Goal: Task Accomplishment & Management: Use online tool/utility

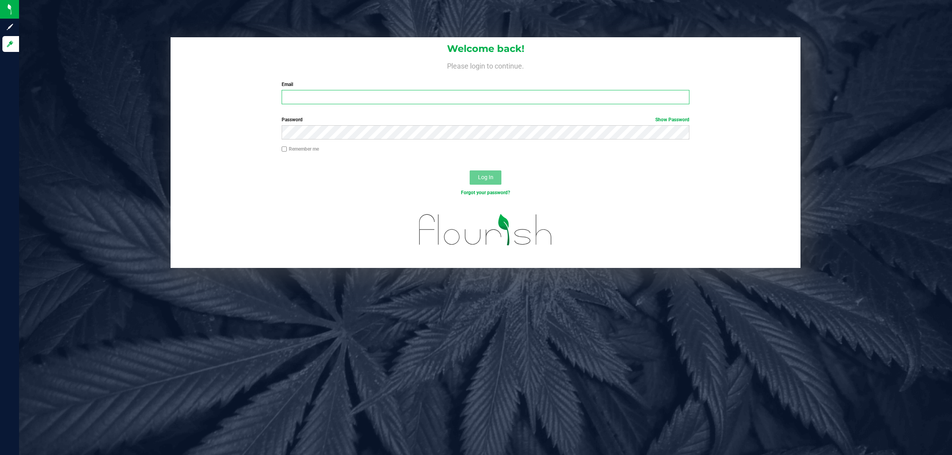
click at [298, 95] on input "Email" at bounding box center [486, 97] width 408 height 14
click at [297, 99] on input "Email" at bounding box center [486, 97] width 408 height 14
click at [297, 84] on label "Email" at bounding box center [486, 84] width 408 height 7
click at [297, 90] on input "Email" at bounding box center [486, 97] width 408 height 14
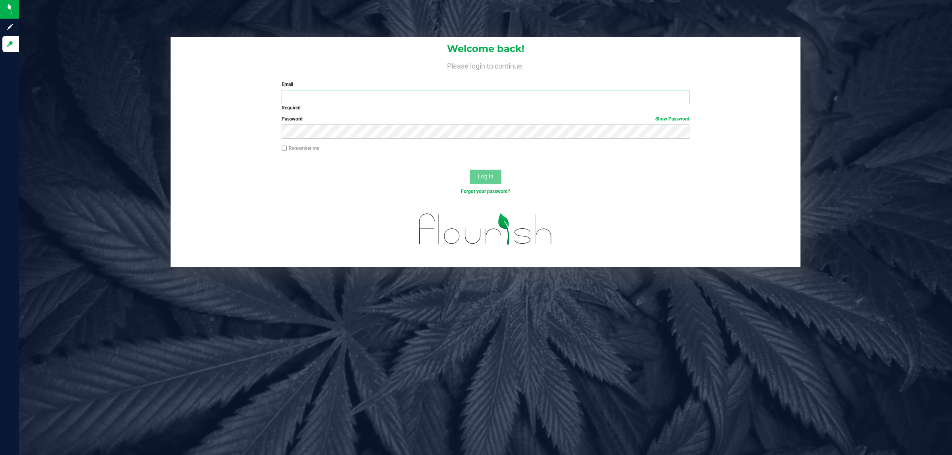
click at [292, 96] on input "Email" at bounding box center [486, 97] width 408 height 14
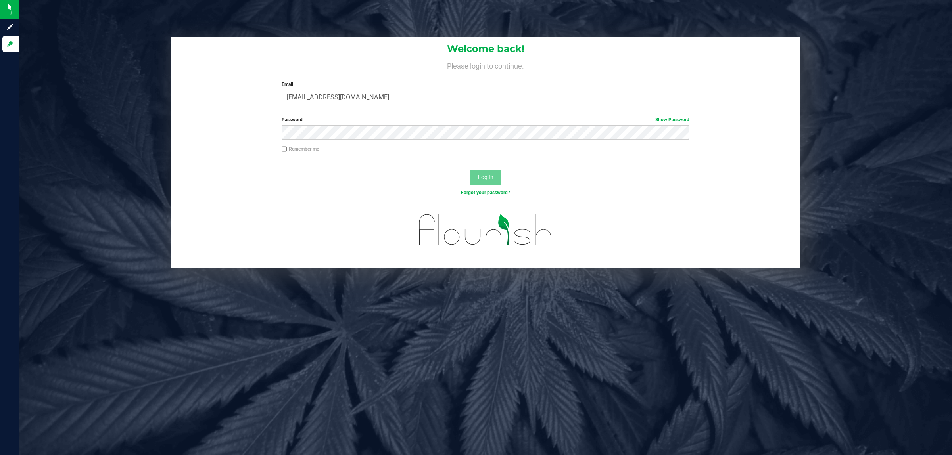
type input "[EMAIL_ADDRESS][DOMAIN_NAME]"
click at [470, 171] on button "Log In" at bounding box center [486, 178] width 32 height 14
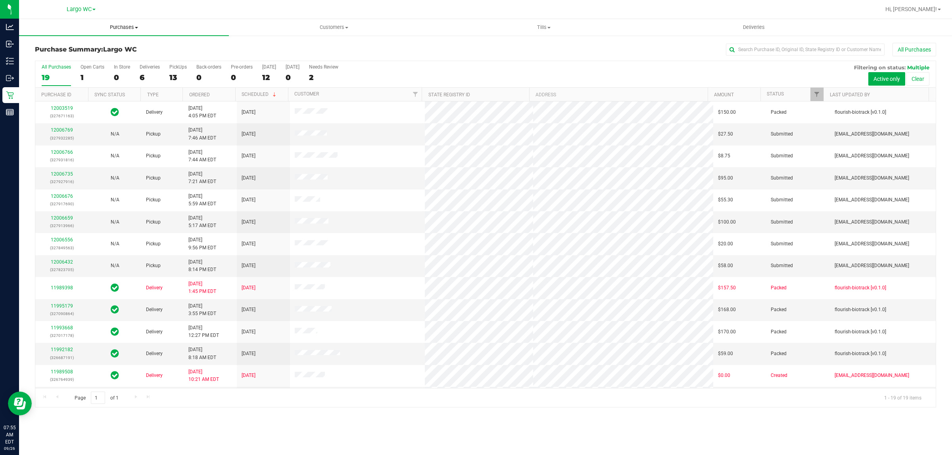
click at [126, 25] on span "Purchases" at bounding box center [124, 27] width 210 height 7
click at [83, 55] on li "Fulfillment" at bounding box center [124, 58] width 210 height 10
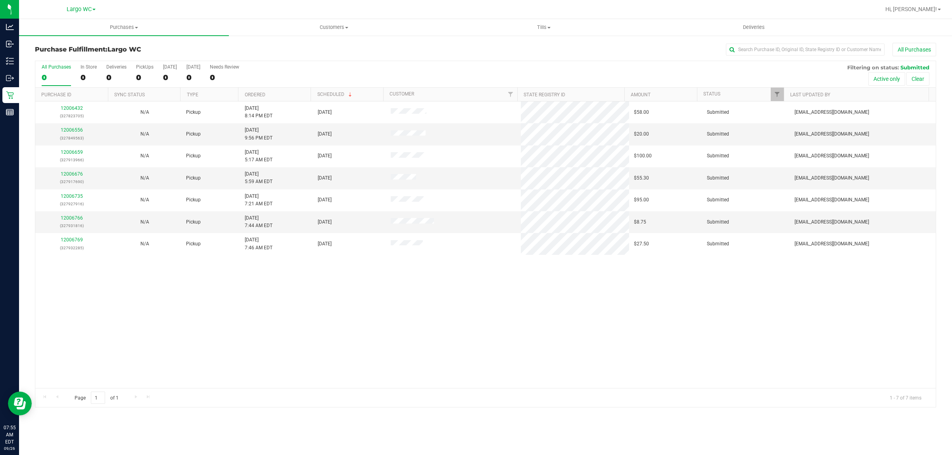
click at [261, 52] on h3 "Purchase Fulfillment: [GEOGRAPHIC_DATA]" at bounding box center [185, 49] width 300 height 7
click at [88, 73] on div "0" at bounding box center [89, 77] width 16 height 9
click at [0, 0] on input "In Store 0" at bounding box center [0, 0] width 0 height 0
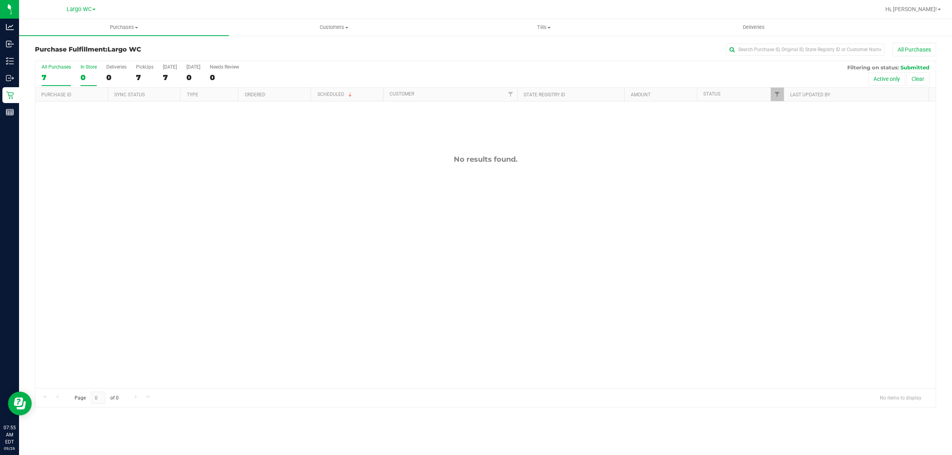
click at [52, 76] on div "7" at bounding box center [56, 77] width 29 height 9
click at [0, 0] on input "All Purchases 7" at bounding box center [0, 0] width 0 height 0
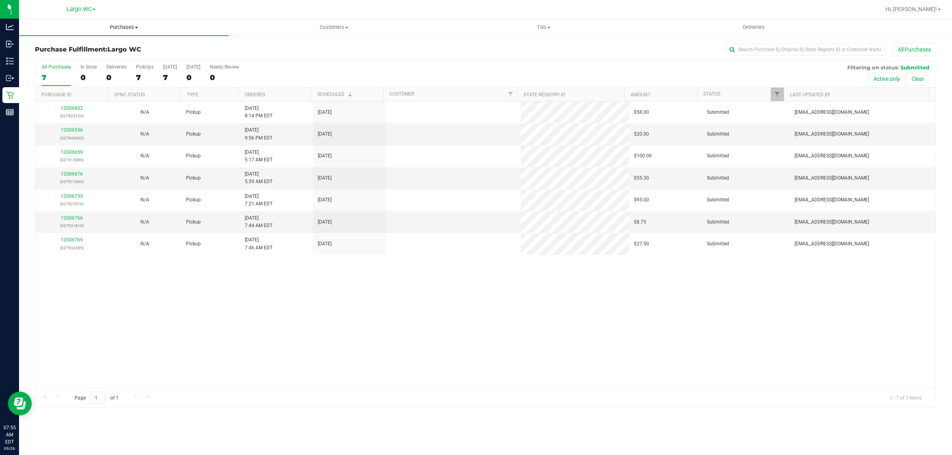
click at [115, 24] on span "Purchases" at bounding box center [124, 27] width 210 height 7
click at [136, 354] on div "12006432 (327823705) N/A Pickup [DATE] 8:14 PM EDT 9/26/2025 $58.00 Submitted […" at bounding box center [485, 245] width 900 height 287
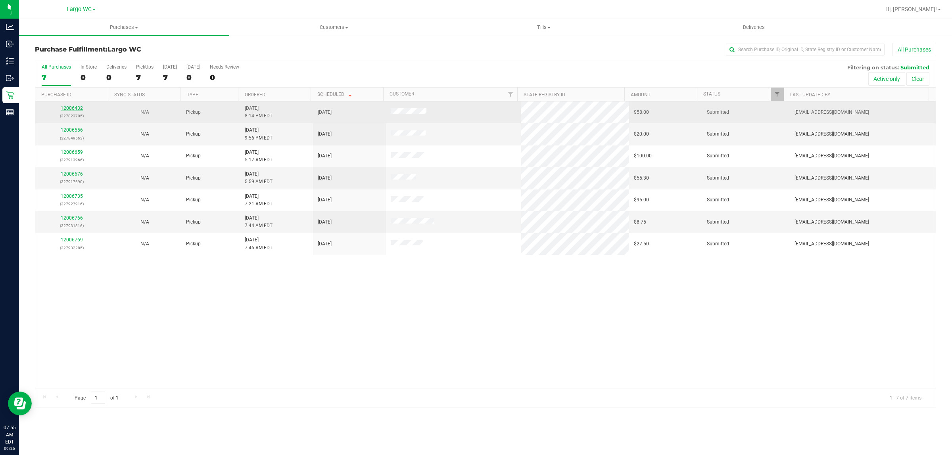
click at [69, 109] on link "12006432" at bounding box center [72, 109] width 22 height 6
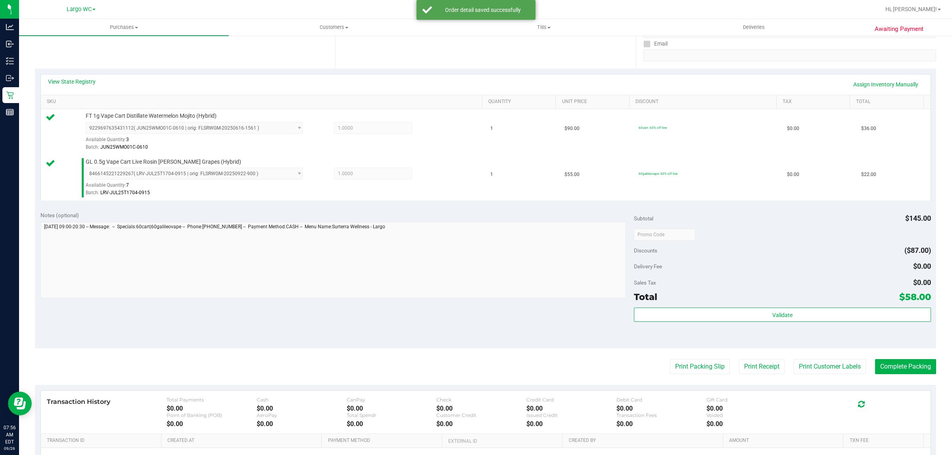
scroll to position [150, 0]
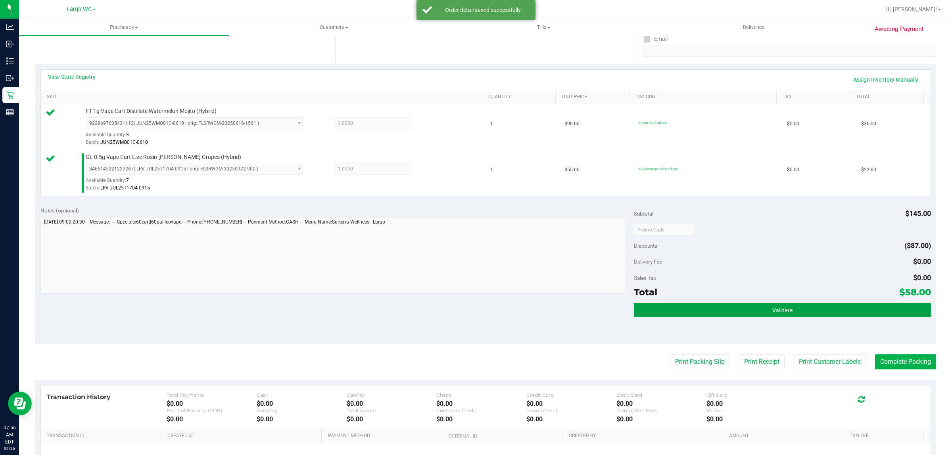
click at [791, 316] on button "Validate" at bounding box center [782, 310] width 297 height 14
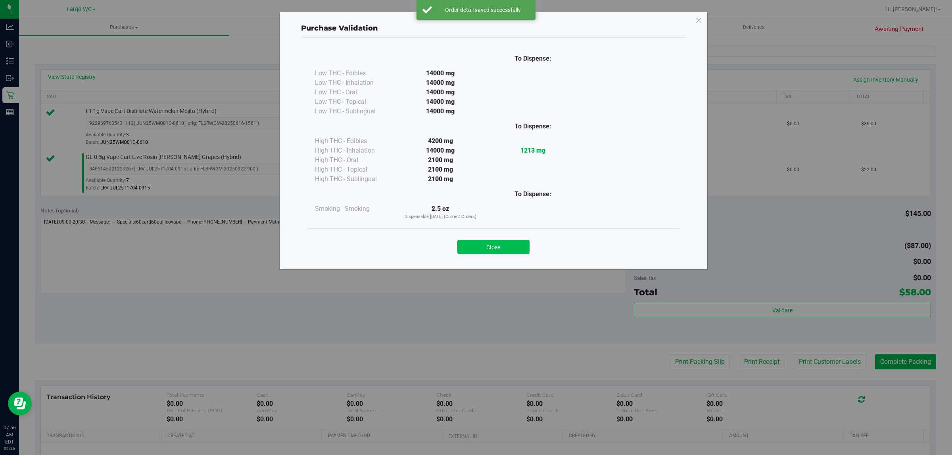
click at [510, 253] on button "Close" at bounding box center [493, 247] width 72 height 14
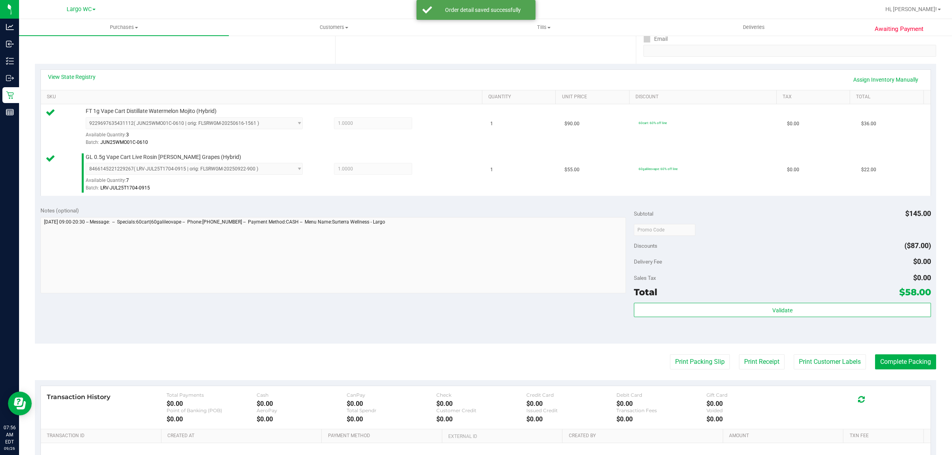
click at [802, 387] on div "Transaction History Total Payments $0.00 Cash $0.00 CanPay $0.00 Check $0.00 Cr…" at bounding box center [486, 407] width 890 height 43
click at [800, 363] on button "Print Customer Labels" at bounding box center [830, 362] width 72 height 15
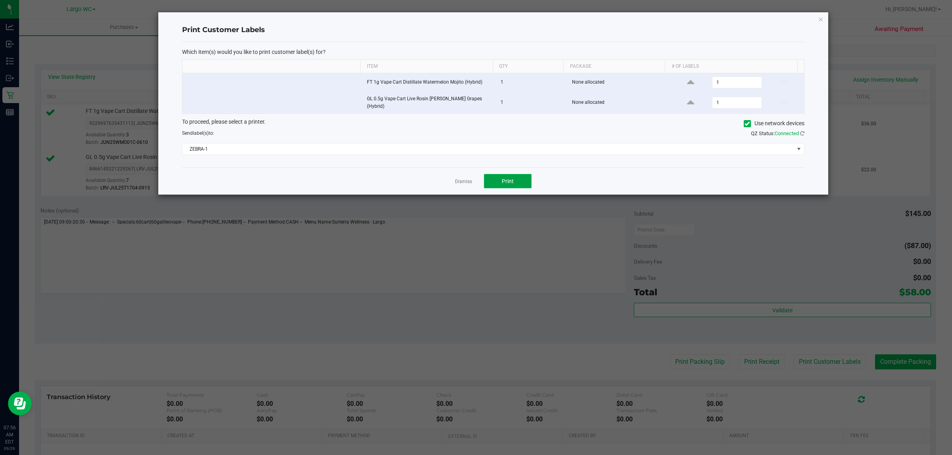
click at [505, 178] on span "Print" at bounding box center [508, 181] width 12 height 6
click at [457, 182] on link "Dismiss" at bounding box center [463, 181] width 17 height 7
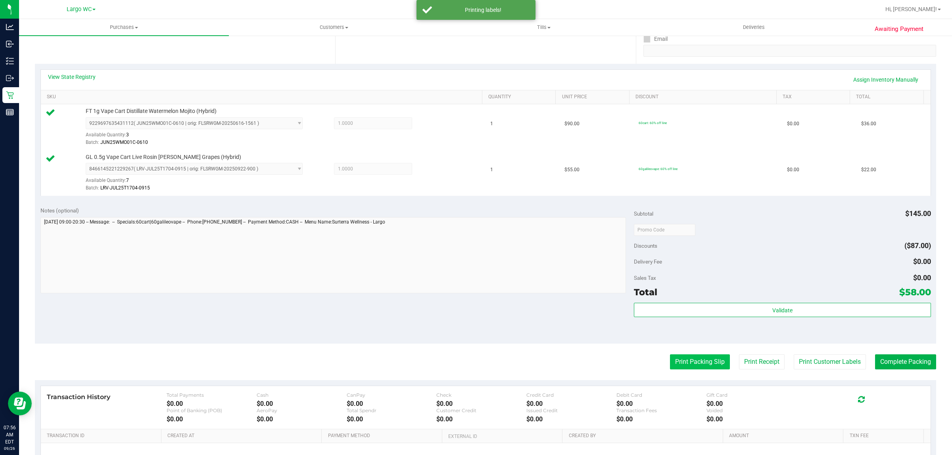
click at [687, 363] on button "Print Packing Slip" at bounding box center [700, 362] width 60 height 15
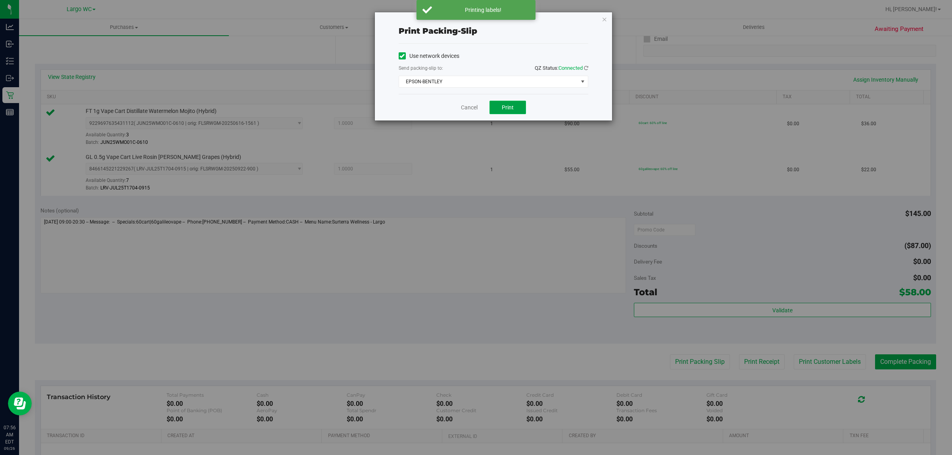
click at [514, 107] on button "Print" at bounding box center [507, 107] width 36 height 13
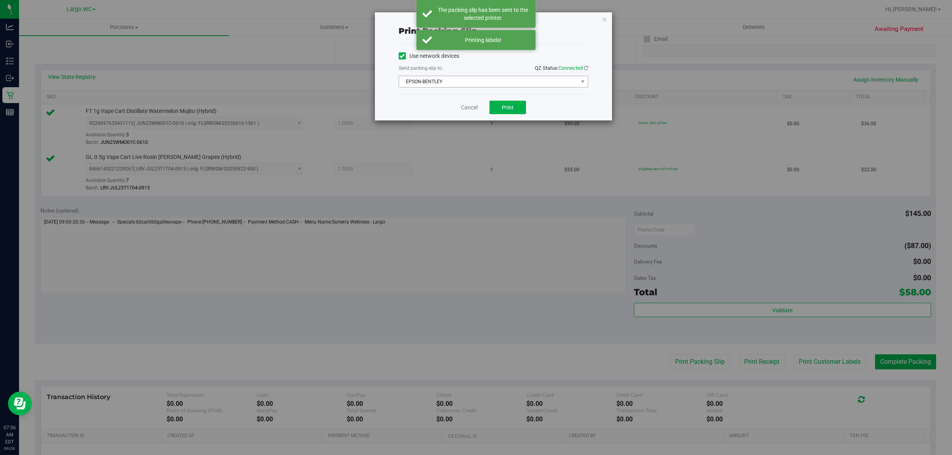
click at [464, 84] on span "EPSON-BENTLEY" at bounding box center [488, 81] width 179 height 11
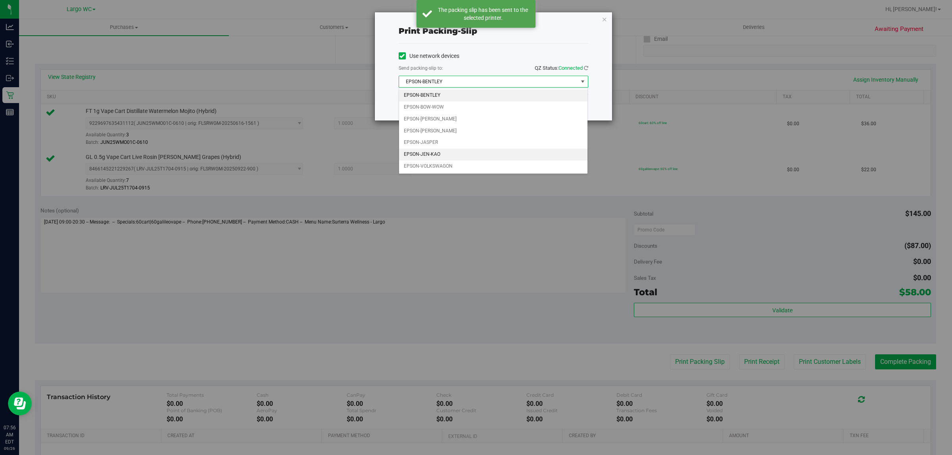
click at [439, 155] on li "EPSON-JEN-KAO" at bounding box center [493, 155] width 189 height 12
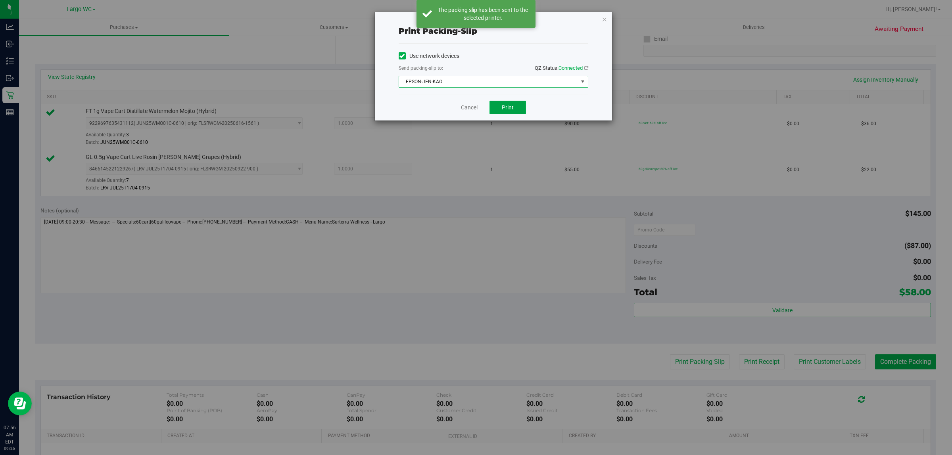
click at [514, 108] on button "Print" at bounding box center [507, 107] width 36 height 13
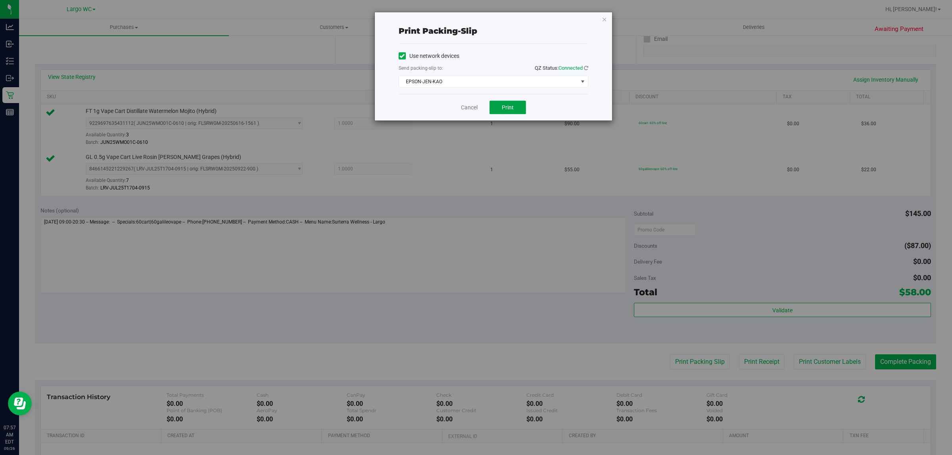
click at [502, 111] on span "Print" at bounding box center [508, 107] width 12 height 6
click at [464, 107] on link "Cancel" at bounding box center [469, 108] width 17 height 8
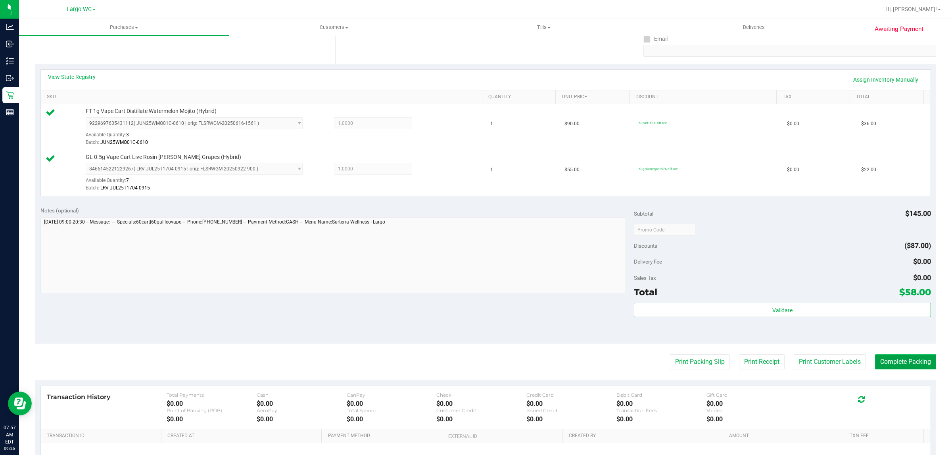
click at [901, 364] on button "Complete Packing" at bounding box center [905, 362] width 61 height 15
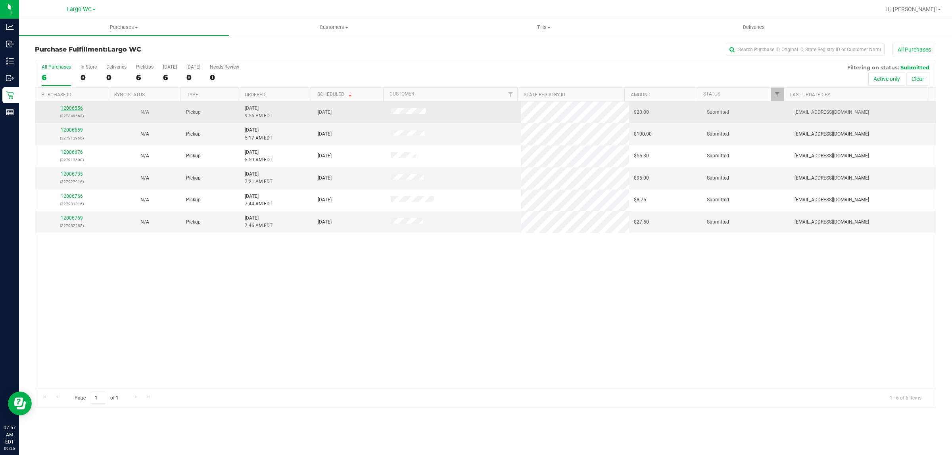
click at [72, 109] on link "12006556" at bounding box center [72, 109] width 22 height 6
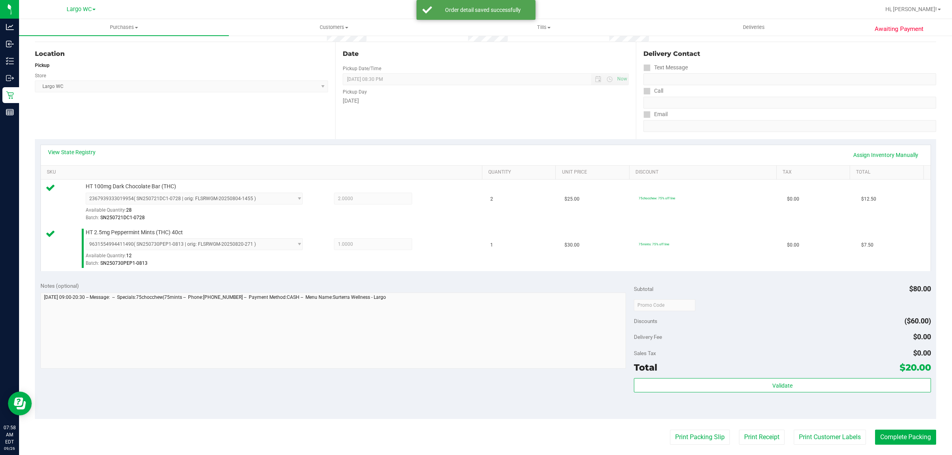
scroll to position [80, 0]
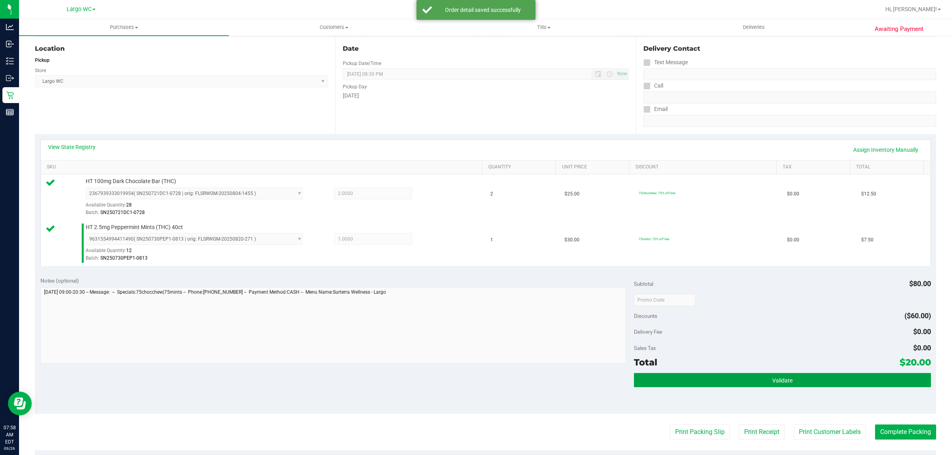
click at [741, 377] on button "Validate" at bounding box center [782, 380] width 297 height 14
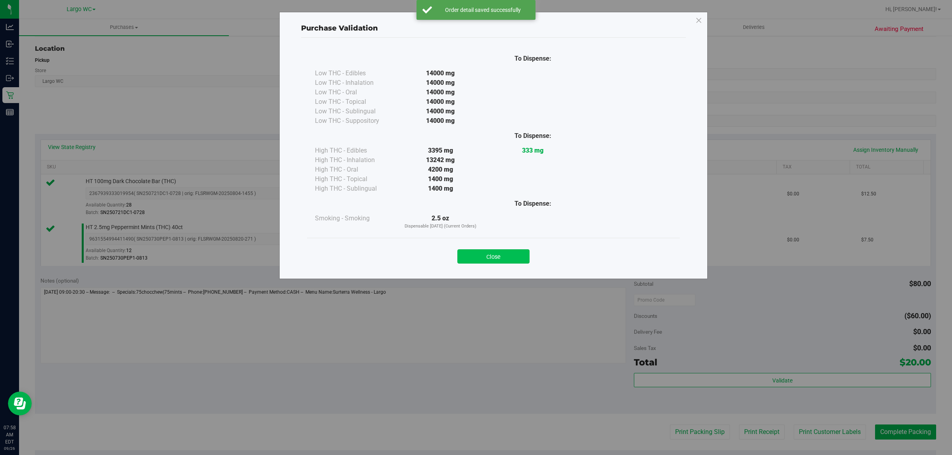
click at [512, 261] on button "Close" at bounding box center [493, 256] width 72 height 14
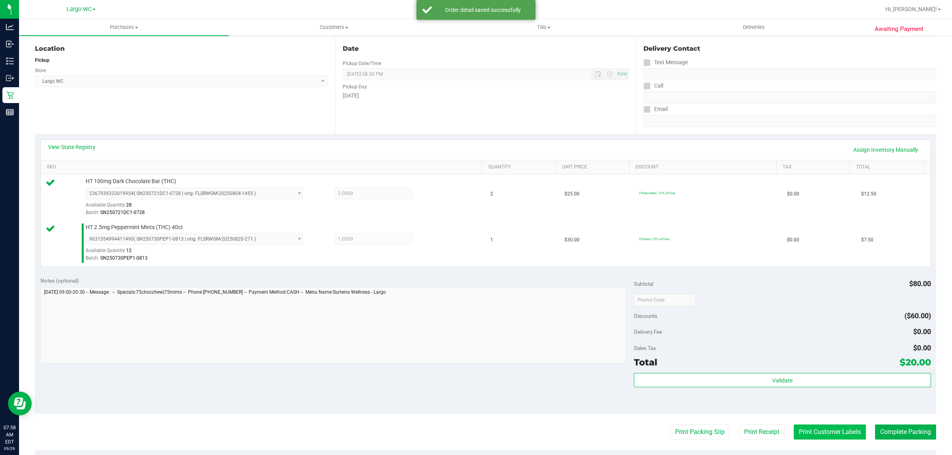
click at [818, 433] on button "Print Customer Labels" at bounding box center [830, 432] width 72 height 15
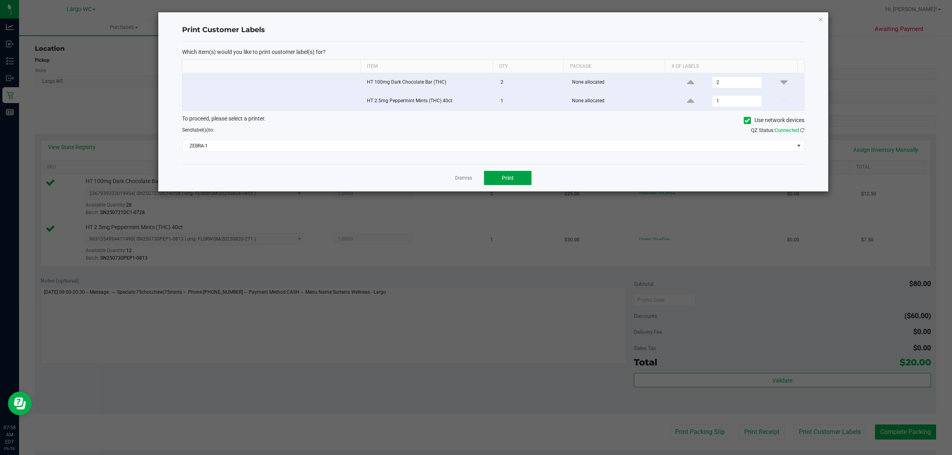
click at [524, 180] on button "Print" at bounding box center [508, 178] width 48 height 14
click at [467, 178] on link "Dismiss" at bounding box center [463, 178] width 17 height 7
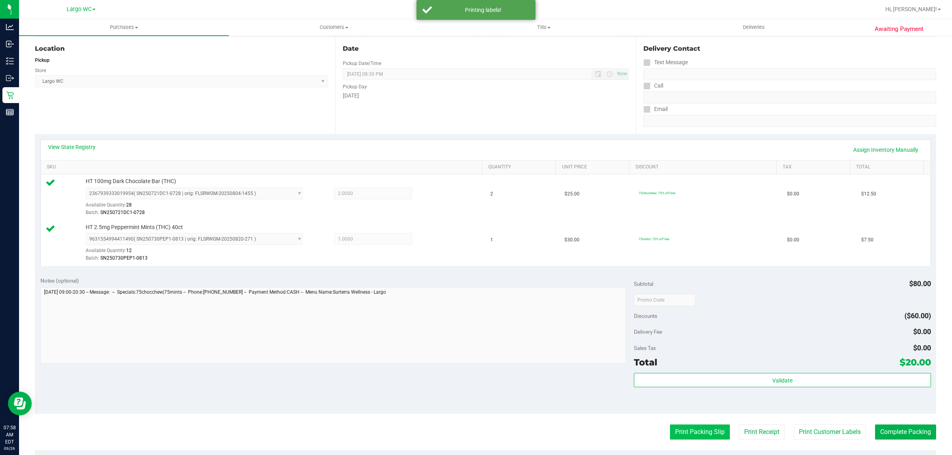
click at [684, 437] on button "Print Packing Slip" at bounding box center [700, 432] width 60 height 15
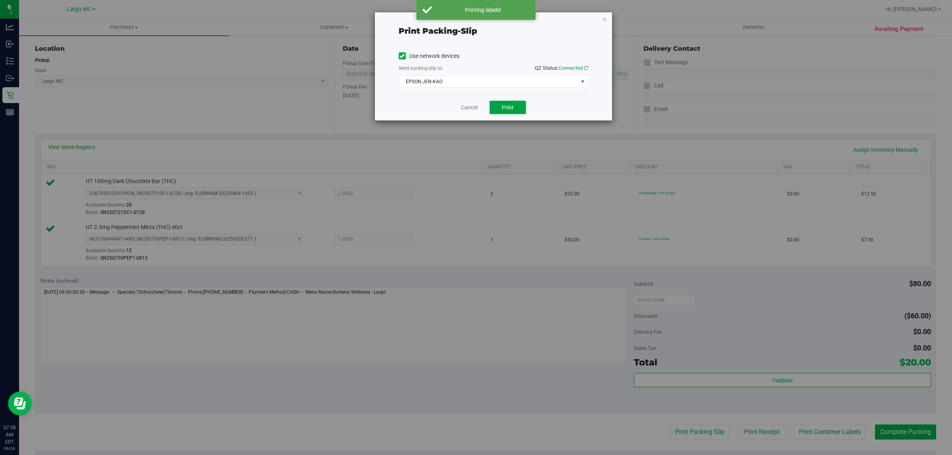
click at [510, 110] on span "Print" at bounding box center [508, 107] width 12 height 6
click at [464, 107] on link "Cancel" at bounding box center [469, 108] width 17 height 8
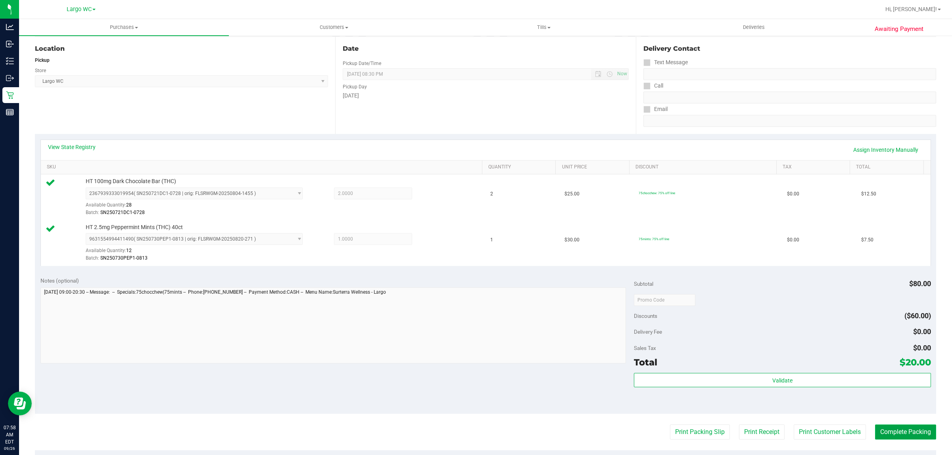
click at [898, 435] on button "Complete Packing" at bounding box center [905, 432] width 61 height 15
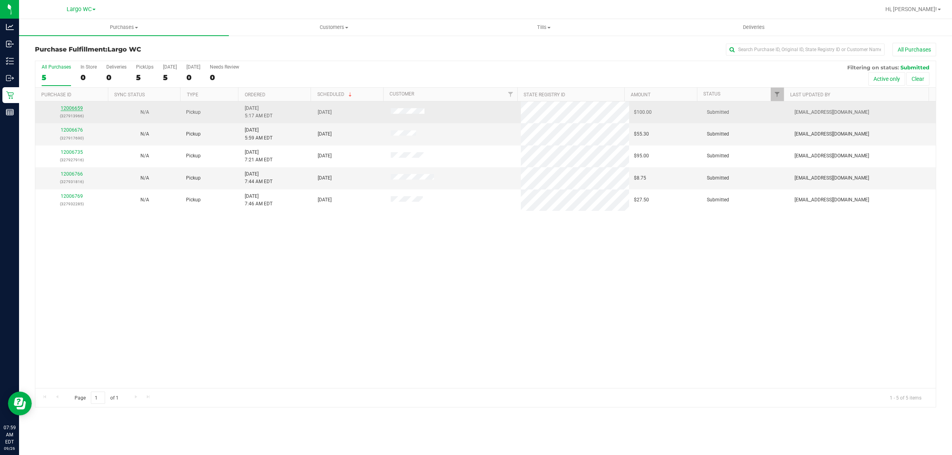
click at [74, 109] on link "12006659" at bounding box center [72, 109] width 22 height 6
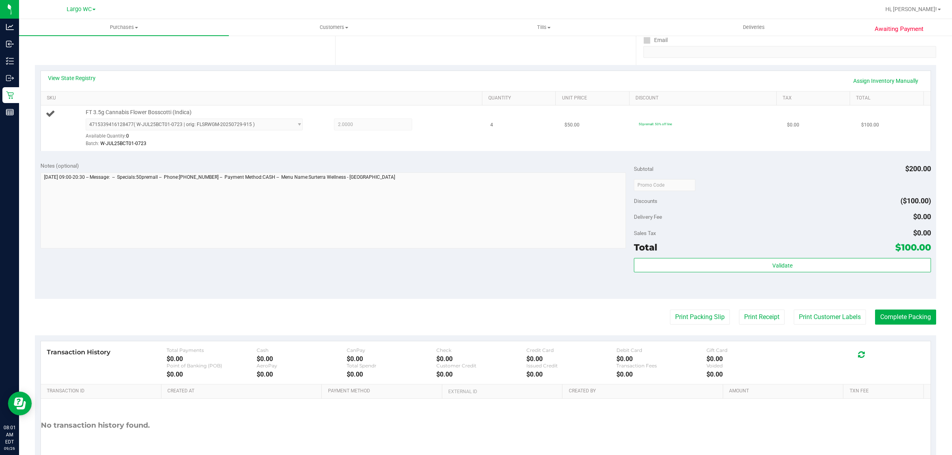
scroll to position [193, 0]
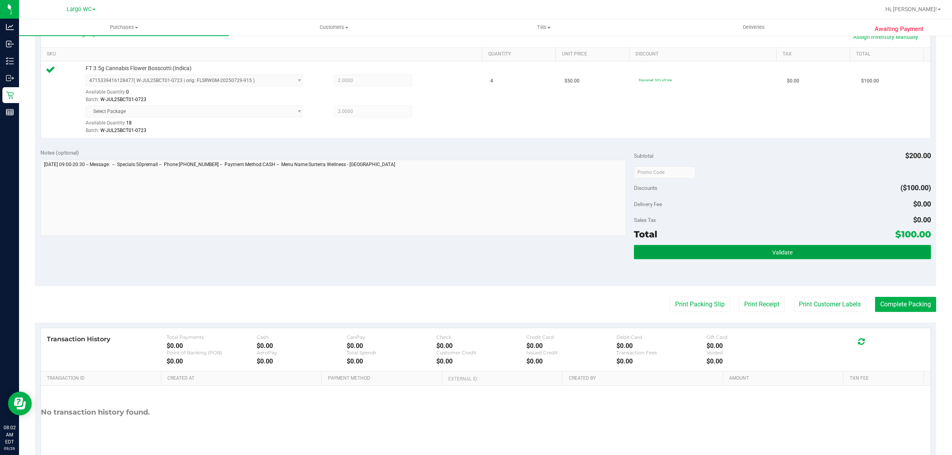
click at [762, 250] on button "Validate" at bounding box center [782, 252] width 297 height 14
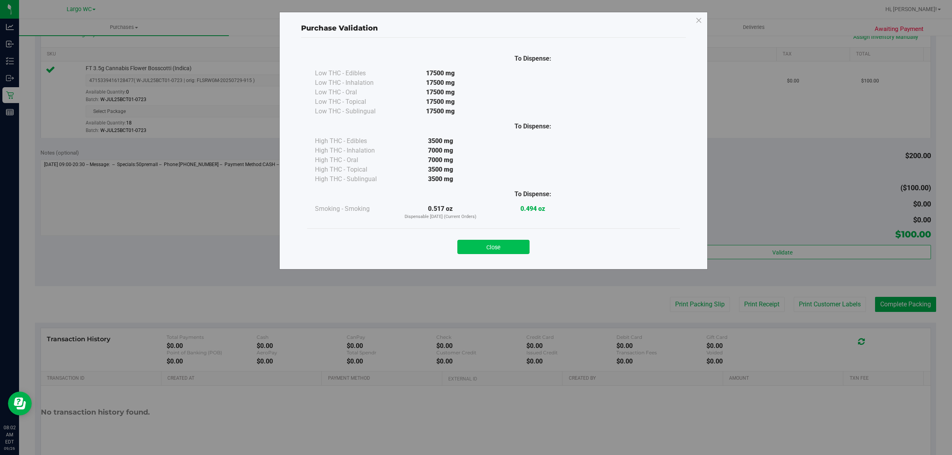
click at [477, 248] on button "Close" at bounding box center [493, 247] width 72 height 14
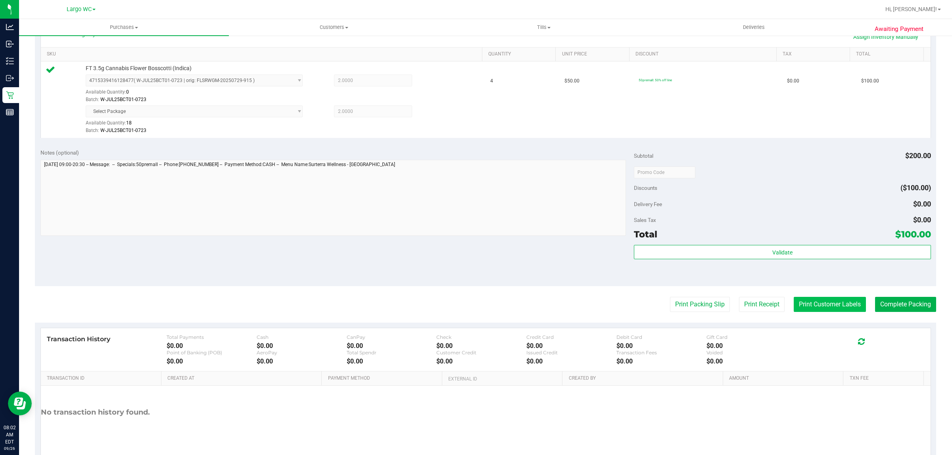
click at [820, 301] on button "Print Customer Labels" at bounding box center [830, 304] width 72 height 15
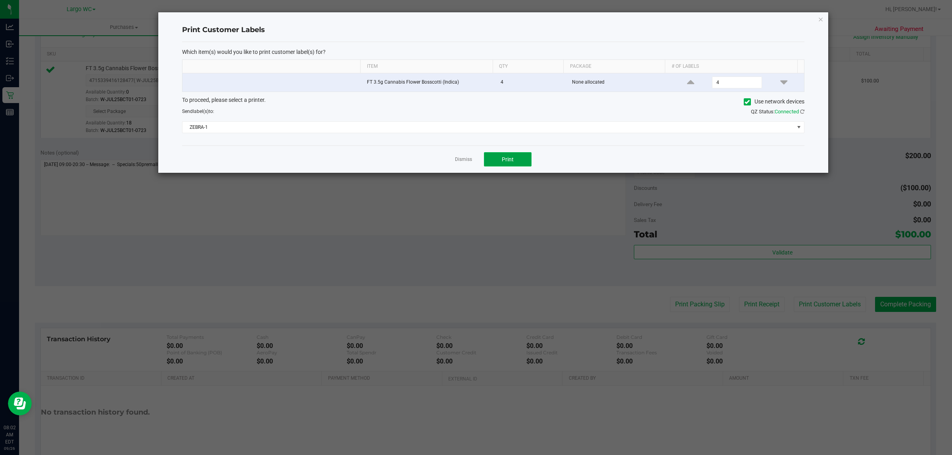
click at [508, 161] on span "Print" at bounding box center [508, 159] width 12 height 6
click at [455, 157] on link "Dismiss" at bounding box center [463, 159] width 17 height 7
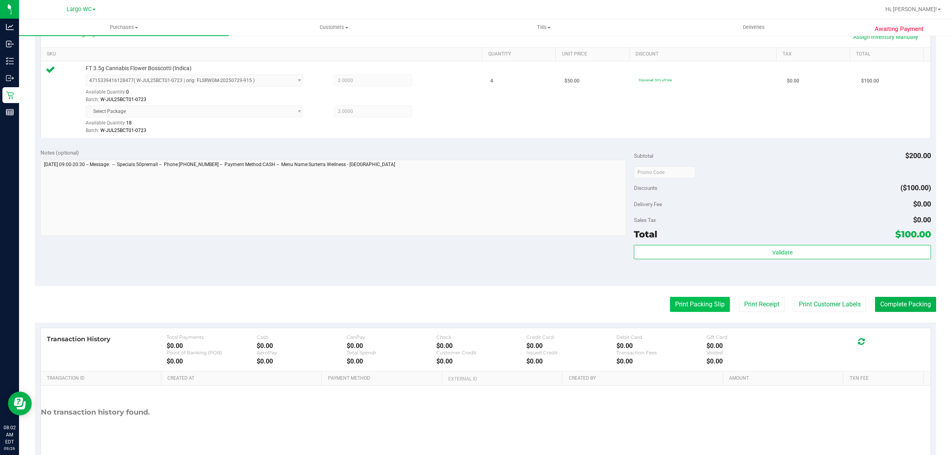
click at [675, 304] on button "Print Packing Slip" at bounding box center [700, 304] width 60 height 15
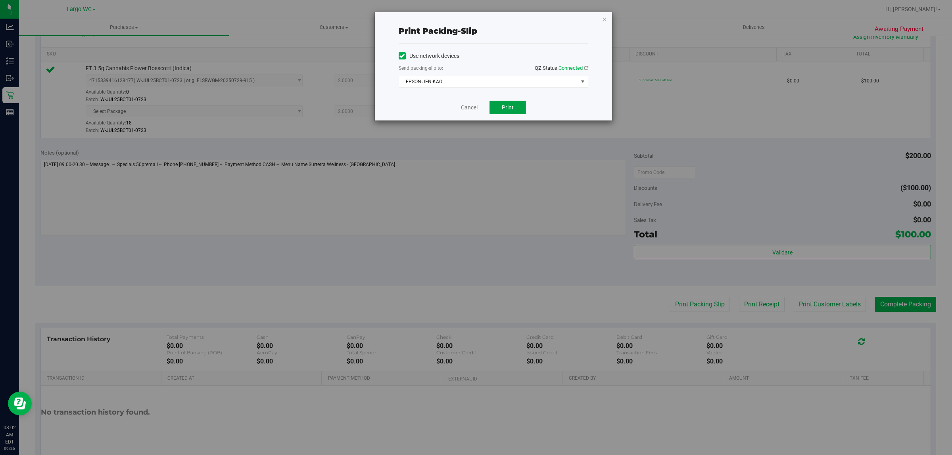
click at [512, 106] on span "Print" at bounding box center [508, 107] width 12 height 6
click at [455, 127] on div "Print packing-slip Use network devices Send packing-slip to: QZ Status: Connect…" at bounding box center [479, 227] width 958 height 455
click at [464, 109] on link "Cancel" at bounding box center [469, 108] width 17 height 8
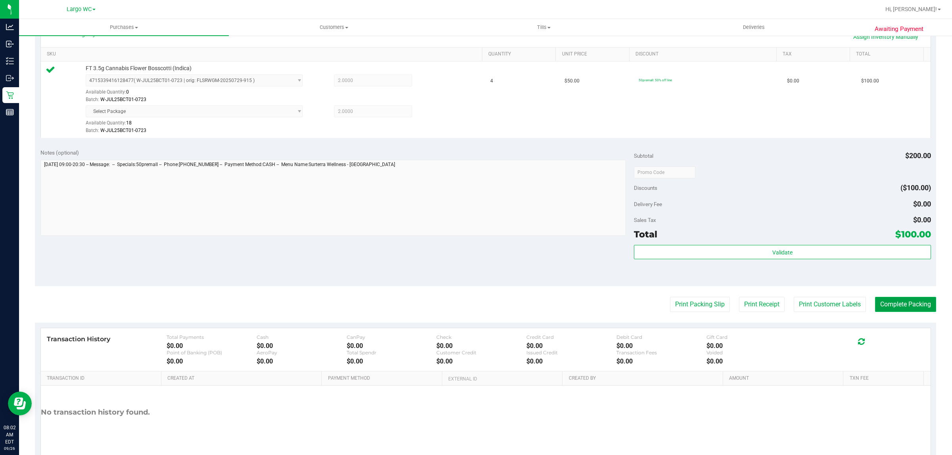
click at [879, 307] on button "Complete Packing" at bounding box center [905, 304] width 61 height 15
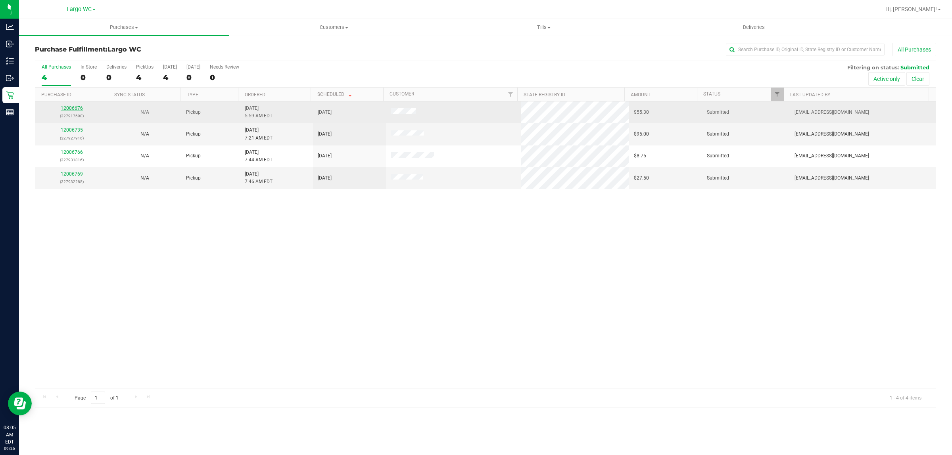
click at [74, 106] on link "12006676" at bounding box center [72, 109] width 22 height 6
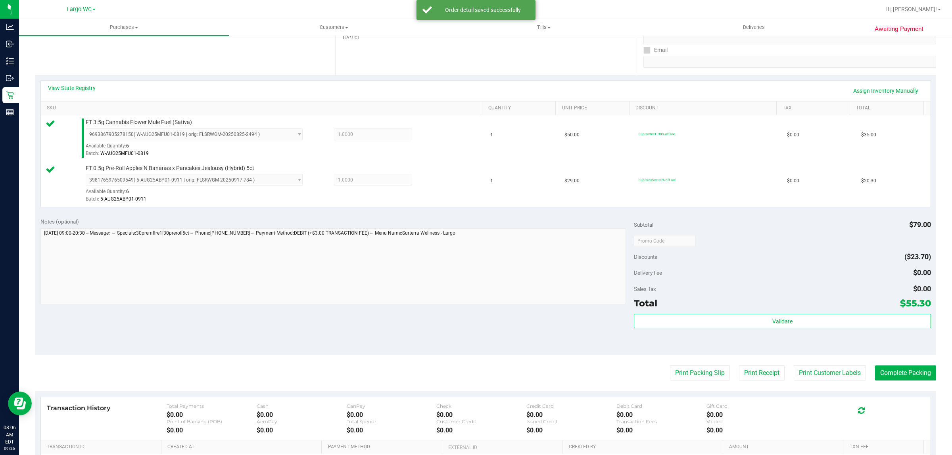
scroll to position [211, 0]
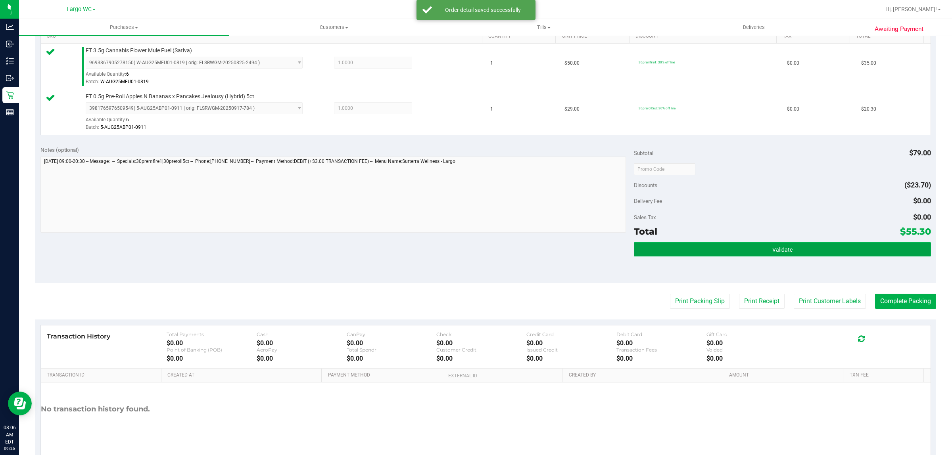
click at [811, 252] on button "Validate" at bounding box center [782, 249] width 297 height 14
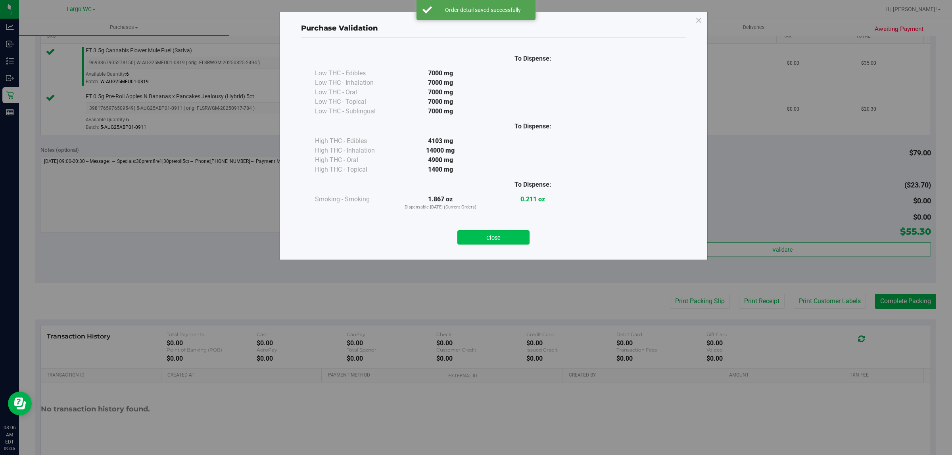
click at [494, 244] on button "Close" at bounding box center [493, 237] width 72 height 14
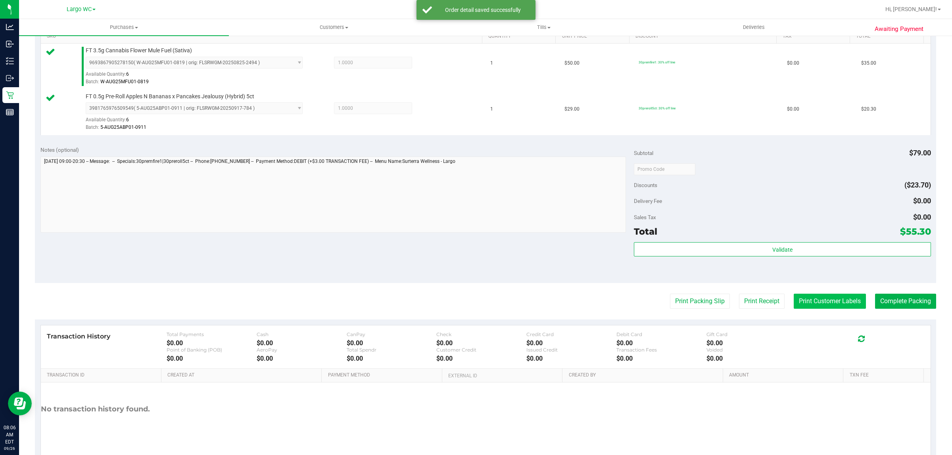
click at [846, 295] on button "Print Customer Labels" at bounding box center [830, 301] width 72 height 15
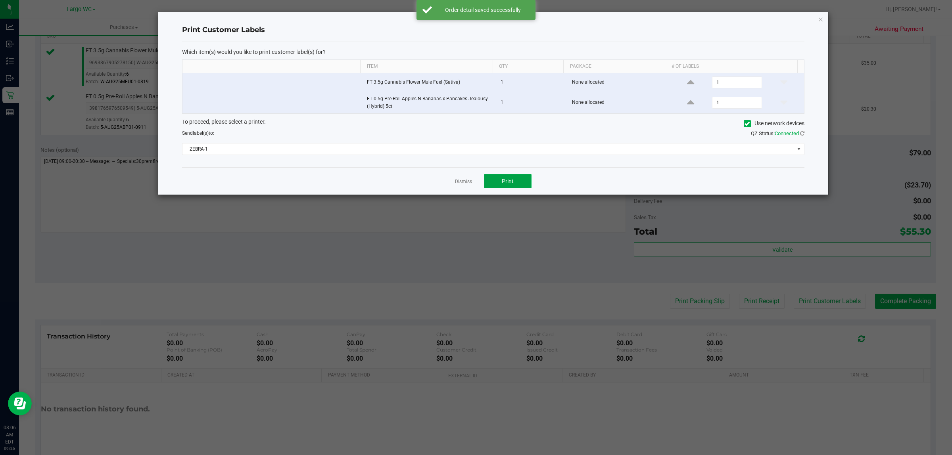
click at [512, 186] on button "Print" at bounding box center [508, 181] width 48 height 14
click at [469, 182] on link "Dismiss" at bounding box center [463, 181] width 17 height 7
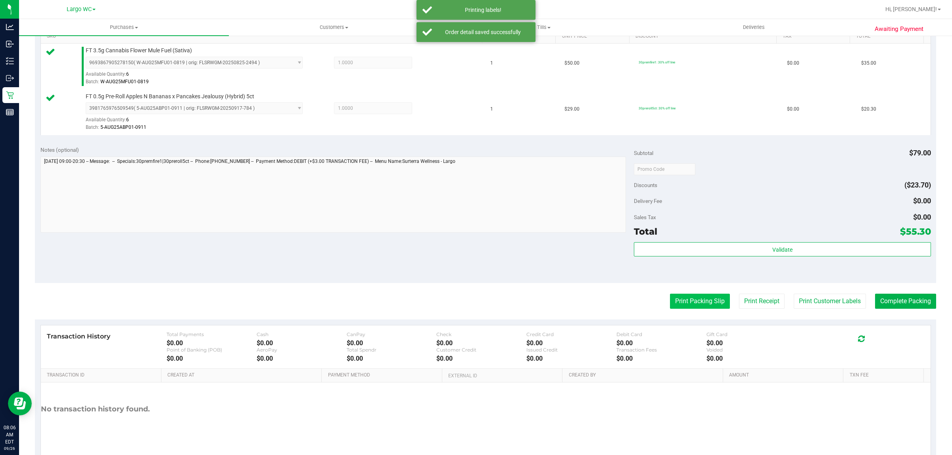
click at [682, 305] on button "Print Packing Slip" at bounding box center [700, 301] width 60 height 15
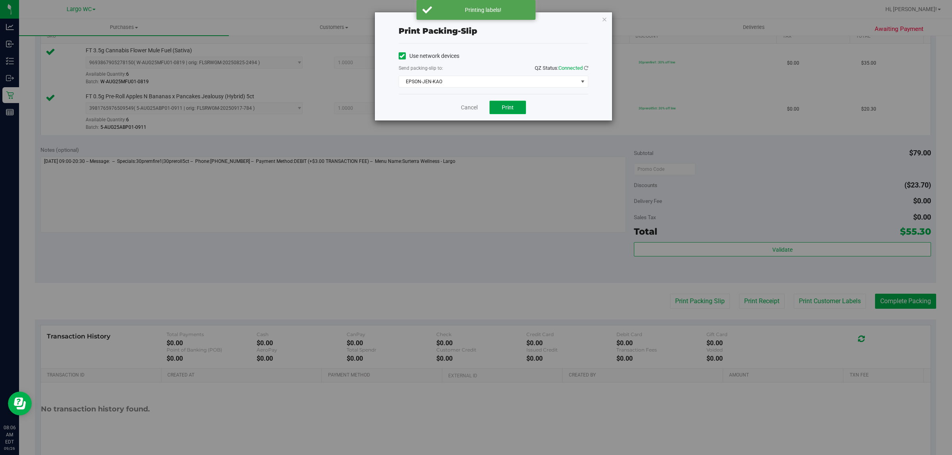
click at [509, 108] on span "Print" at bounding box center [508, 107] width 12 height 6
click at [467, 109] on link "Cancel" at bounding box center [469, 108] width 17 height 8
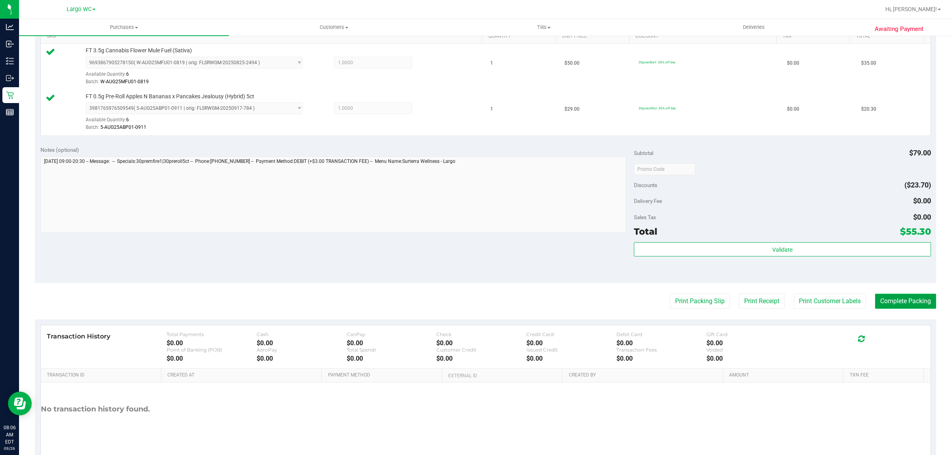
click at [909, 302] on button "Complete Packing" at bounding box center [905, 301] width 61 height 15
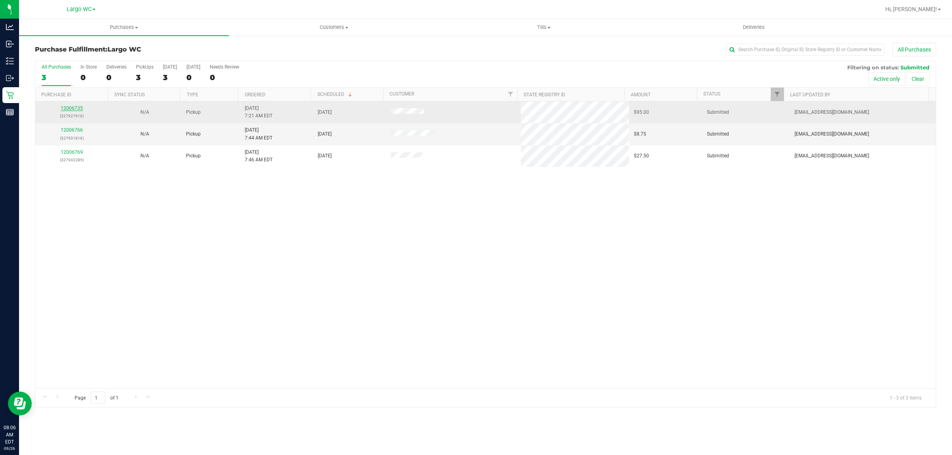
click at [66, 107] on link "12006735" at bounding box center [72, 109] width 22 height 6
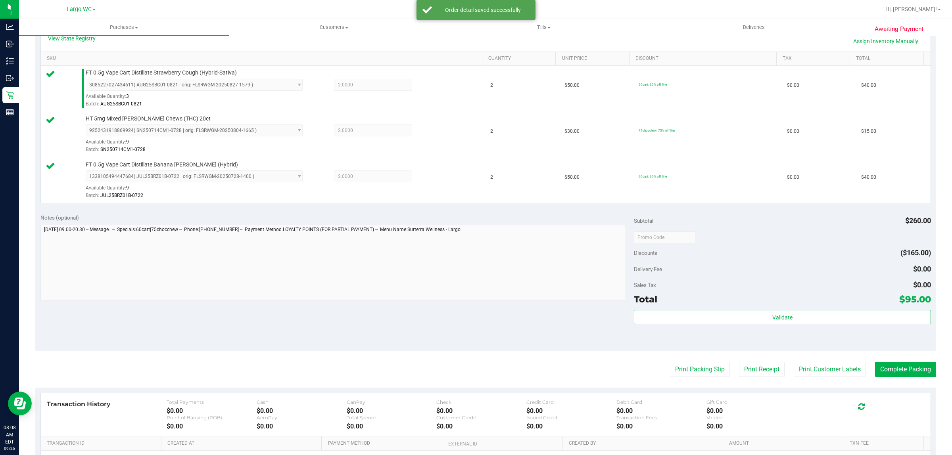
scroll to position [203, 0]
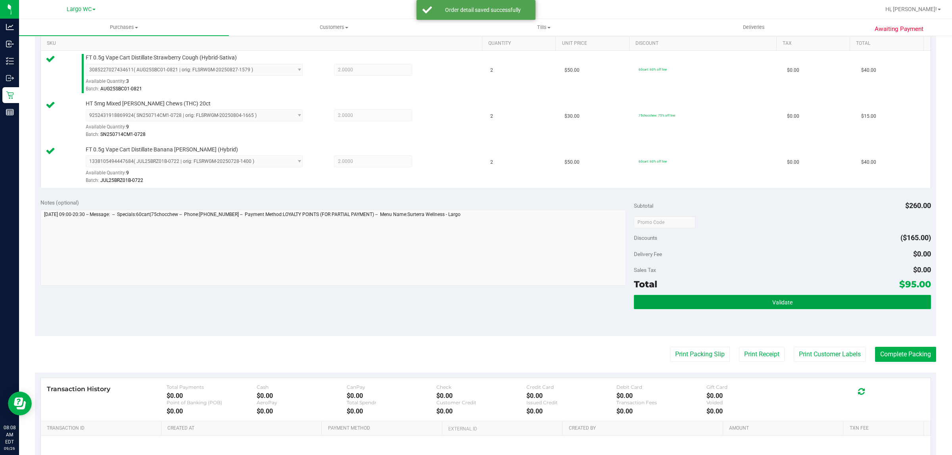
click at [795, 309] on button "Validate" at bounding box center [782, 302] width 297 height 14
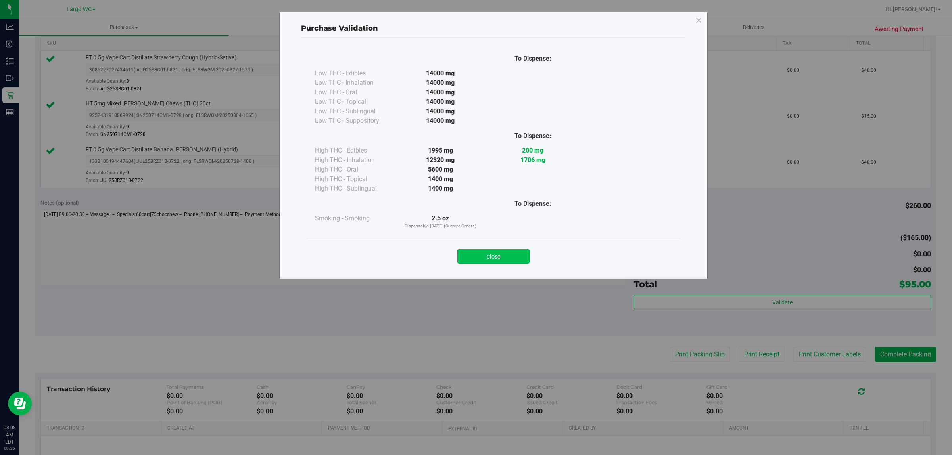
click at [503, 261] on button "Close" at bounding box center [493, 256] width 72 height 14
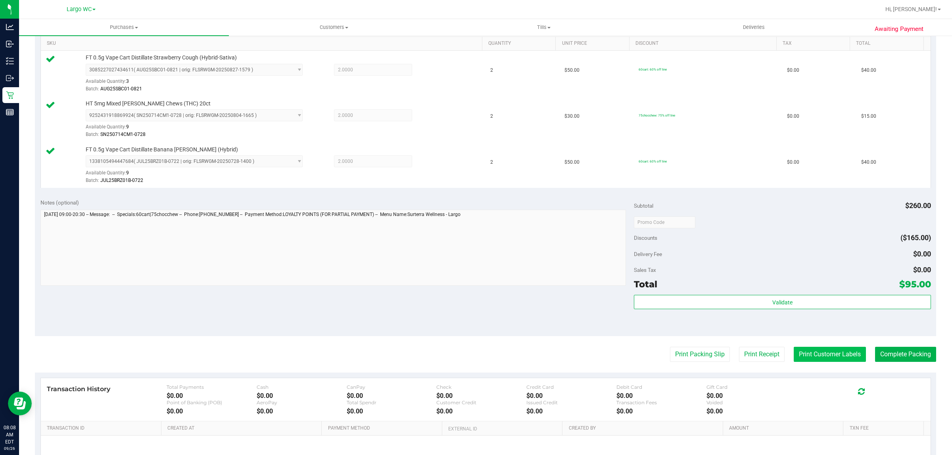
click at [818, 359] on button "Print Customer Labels" at bounding box center [830, 354] width 72 height 15
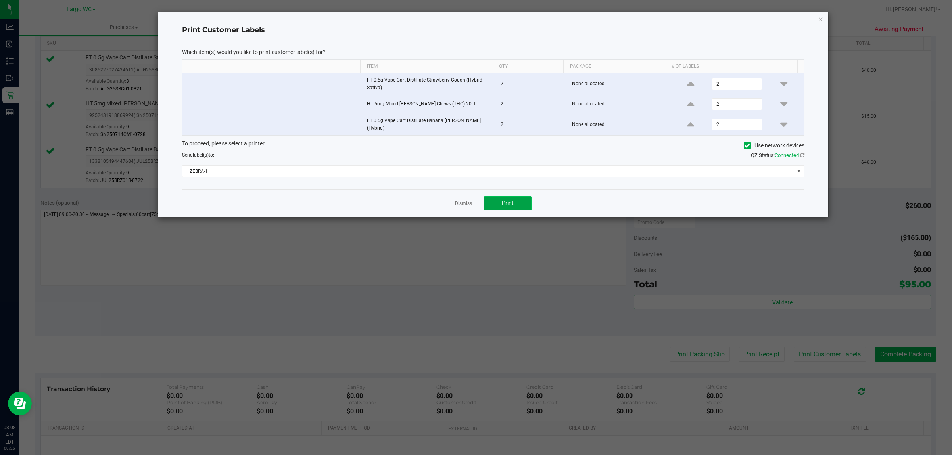
click at [528, 200] on button "Print" at bounding box center [508, 203] width 48 height 14
click at [441, 201] on div "Dismiss Print" at bounding box center [493, 203] width 622 height 27
click at [461, 203] on link "Dismiss" at bounding box center [463, 203] width 17 height 7
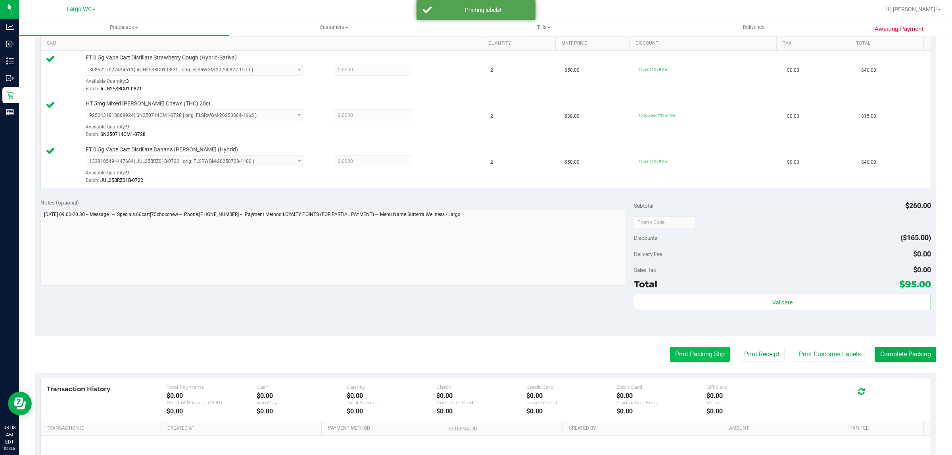
click at [683, 355] on button "Print Packing Slip" at bounding box center [700, 354] width 60 height 15
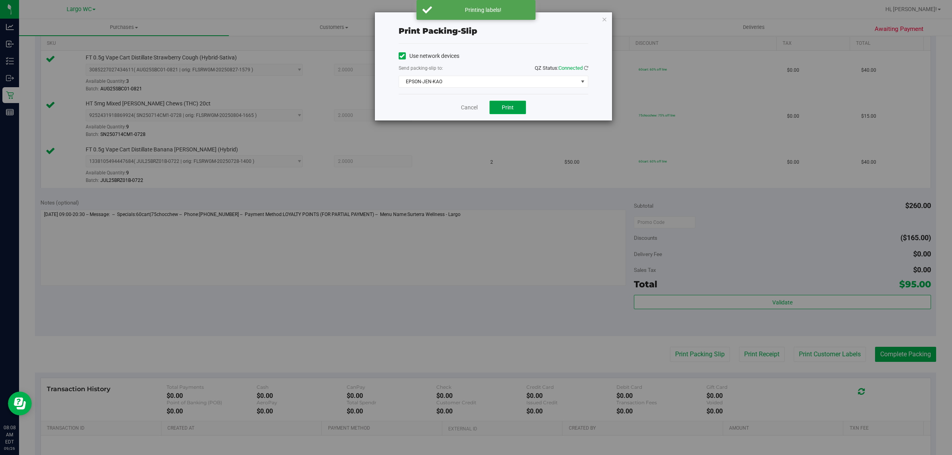
click at [501, 110] on button "Print" at bounding box center [507, 107] width 36 height 13
click at [469, 107] on link "Cancel" at bounding box center [469, 108] width 17 height 8
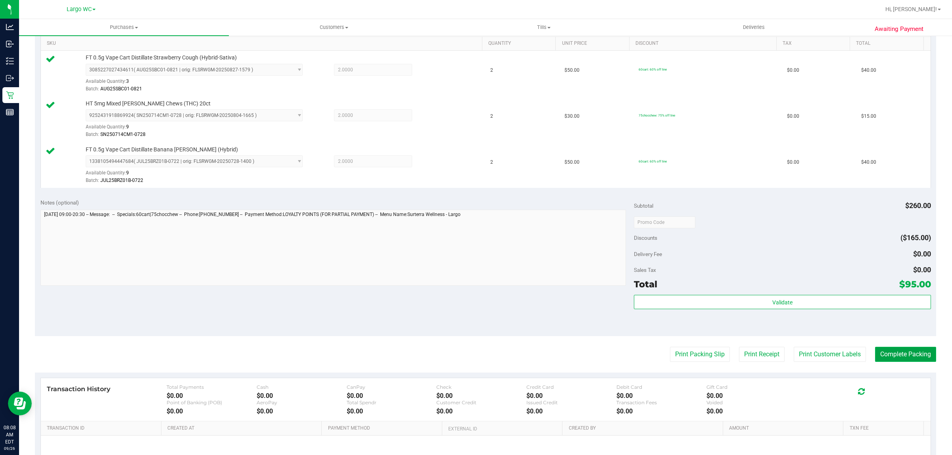
click at [901, 355] on button "Complete Packing" at bounding box center [905, 354] width 61 height 15
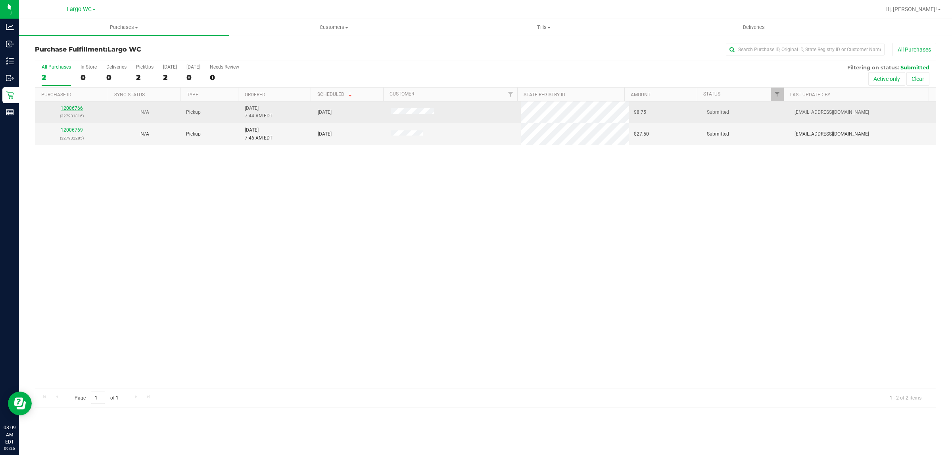
click at [75, 109] on link "12006766" at bounding box center [72, 109] width 22 height 6
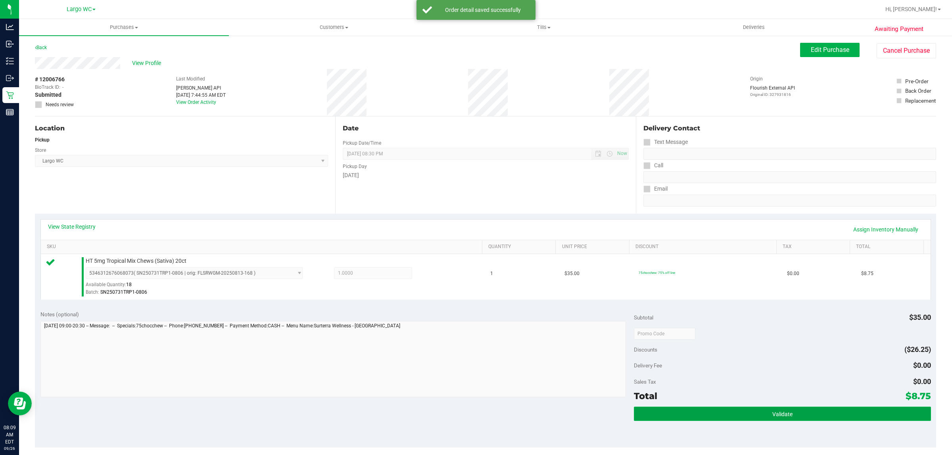
click at [705, 420] on button "Validate" at bounding box center [782, 414] width 297 height 14
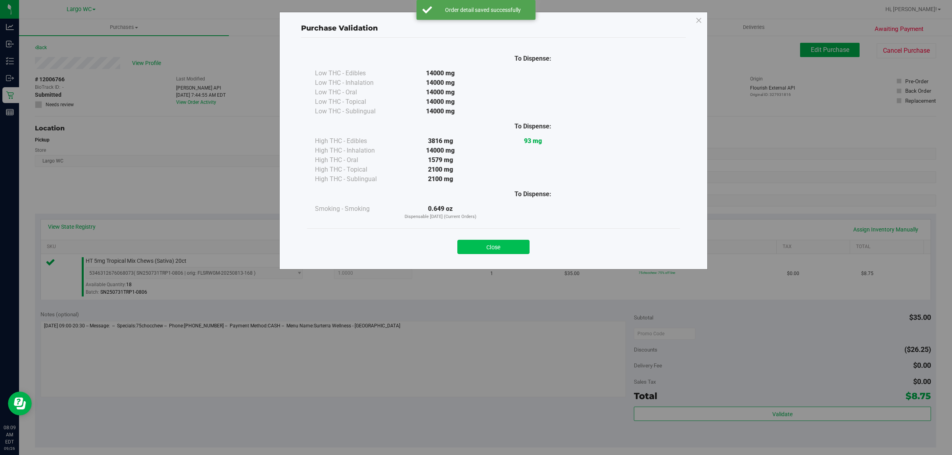
click at [487, 243] on button "Close" at bounding box center [493, 247] width 72 height 14
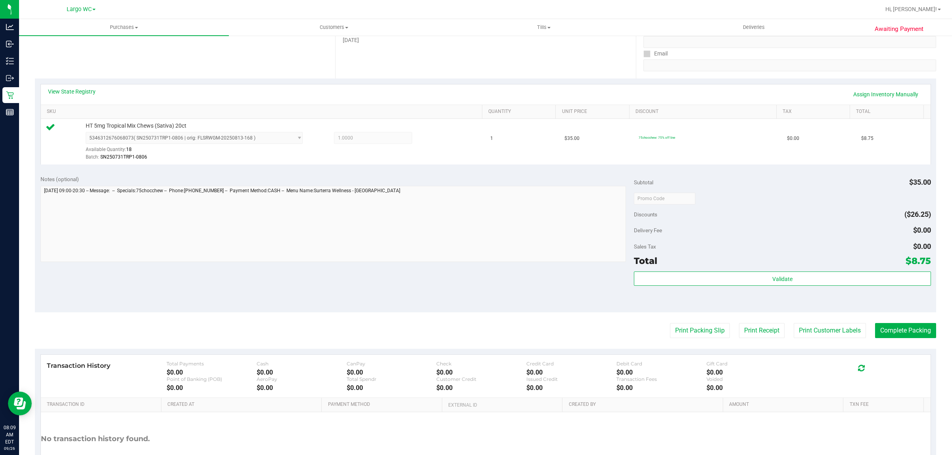
scroll to position [147, 0]
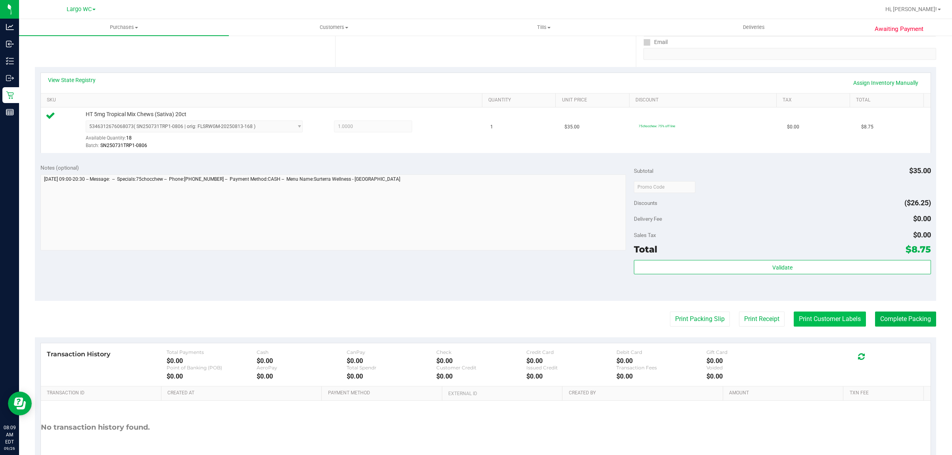
click at [810, 312] on button "Print Customer Labels" at bounding box center [830, 319] width 72 height 15
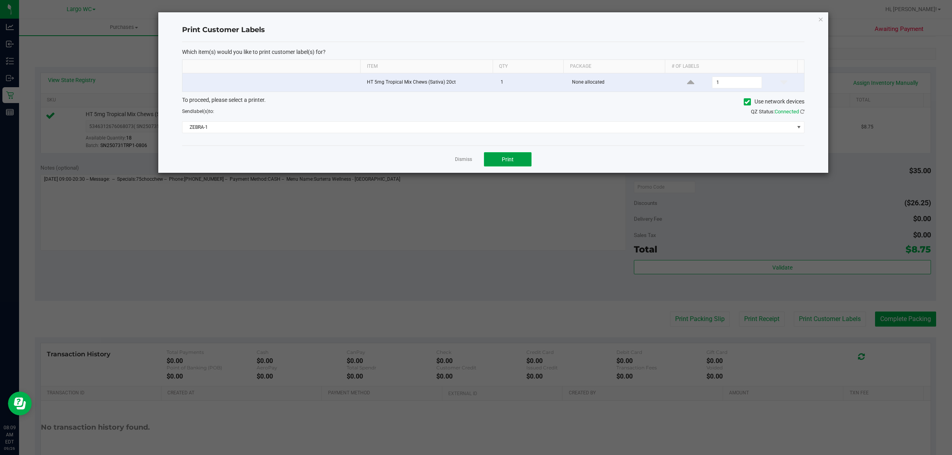
click at [514, 166] on button "Print" at bounding box center [508, 159] width 48 height 14
click at [468, 159] on link "Dismiss" at bounding box center [463, 159] width 17 height 7
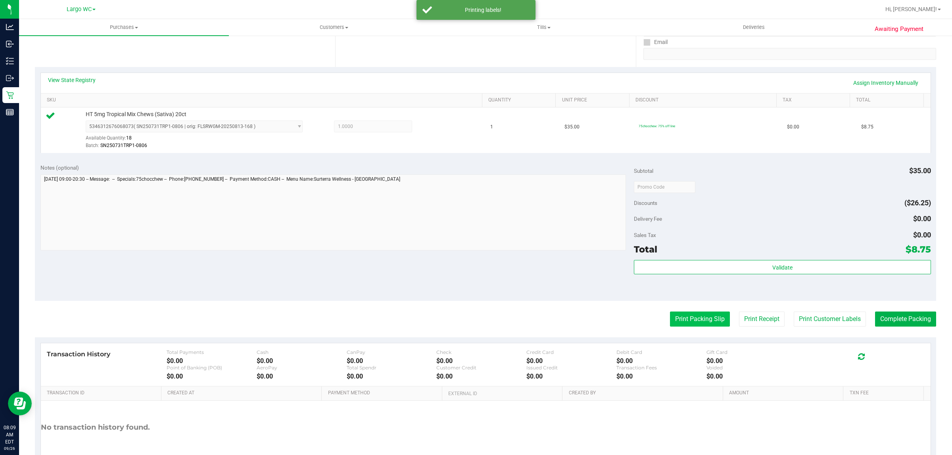
click at [686, 326] on button "Print Packing Slip" at bounding box center [700, 319] width 60 height 15
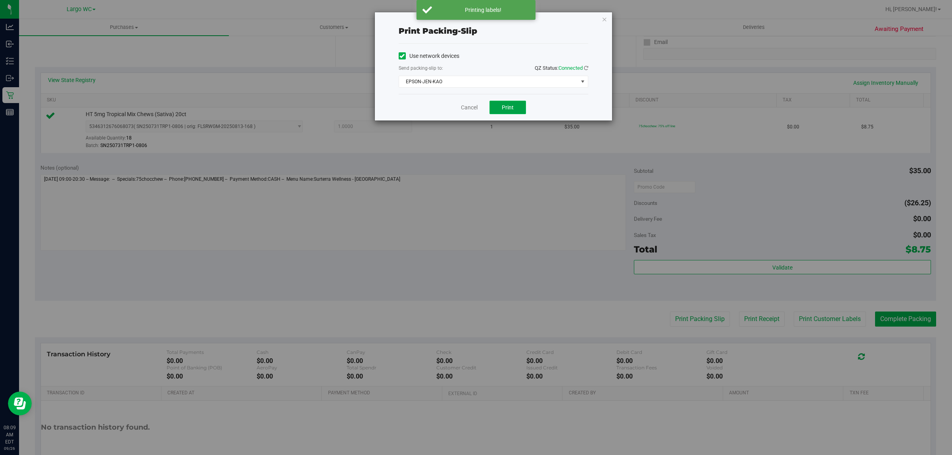
click at [522, 109] on button "Print" at bounding box center [507, 107] width 36 height 13
click at [468, 123] on div "Print packing-slip Use network devices Send packing-slip to: QZ Status: Connect…" at bounding box center [479, 227] width 958 height 455
click at [470, 111] on link "Cancel" at bounding box center [469, 108] width 17 height 8
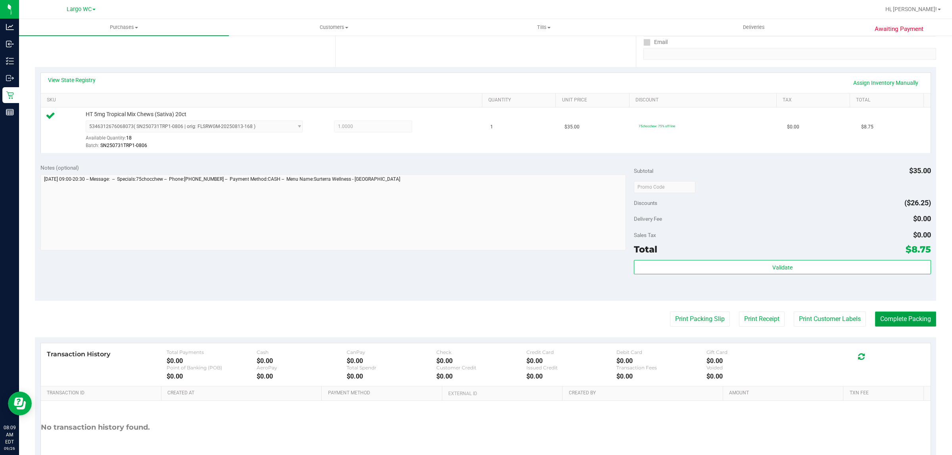
click at [885, 322] on button "Complete Packing" at bounding box center [905, 319] width 61 height 15
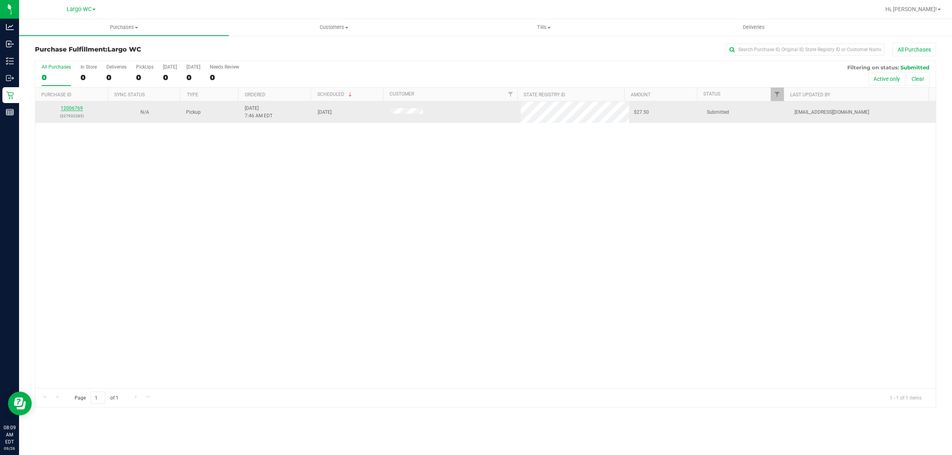
click at [76, 108] on link "12006769" at bounding box center [72, 109] width 22 height 6
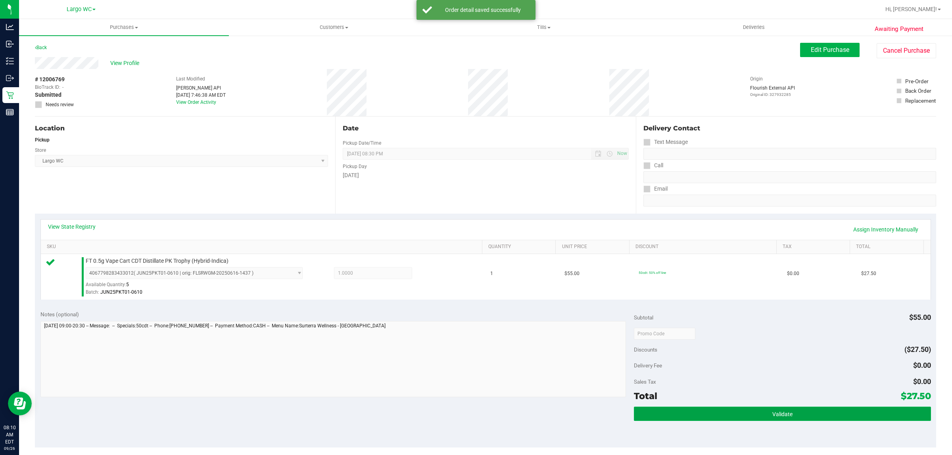
click at [772, 414] on span "Validate" at bounding box center [782, 414] width 20 height 6
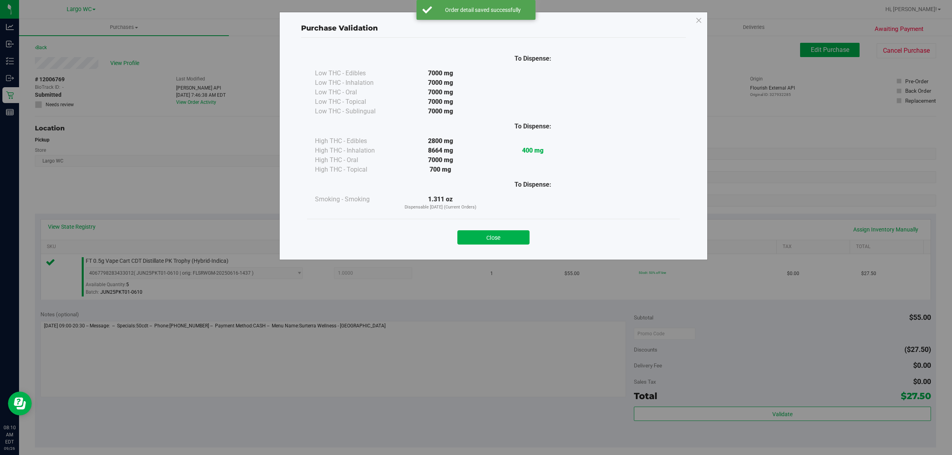
click at [480, 221] on div "Close" at bounding box center [493, 235] width 373 height 32
click at [498, 231] on button "Close" at bounding box center [493, 237] width 72 height 14
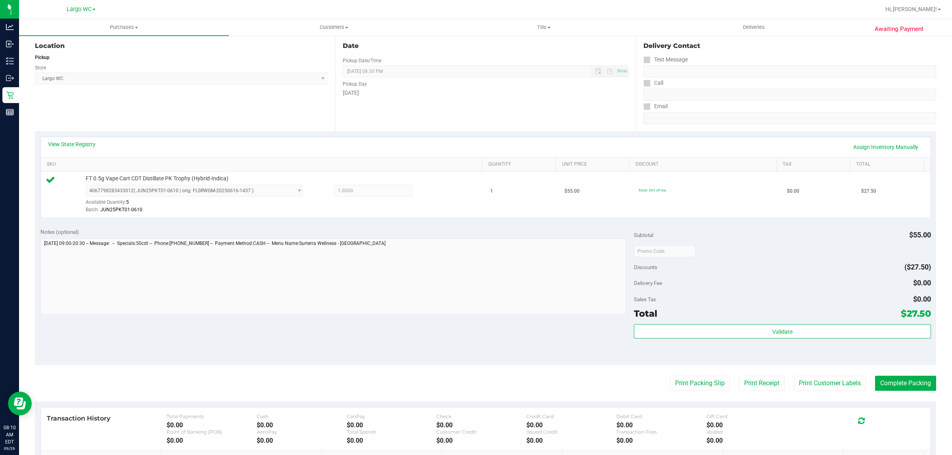
scroll to position [171, 0]
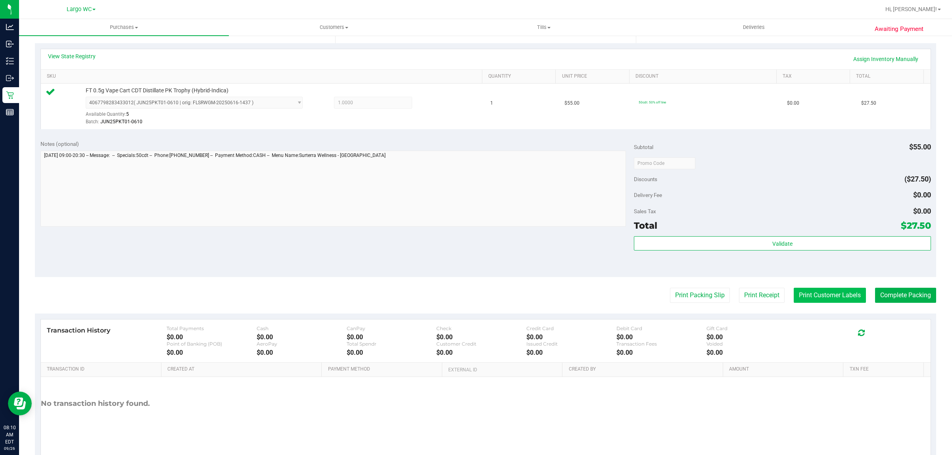
click at [806, 301] on button "Print Customer Labels" at bounding box center [830, 295] width 72 height 15
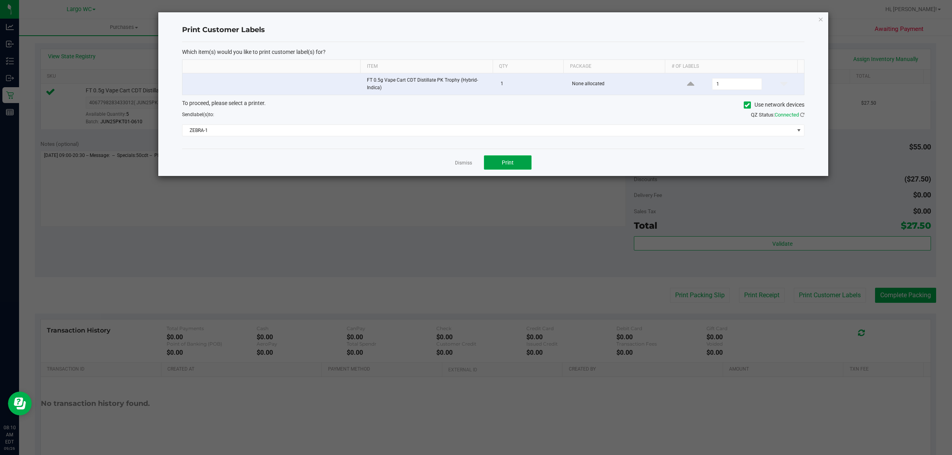
click at [523, 160] on button "Print" at bounding box center [508, 162] width 48 height 14
click at [457, 163] on link "Dismiss" at bounding box center [463, 163] width 17 height 7
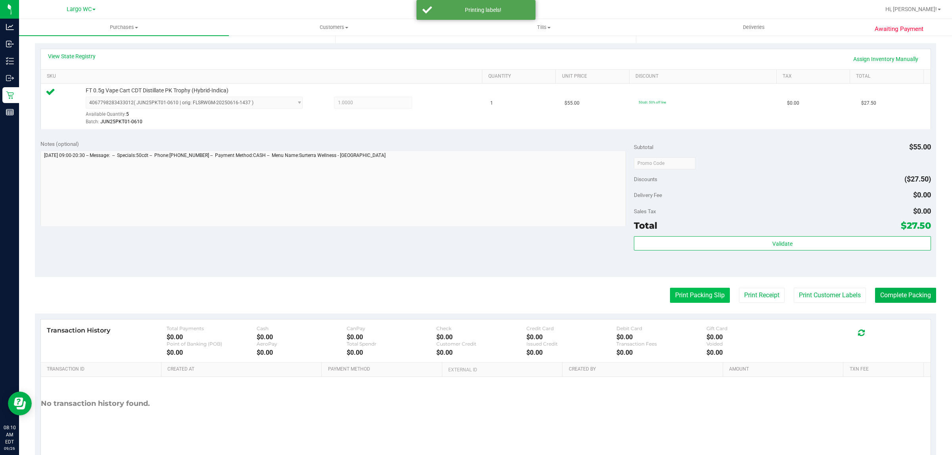
click at [671, 292] on button "Print Packing Slip" at bounding box center [700, 295] width 60 height 15
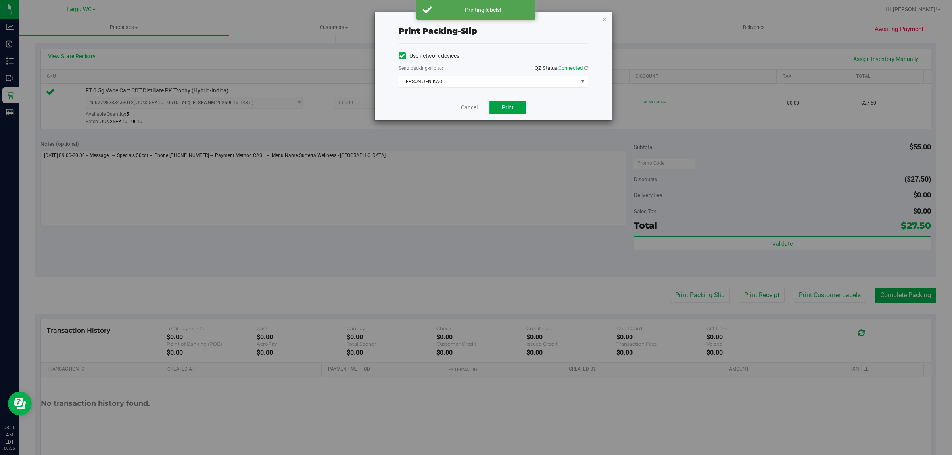
click at [514, 107] on button "Print" at bounding box center [507, 107] width 36 height 13
click at [475, 108] on link "Cancel" at bounding box center [469, 108] width 17 height 8
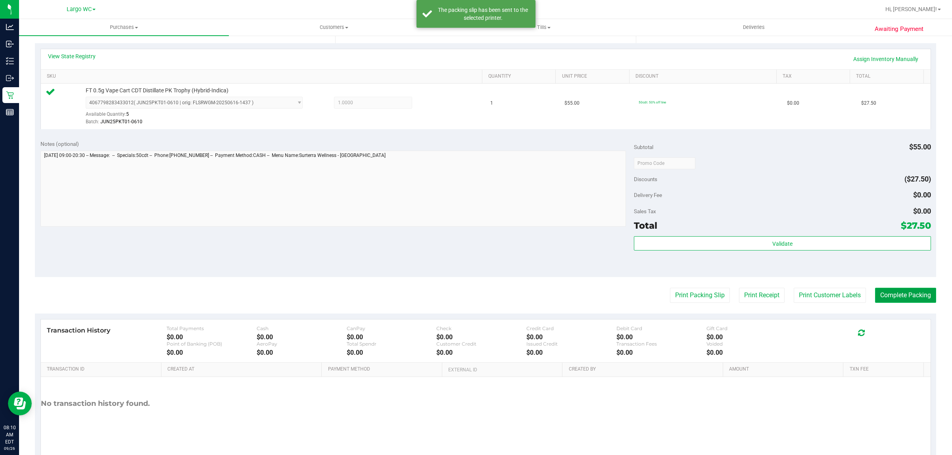
click at [891, 297] on button "Complete Packing" at bounding box center [905, 295] width 61 height 15
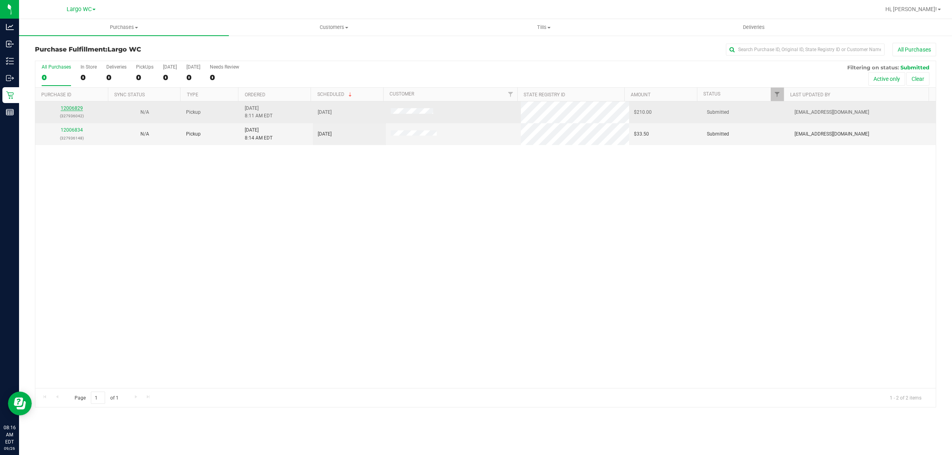
click at [73, 108] on link "12006829" at bounding box center [72, 109] width 22 height 6
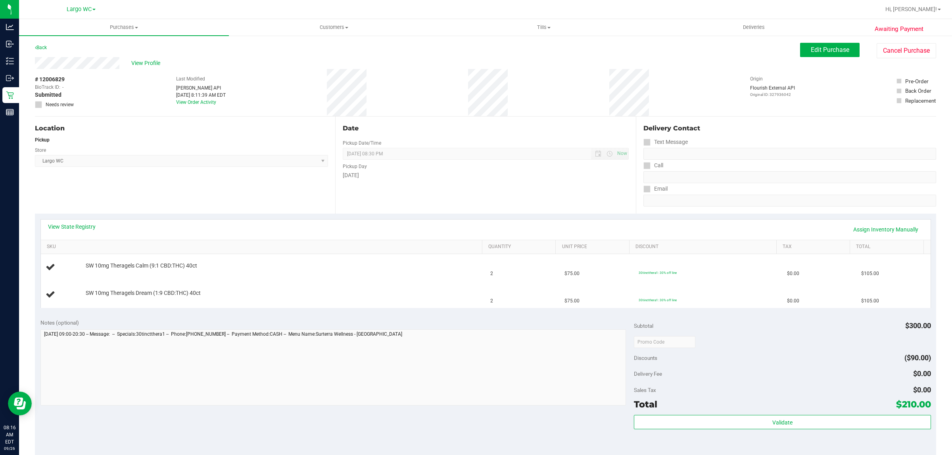
click at [82, 229] on link "View State Registry" at bounding box center [72, 227] width 48 height 8
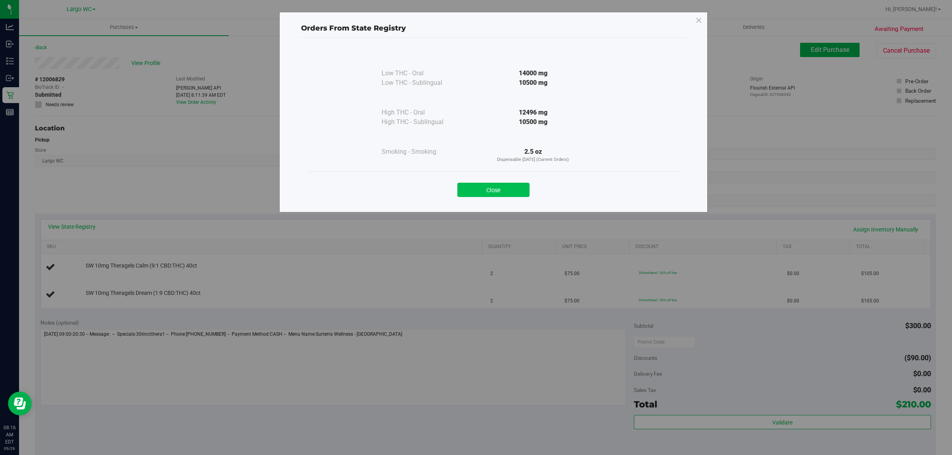
click at [488, 188] on button "Close" at bounding box center [493, 190] width 72 height 14
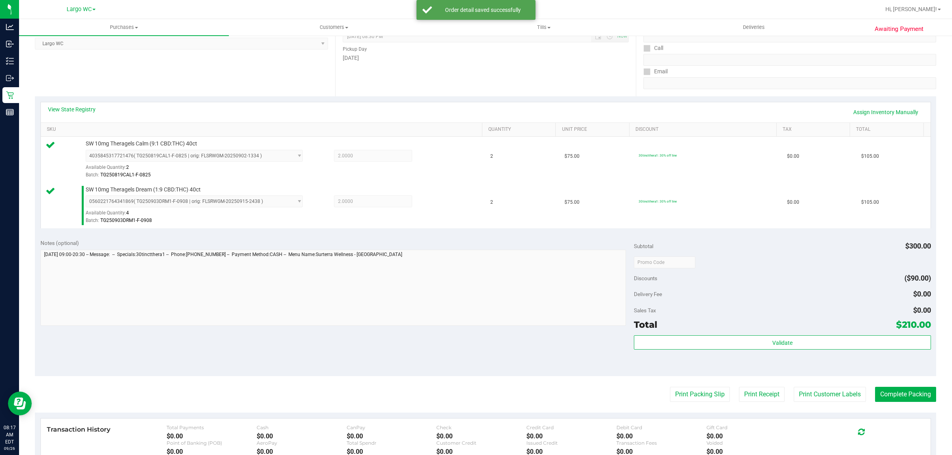
scroll to position [229, 0]
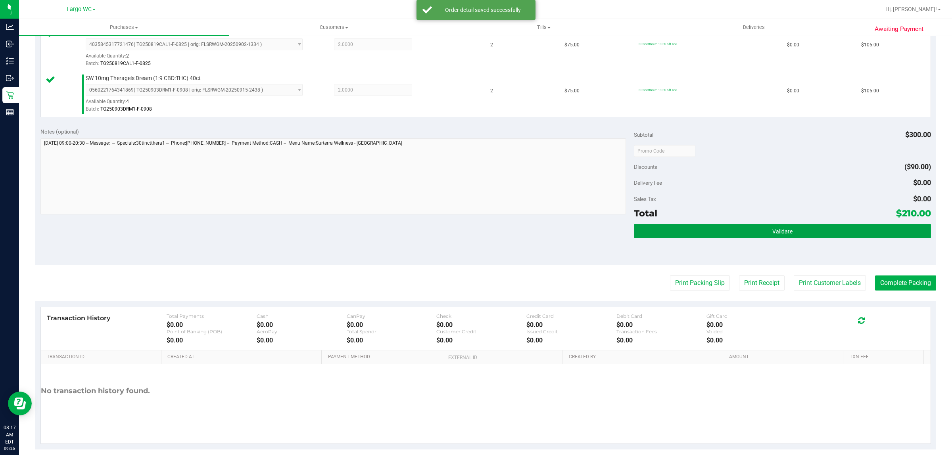
click at [808, 238] on button "Validate" at bounding box center [782, 231] width 297 height 14
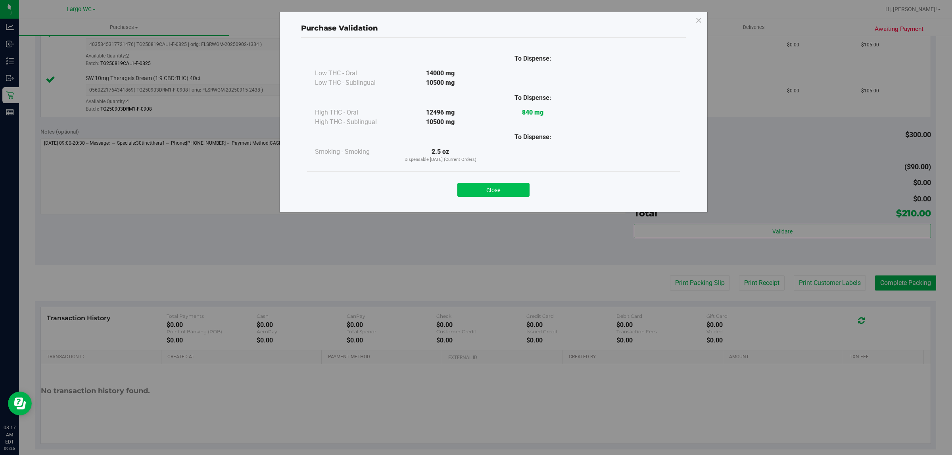
click at [487, 191] on button "Close" at bounding box center [493, 190] width 72 height 14
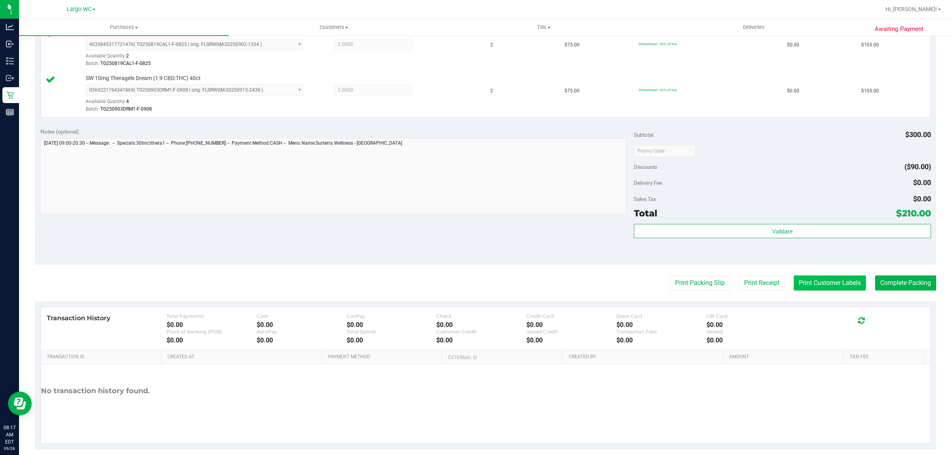
click at [812, 290] on button "Print Customer Labels" at bounding box center [830, 283] width 72 height 15
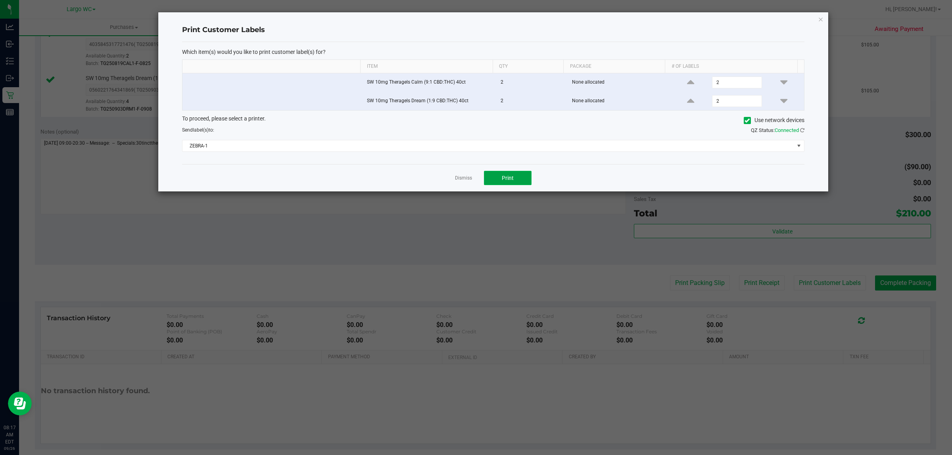
click at [522, 179] on button "Print" at bounding box center [508, 178] width 48 height 14
click at [461, 181] on link "Dismiss" at bounding box center [463, 178] width 17 height 7
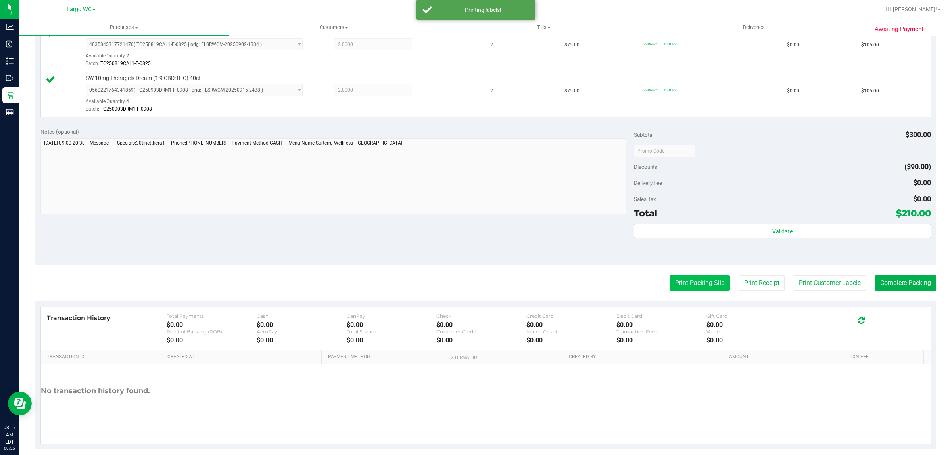
click at [694, 285] on button "Print Packing Slip" at bounding box center [700, 283] width 60 height 15
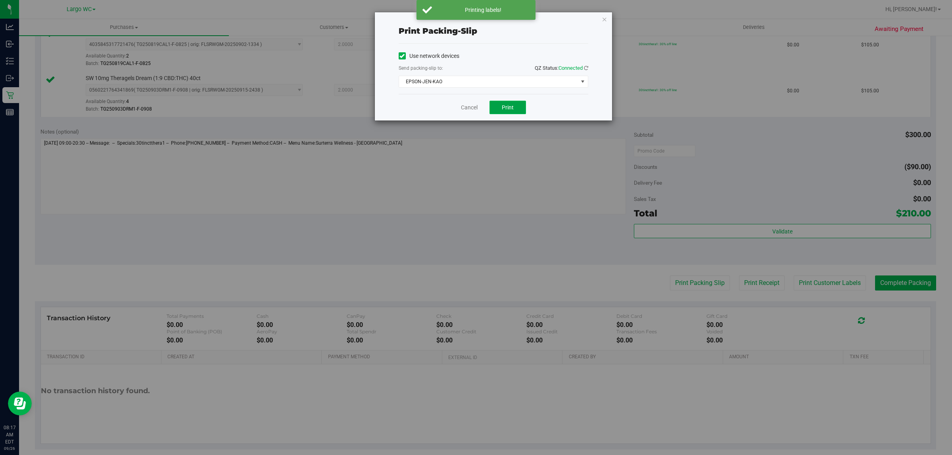
click at [516, 114] on button "Print" at bounding box center [507, 107] width 36 height 13
click at [464, 108] on link "Cancel" at bounding box center [469, 108] width 17 height 8
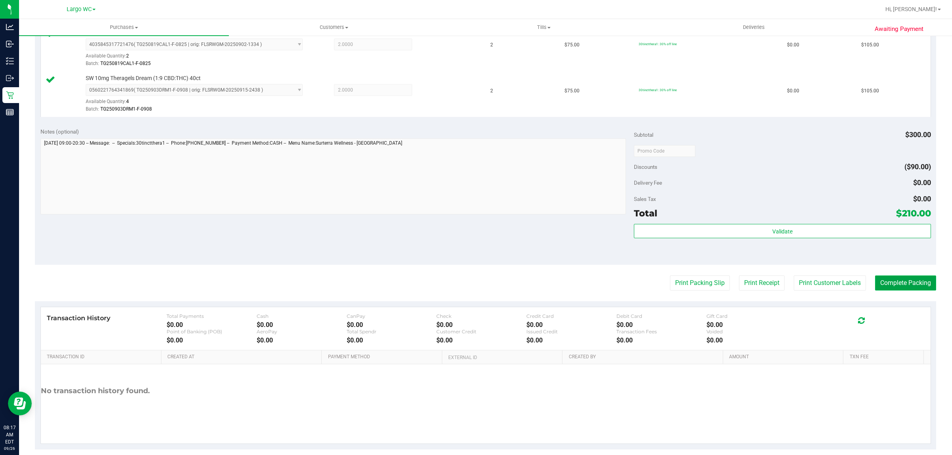
click at [907, 282] on button "Complete Packing" at bounding box center [905, 283] width 61 height 15
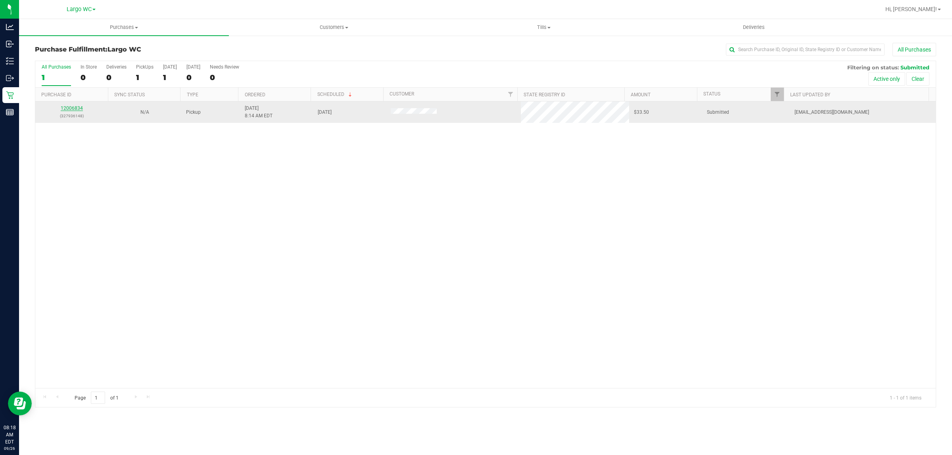
click at [76, 109] on link "12006834" at bounding box center [72, 109] width 22 height 6
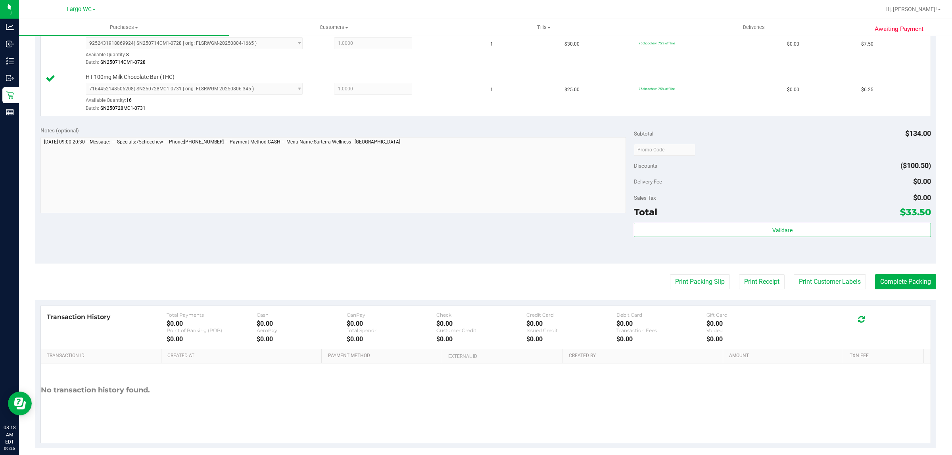
scroll to position [331, 0]
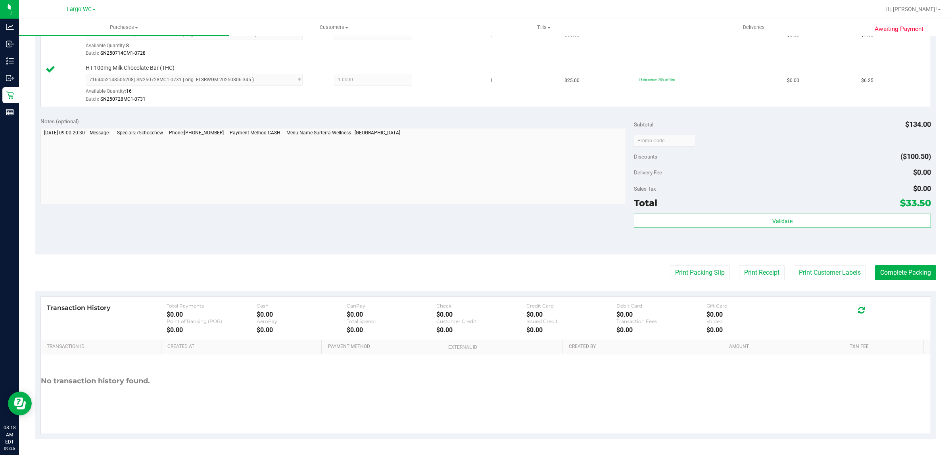
click at [814, 240] on div "Validate" at bounding box center [782, 232] width 297 height 36
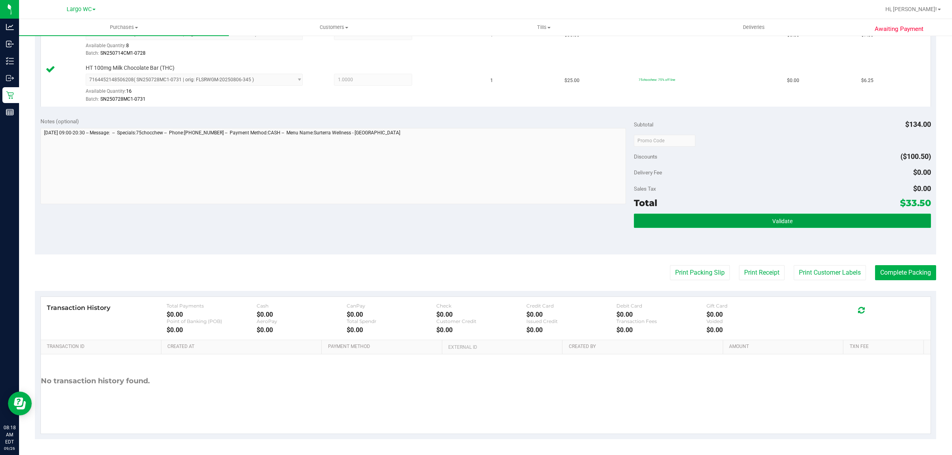
click at [780, 221] on span "Validate" at bounding box center [782, 221] width 20 height 6
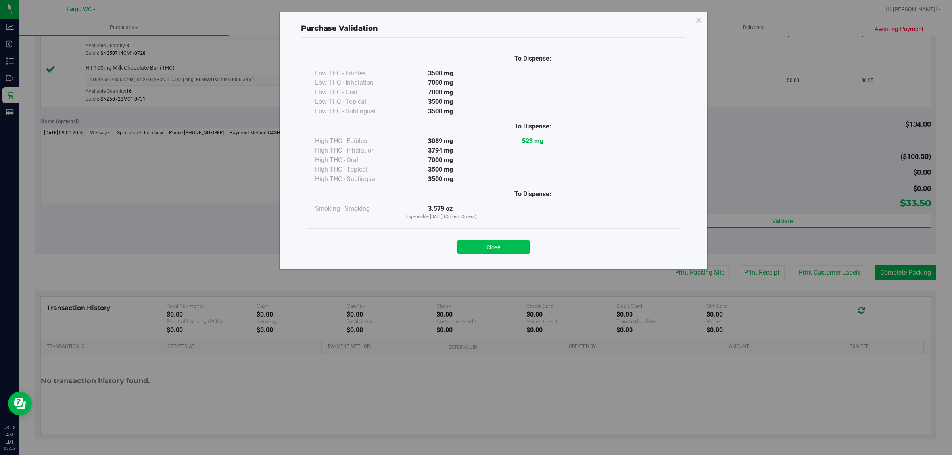
click at [502, 251] on button "Close" at bounding box center [493, 247] width 72 height 14
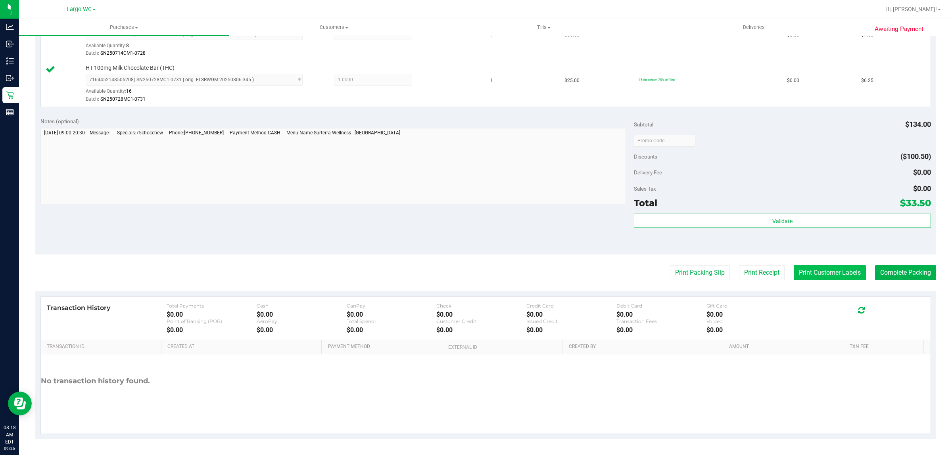
click at [823, 272] on button "Print Customer Labels" at bounding box center [830, 272] width 72 height 15
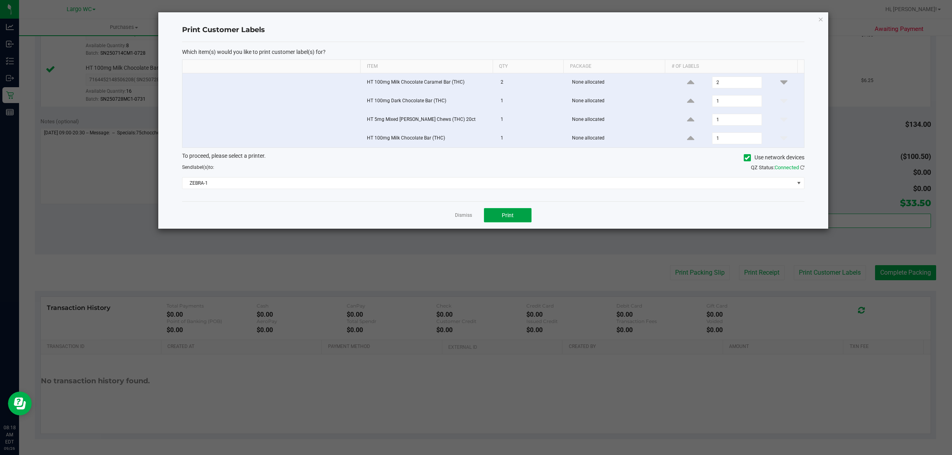
click at [508, 217] on span "Print" at bounding box center [508, 215] width 12 height 6
click at [463, 219] on link "Dismiss" at bounding box center [463, 215] width 17 height 7
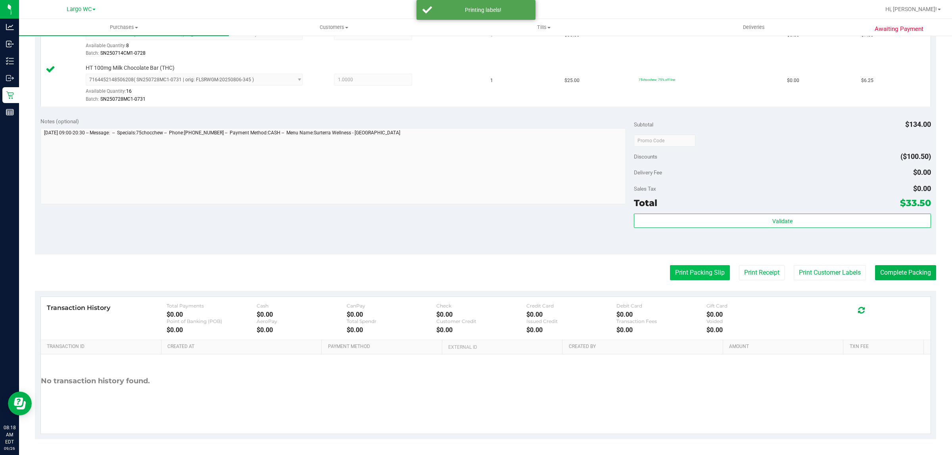
click at [704, 280] on button "Print Packing Slip" at bounding box center [700, 272] width 60 height 15
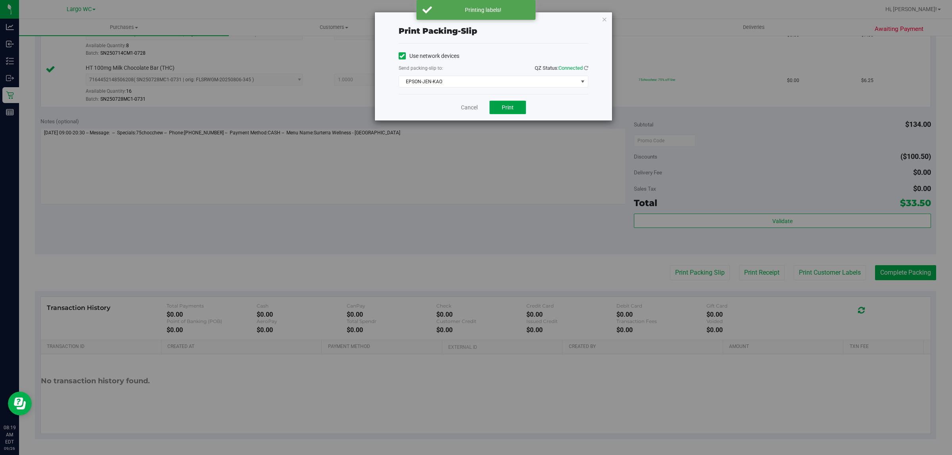
click at [515, 107] on button "Print" at bounding box center [507, 107] width 36 height 13
click at [464, 109] on link "Cancel" at bounding box center [469, 108] width 17 height 8
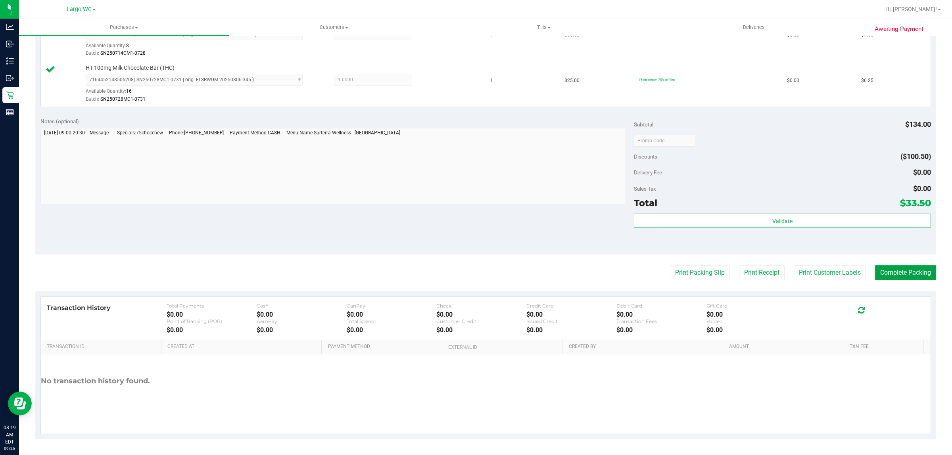
click at [915, 272] on button "Complete Packing" at bounding box center [905, 272] width 61 height 15
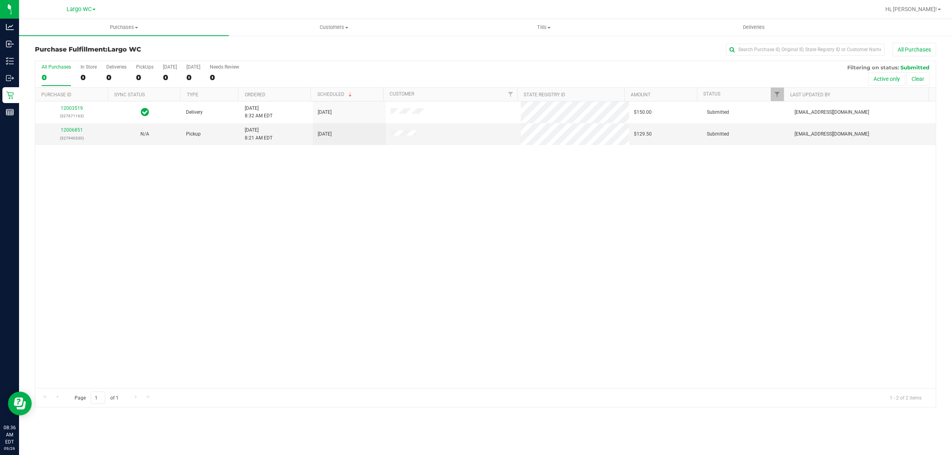
click at [500, 319] on div "12003519 (327671163) Delivery [DATE] 8:32 AM EDT 10/1/2025 $150.00 Submitted [E…" at bounding box center [485, 245] width 900 height 287
click at [140, 68] on div "PickUps" at bounding box center [144, 67] width 17 height 6
click at [0, 0] on input "PickUps 0" at bounding box center [0, 0] width 0 height 0
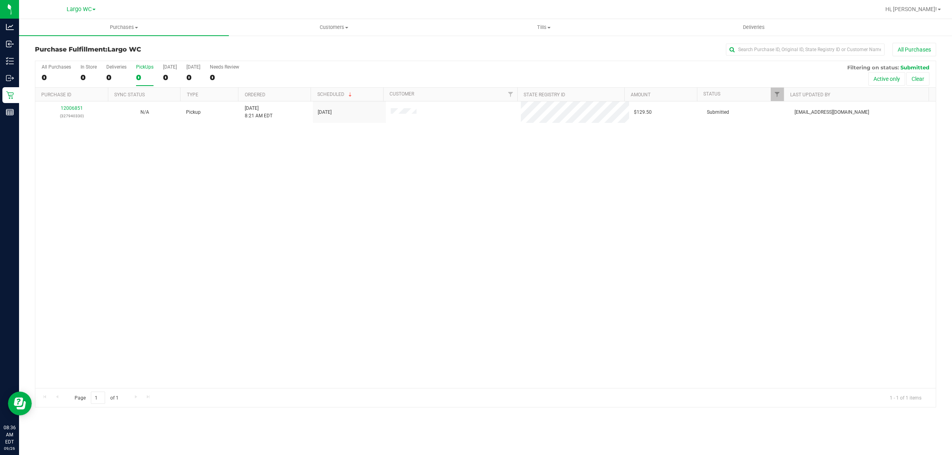
click at [290, 92] on th "Ordered" at bounding box center [274, 95] width 73 height 14
click at [108, 75] on div "1" at bounding box center [116, 77] width 20 height 9
click at [0, 0] on input "Deliveries 1" at bounding box center [0, 0] width 0 height 0
click at [137, 77] on div "1" at bounding box center [144, 77] width 17 height 9
click at [0, 0] on input "PickUps 1" at bounding box center [0, 0] width 0 height 0
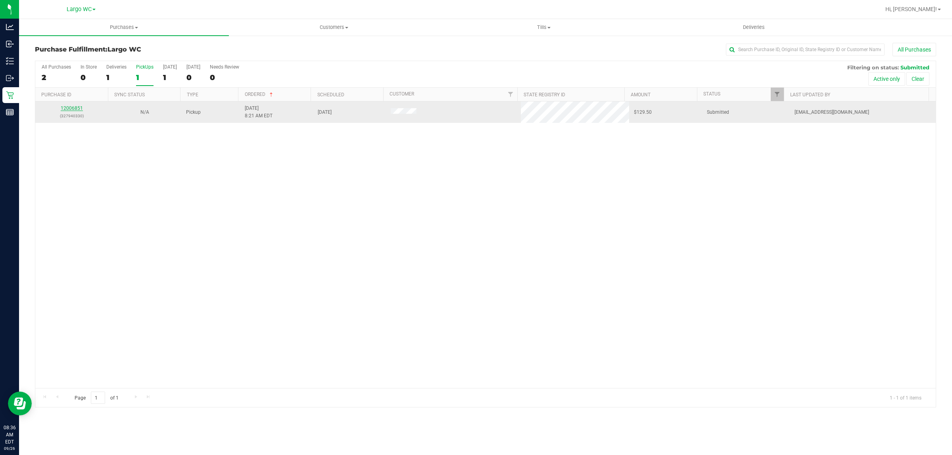
click at [71, 109] on link "12006851" at bounding box center [72, 109] width 22 height 6
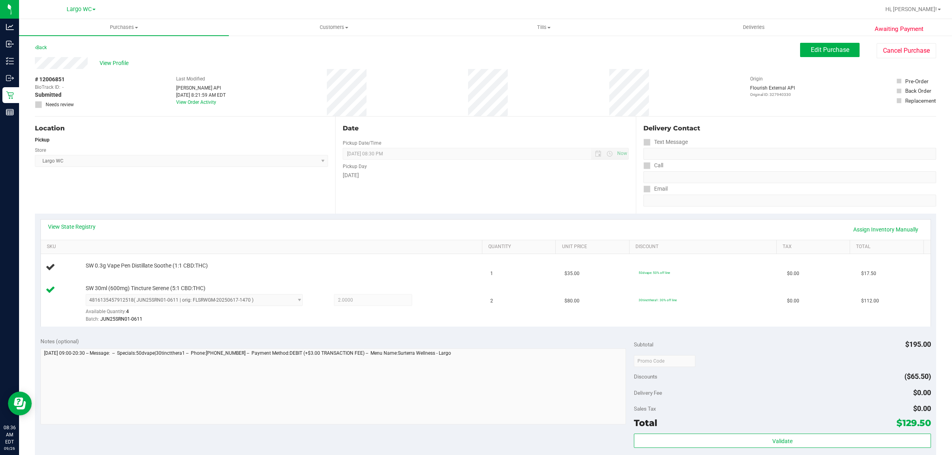
click at [276, 94] on div "# 12006851 BioTrack ID: - Submitted Needs review Last Modified [PERSON_NAME] AP…" at bounding box center [485, 92] width 901 height 47
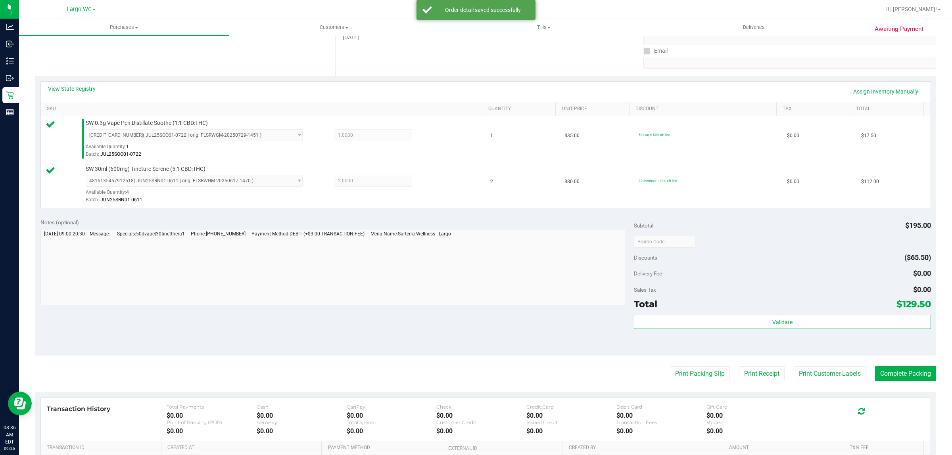
scroll to position [239, 0]
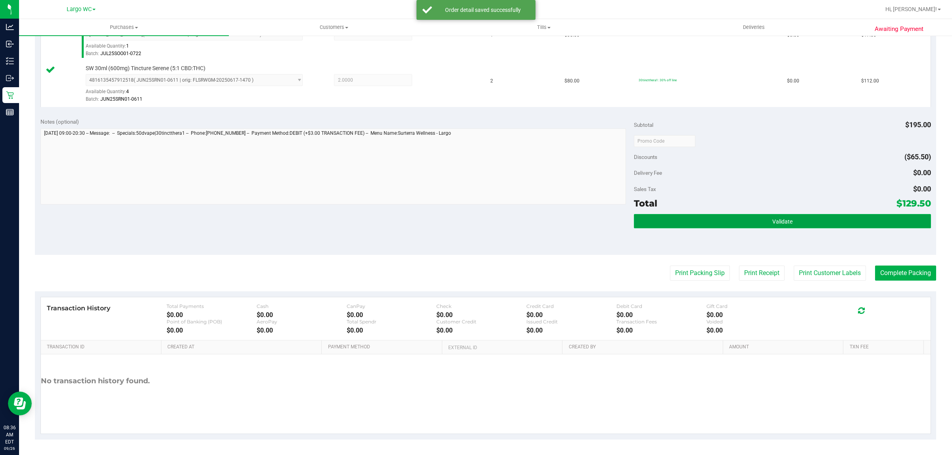
click at [797, 228] on button "Validate" at bounding box center [782, 221] width 297 height 14
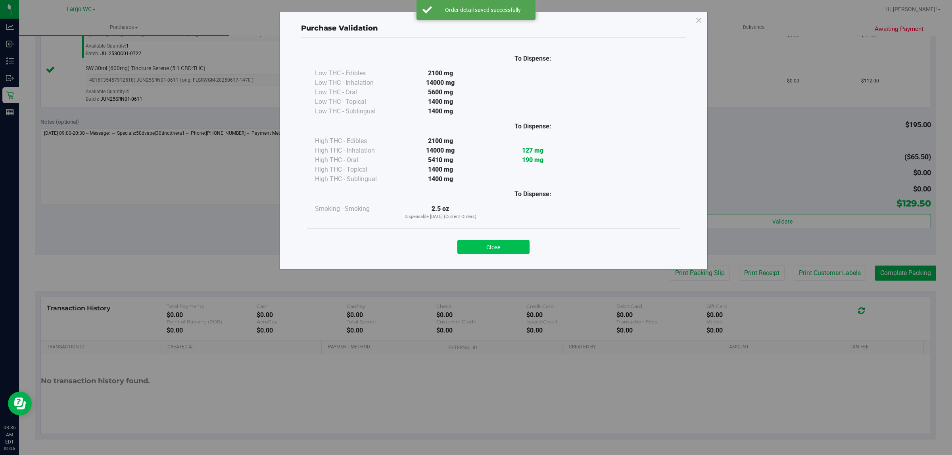
click at [486, 252] on button "Close" at bounding box center [493, 247] width 72 height 14
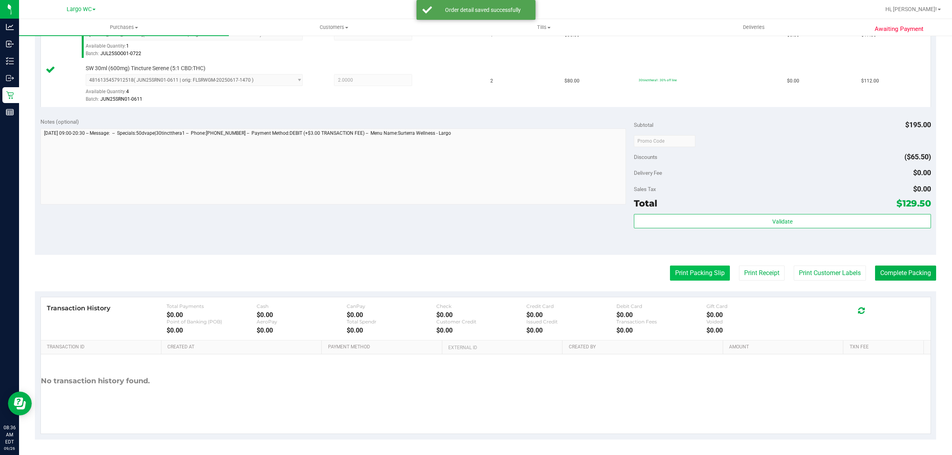
click at [677, 266] on button "Print Packing Slip" at bounding box center [700, 273] width 60 height 15
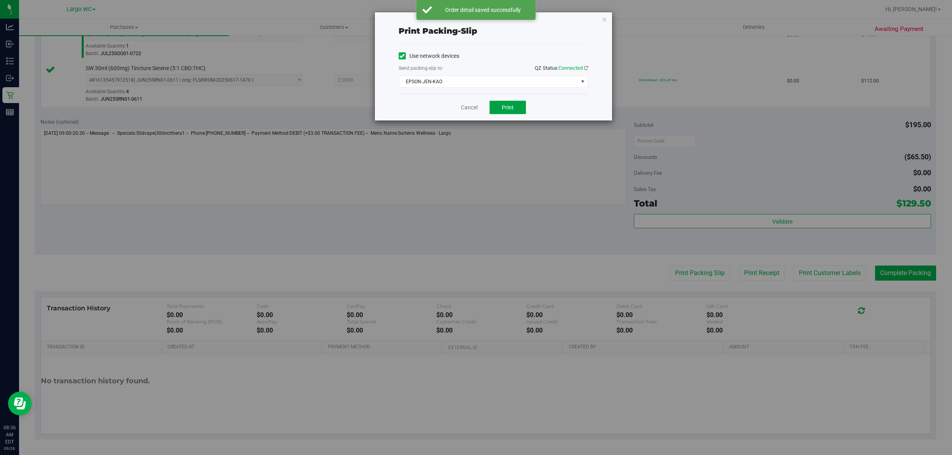
click at [512, 104] on button "Print" at bounding box center [507, 107] width 36 height 13
click at [467, 109] on link "Cancel" at bounding box center [469, 108] width 17 height 8
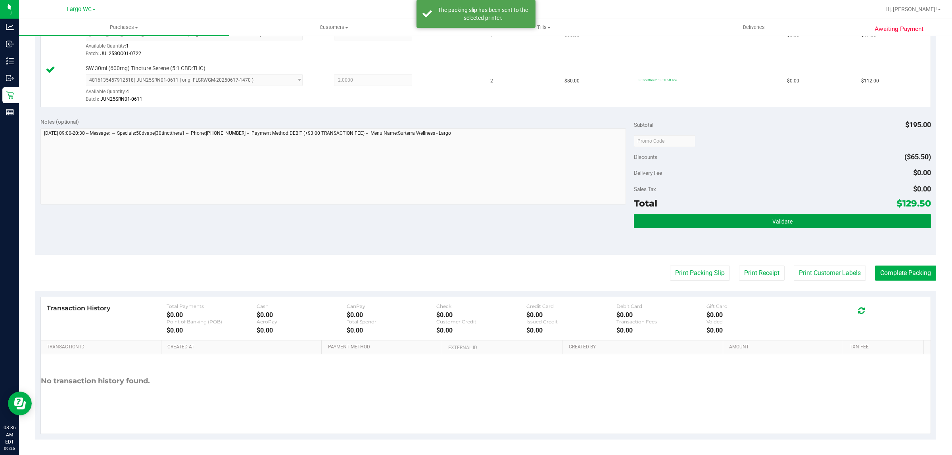
click at [740, 221] on button "Validate" at bounding box center [782, 221] width 297 height 14
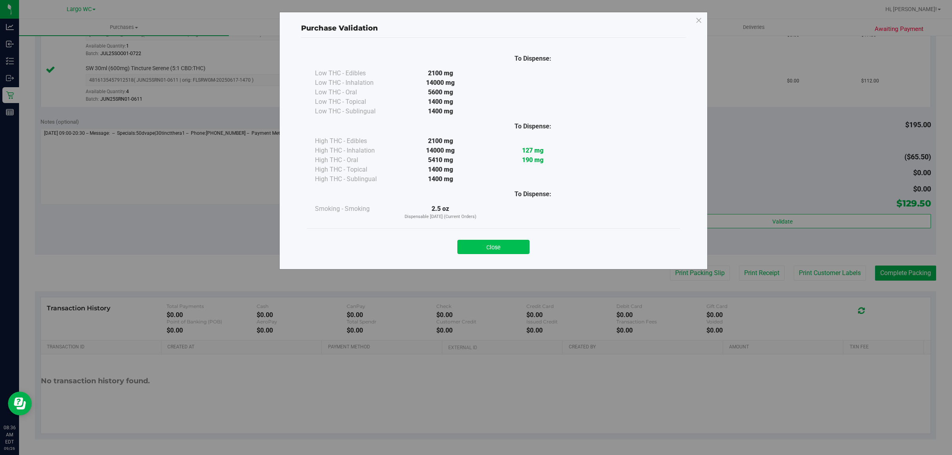
click at [506, 242] on button "Close" at bounding box center [493, 247] width 72 height 14
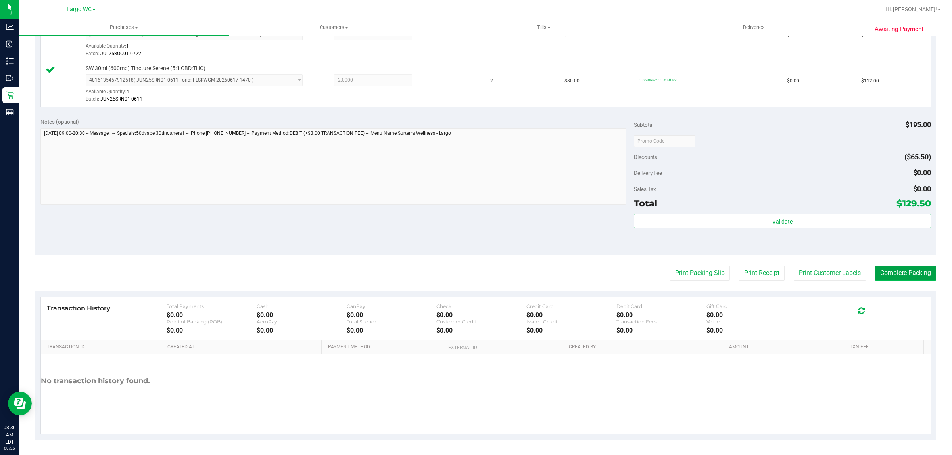
click at [893, 275] on button "Complete Packing" at bounding box center [905, 273] width 61 height 15
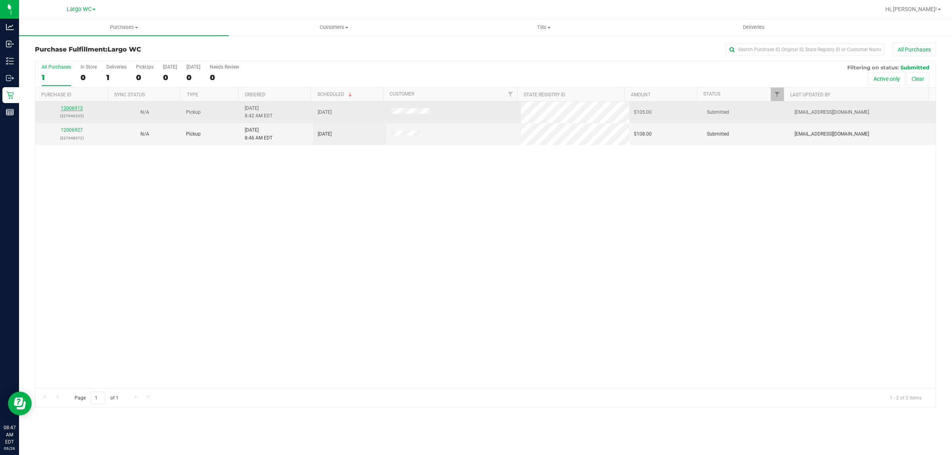
click at [68, 109] on link "12006912" at bounding box center [72, 109] width 22 height 6
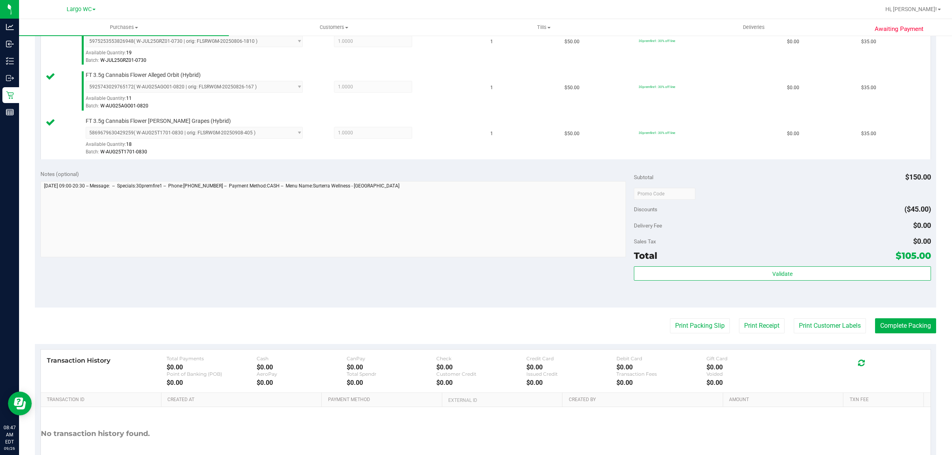
scroll to position [260, 0]
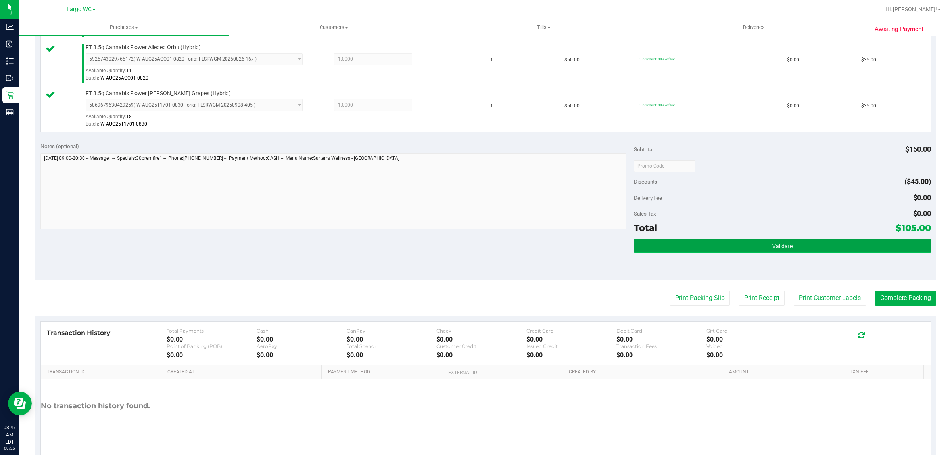
click at [810, 249] on button "Validate" at bounding box center [782, 246] width 297 height 14
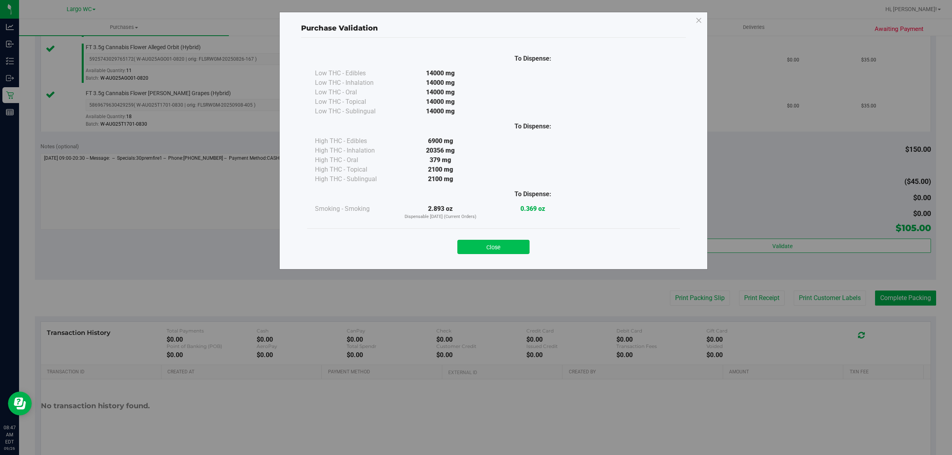
click at [491, 245] on button "Close" at bounding box center [493, 247] width 72 height 14
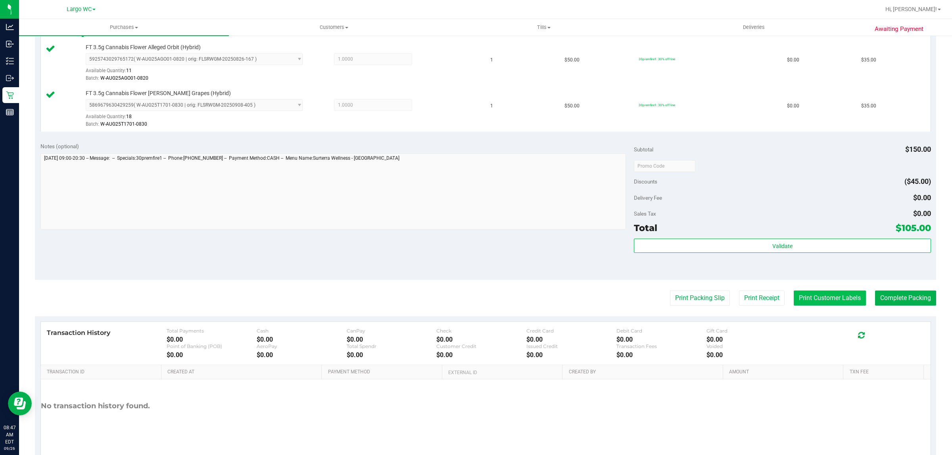
click at [808, 304] on button "Print Customer Labels" at bounding box center [830, 298] width 72 height 15
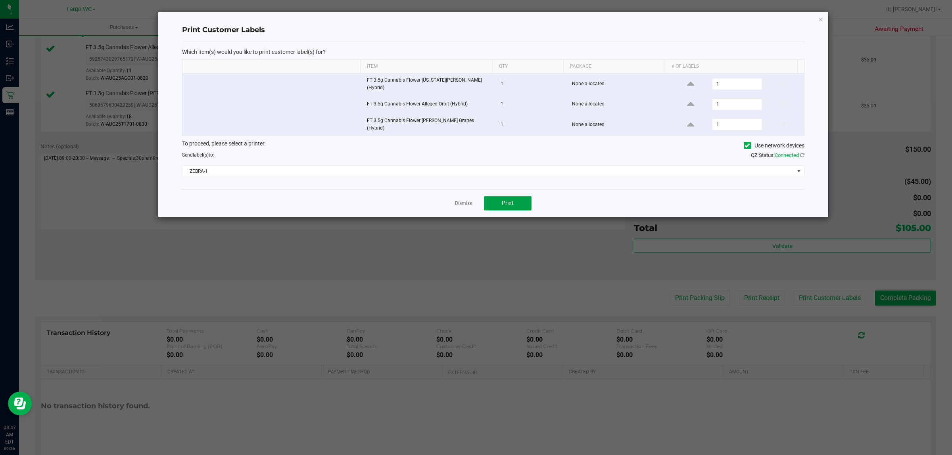
click at [520, 199] on button "Print" at bounding box center [508, 203] width 48 height 14
click at [460, 200] on link "Dismiss" at bounding box center [463, 203] width 17 height 7
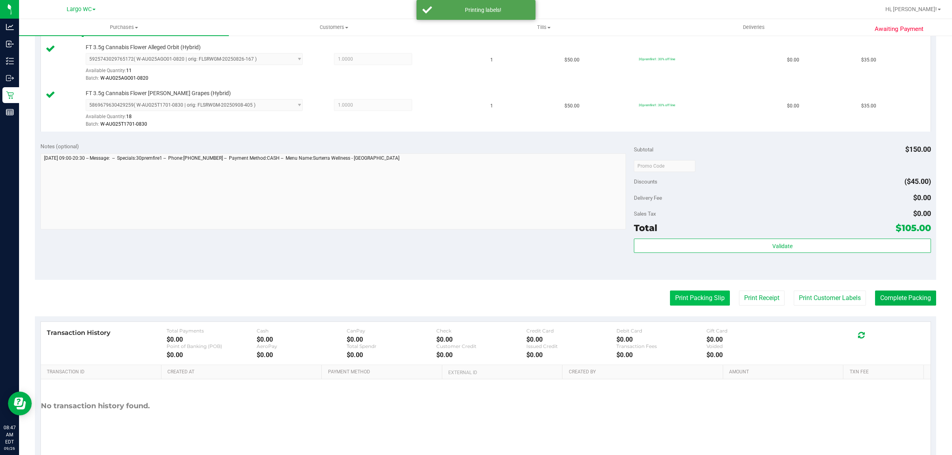
click at [691, 306] on button "Print Packing Slip" at bounding box center [700, 298] width 60 height 15
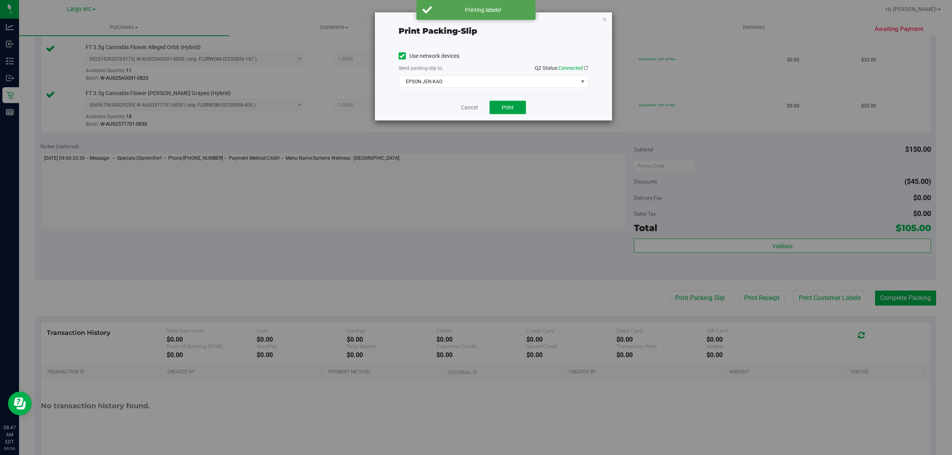
click at [508, 110] on span "Print" at bounding box center [508, 107] width 12 height 6
click at [469, 88] on span "EPSON-JEN-KAO" at bounding box center [494, 82] width 190 height 12
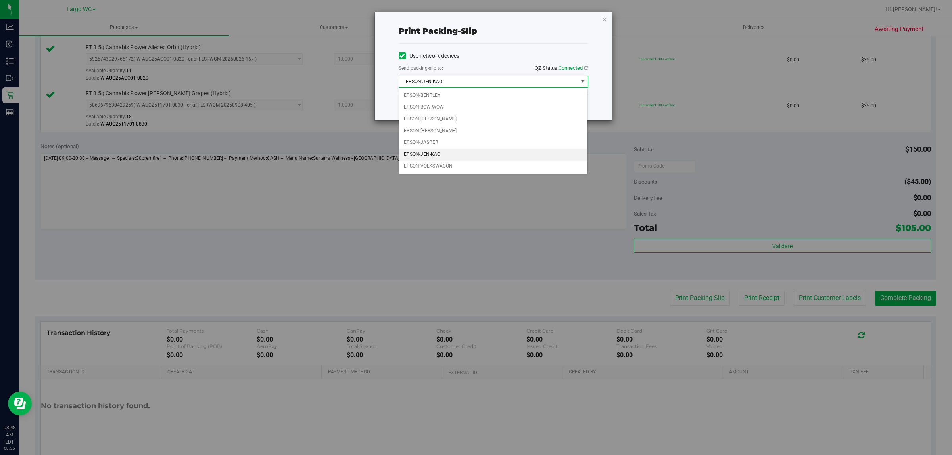
click at [505, 245] on div "Print packing-slip Use network devices Send packing-slip to: QZ Status: Connect…" at bounding box center [479, 227] width 958 height 455
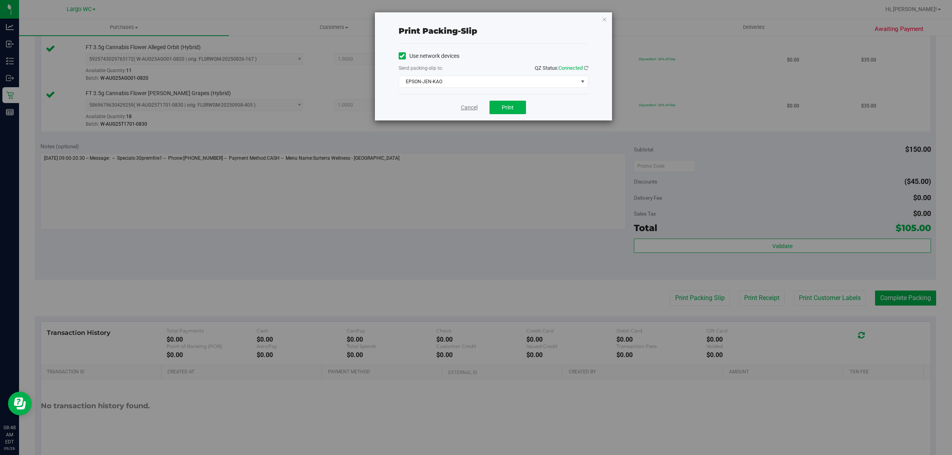
click at [463, 106] on link "Cancel" at bounding box center [469, 108] width 17 height 8
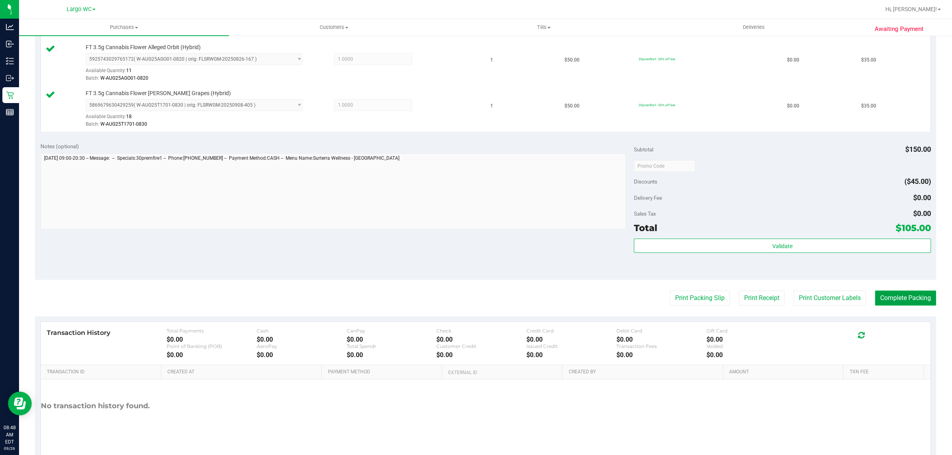
click at [900, 300] on button "Complete Packing" at bounding box center [905, 298] width 61 height 15
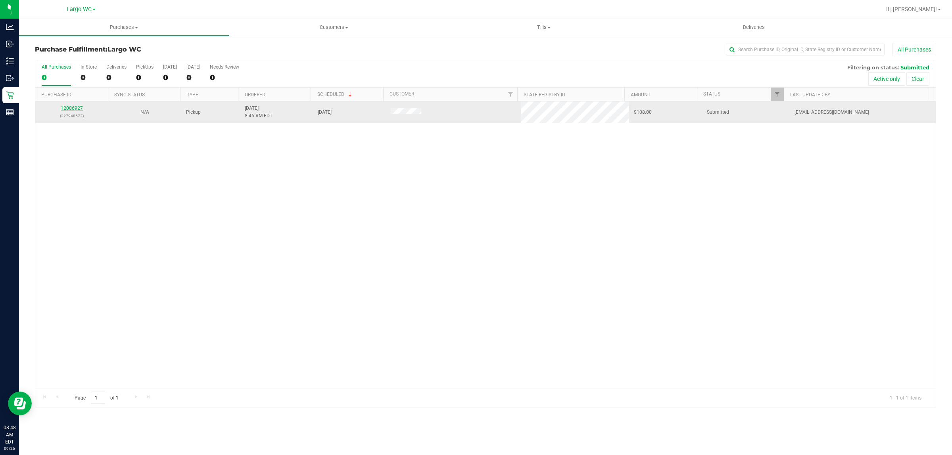
click at [65, 108] on link "12006927" at bounding box center [72, 109] width 22 height 6
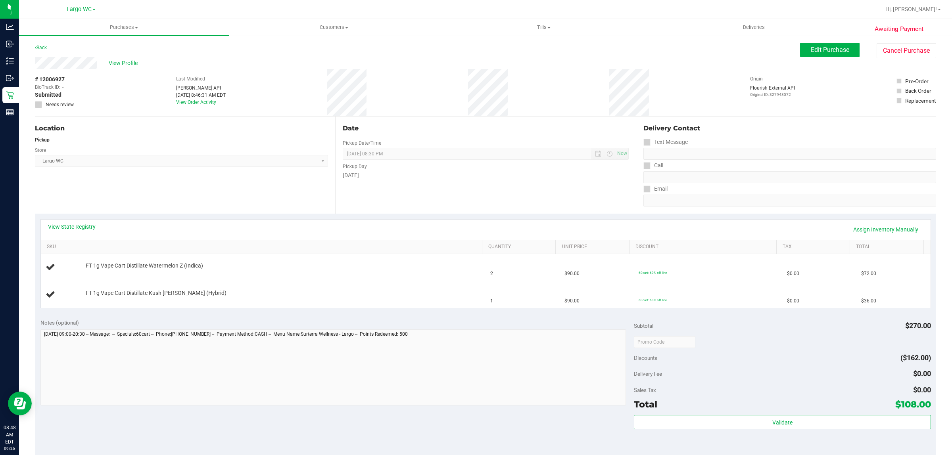
click at [65, 228] on link "View State Registry" at bounding box center [72, 227] width 48 height 8
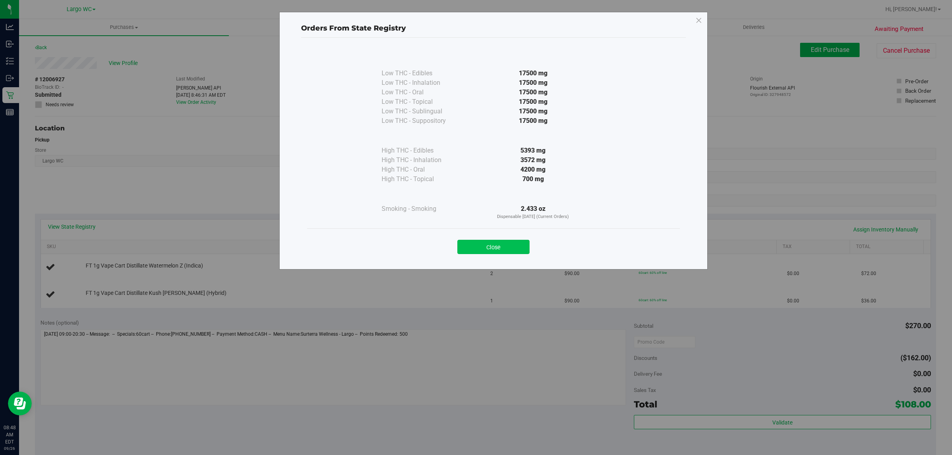
click at [488, 246] on button "Close" at bounding box center [493, 247] width 72 height 14
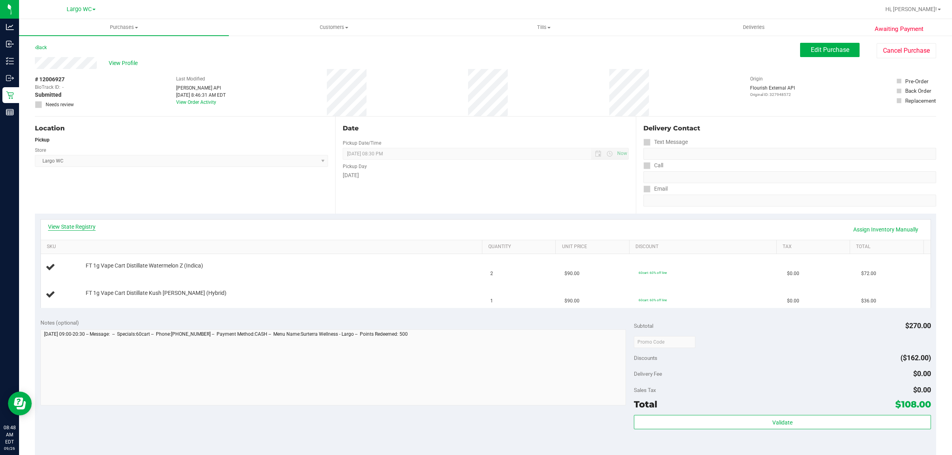
click at [75, 230] on link "View State Registry" at bounding box center [72, 227] width 48 height 8
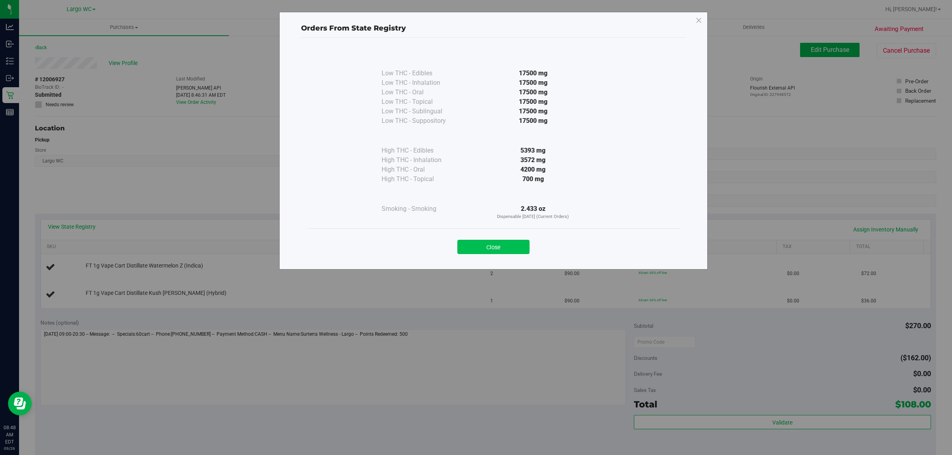
click at [500, 242] on button "Close" at bounding box center [493, 247] width 72 height 14
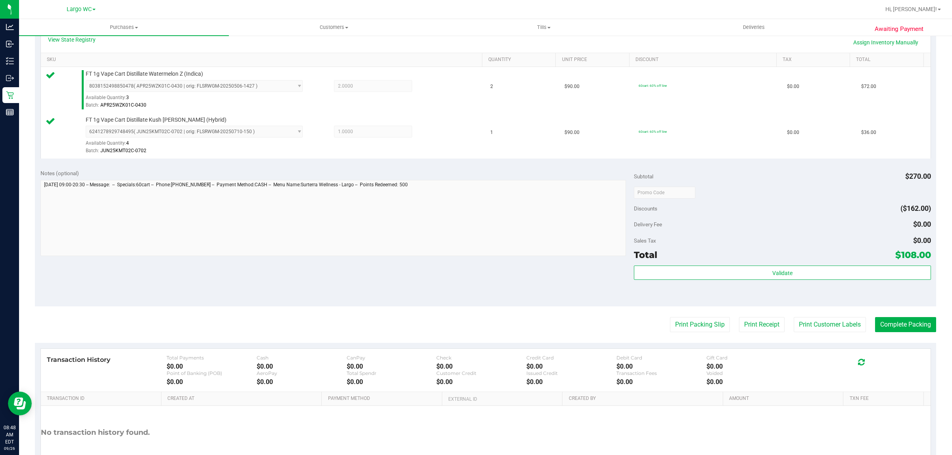
scroll to position [239, 0]
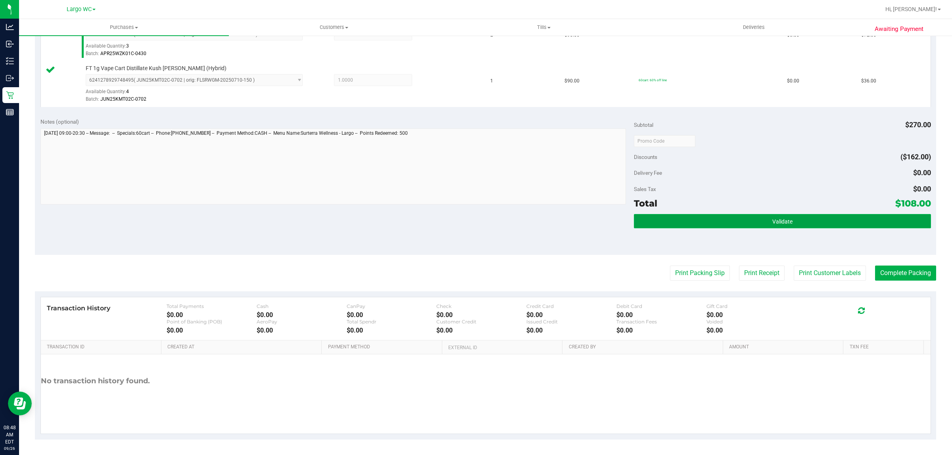
click at [815, 223] on button "Validate" at bounding box center [782, 221] width 297 height 14
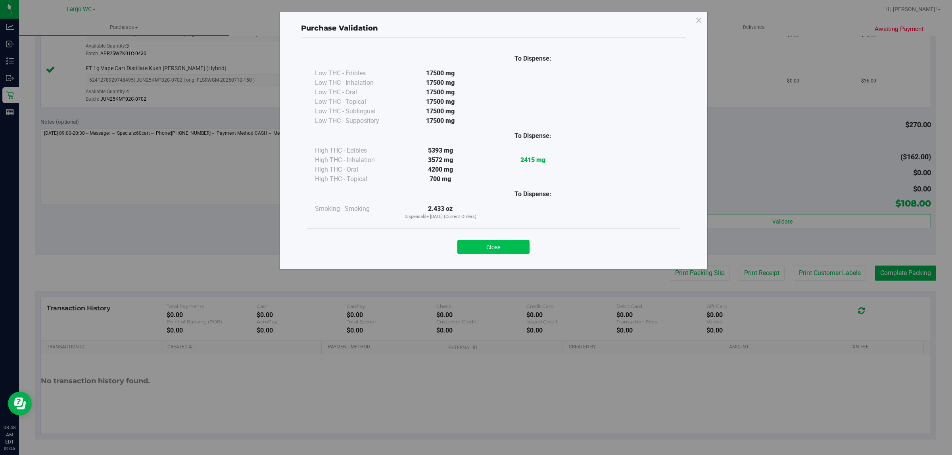
click at [506, 251] on button "Close" at bounding box center [493, 247] width 72 height 14
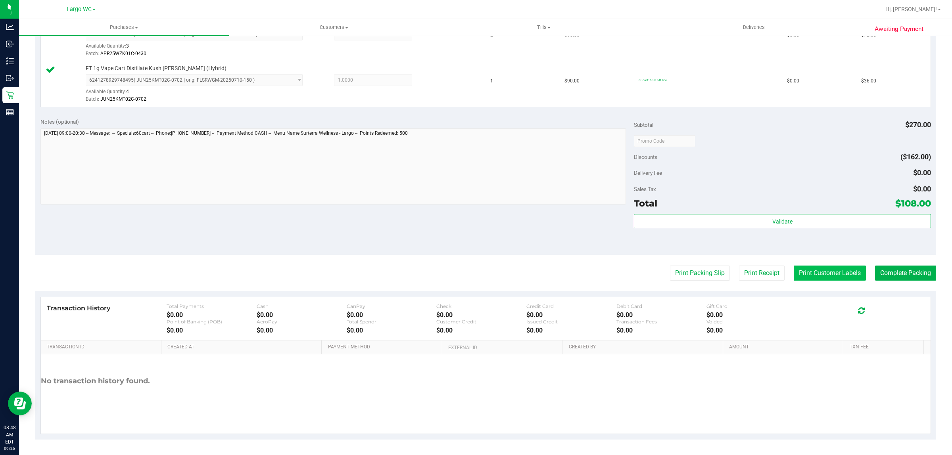
click at [839, 280] on button "Print Customer Labels" at bounding box center [830, 273] width 72 height 15
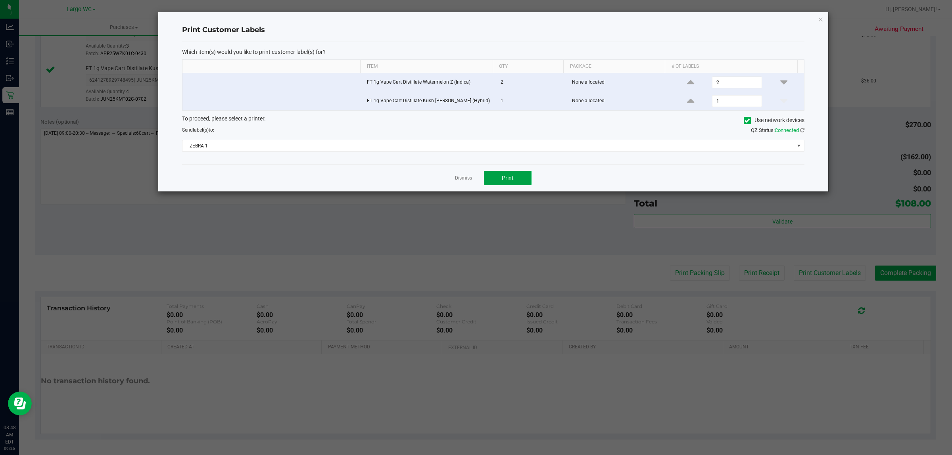
click at [524, 173] on button "Print" at bounding box center [508, 178] width 48 height 14
click at [464, 179] on link "Dismiss" at bounding box center [463, 178] width 17 height 7
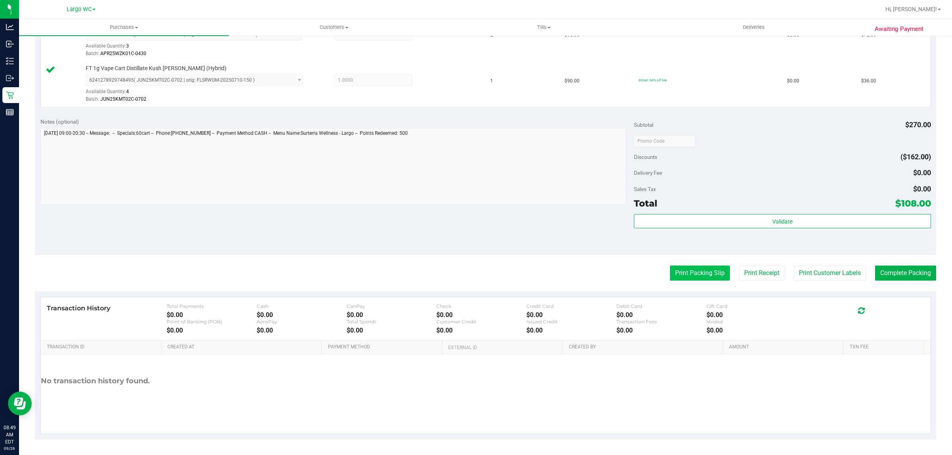
click at [689, 276] on button "Print Packing Slip" at bounding box center [700, 273] width 60 height 15
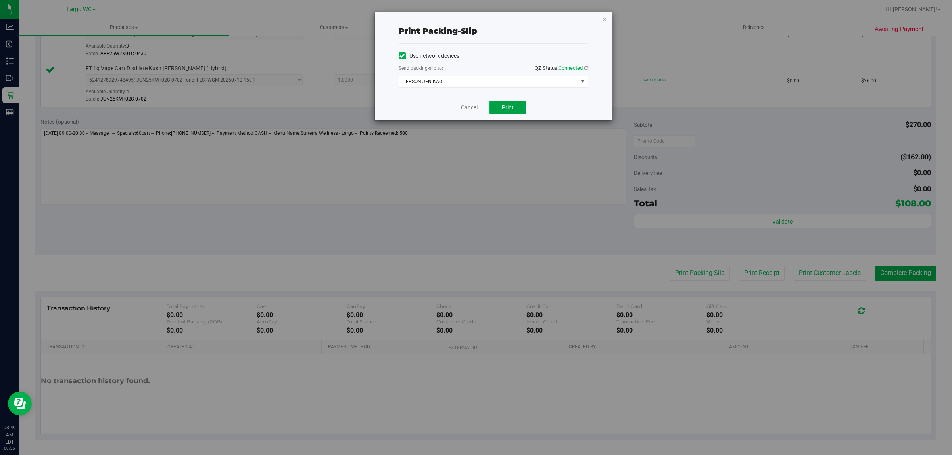
click at [500, 111] on button "Print" at bounding box center [507, 107] width 36 height 13
click at [465, 111] on link "Cancel" at bounding box center [469, 108] width 17 height 8
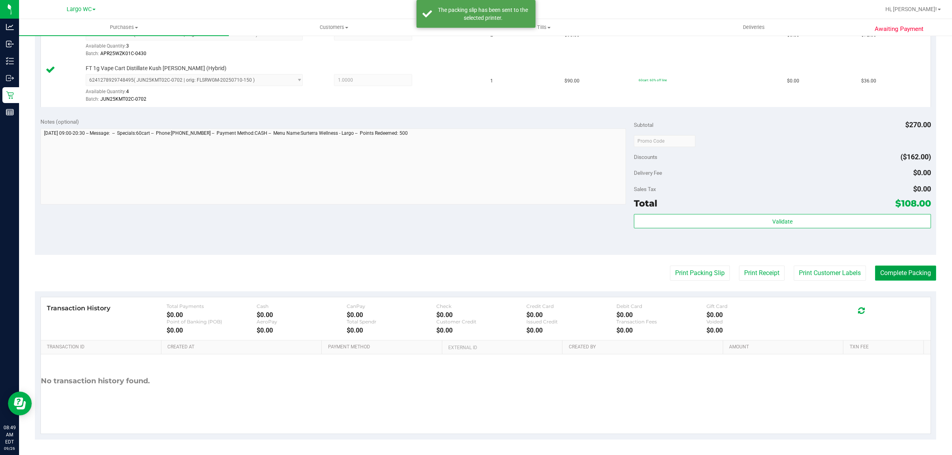
click at [895, 275] on button "Complete Packing" at bounding box center [905, 273] width 61 height 15
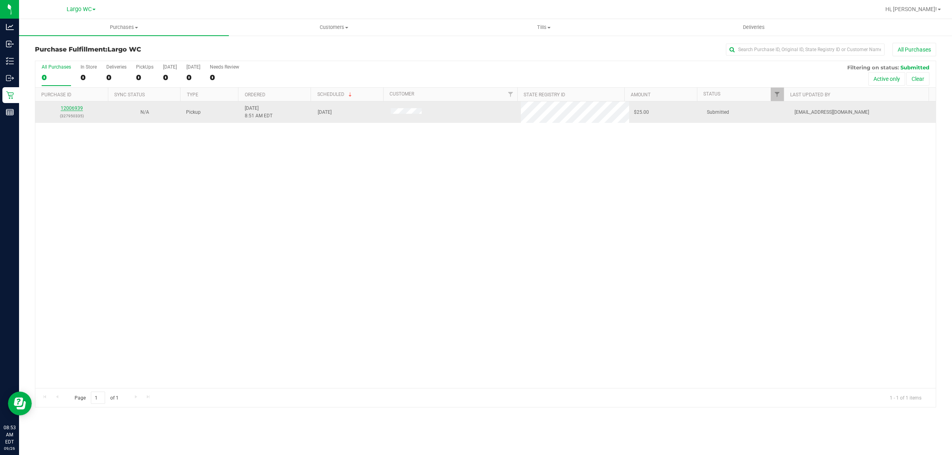
click at [78, 109] on link "12006939" at bounding box center [72, 109] width 22 height 6
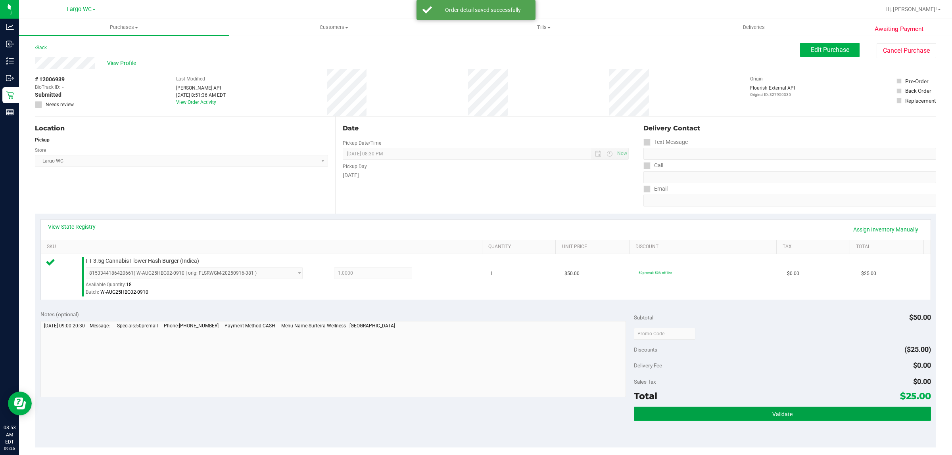
click at [780, 412] on span "Validate" at bounding box center [782, 414] width 20 height 6
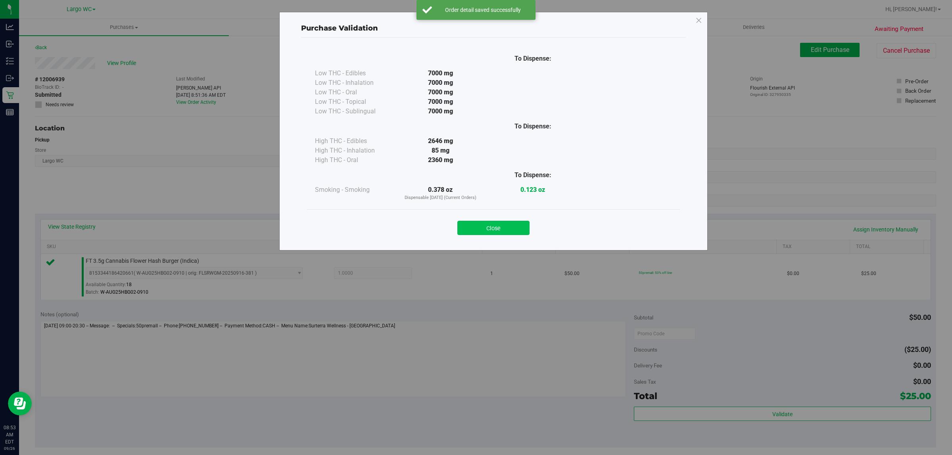
click at [480, 232] on button "Close" at bounding box center [493, 228] width 72 height 14
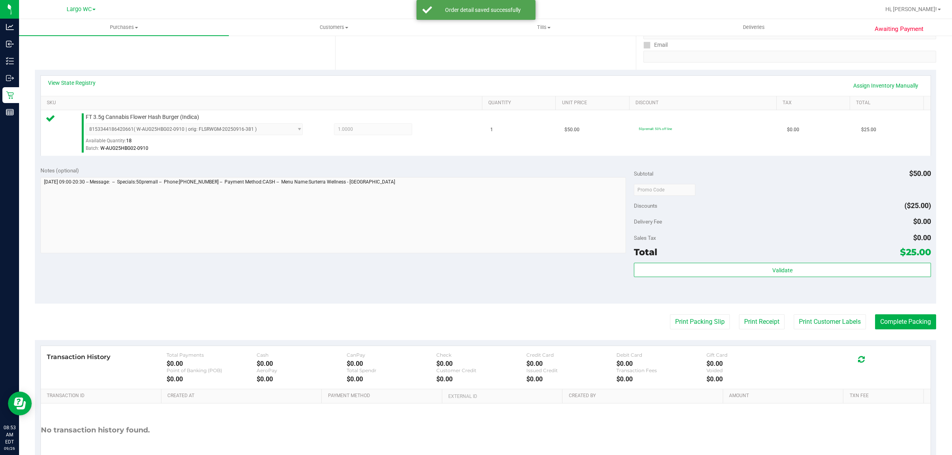
scroll to position [145, 0]
click at [818, 327] on button "Print Customer Labels" at bounding box center [830, 320] width 72 height 15
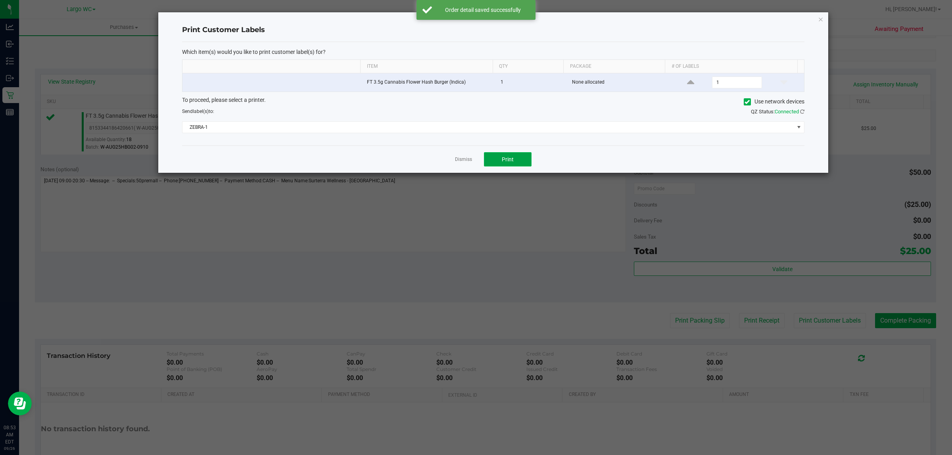
click at [508, 161] on span "Print" at bounding box center [508, 159] width 12 height 6
click at [457, 161] on link "Dismiss" at bounding box center [463, 159] width 17 height 7
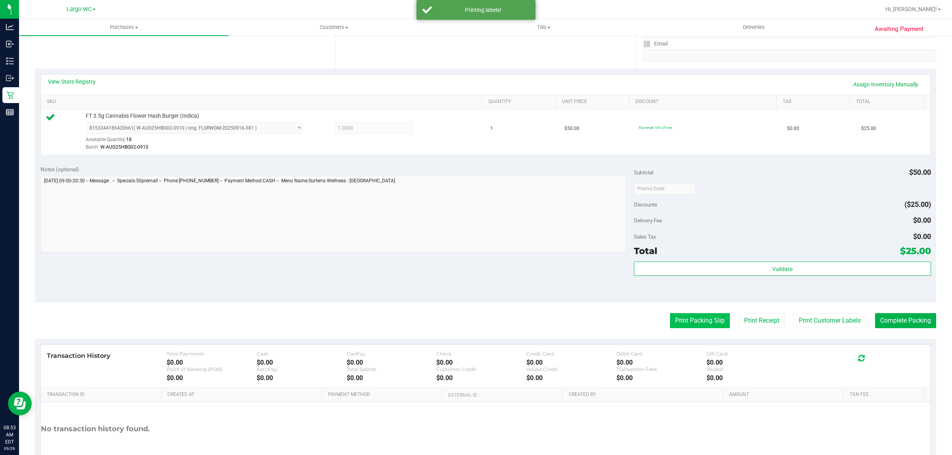
click at [699, 323] on button "Print Packing Slip" at bounding box center [700, 320] width 60 height 15
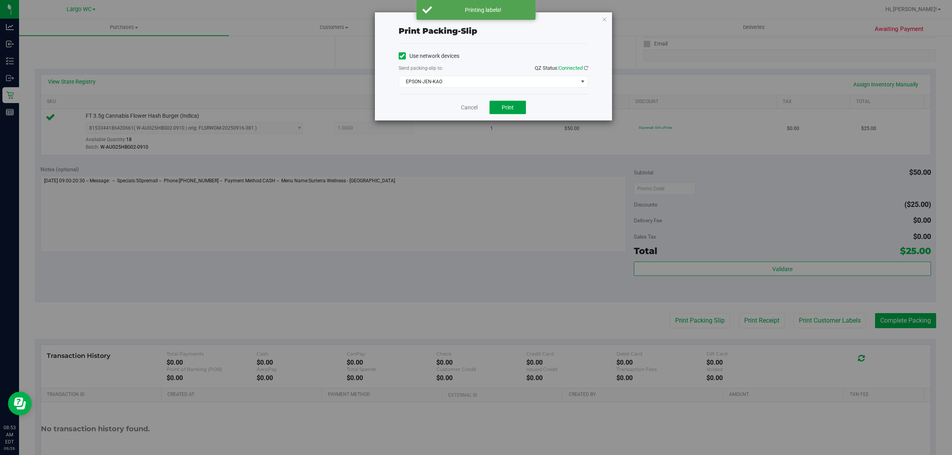
click at [508, 108] on span "Print" at bounding box center [508, 107] width 12 height 6
click at [474, 111] on link "Cancel" at bounding box center [469, 108] width 17 height 8
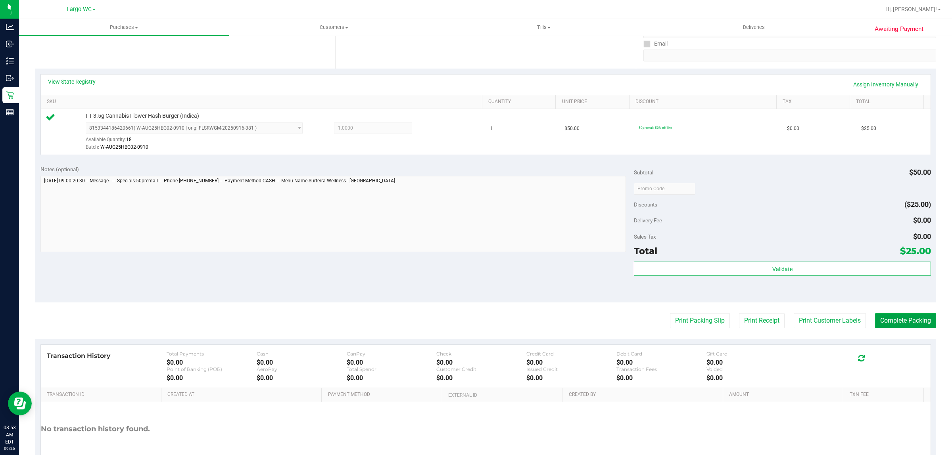
click at [904, 319] on button "Complete Packing" at bounding box center [905, 320] width 61 height 15
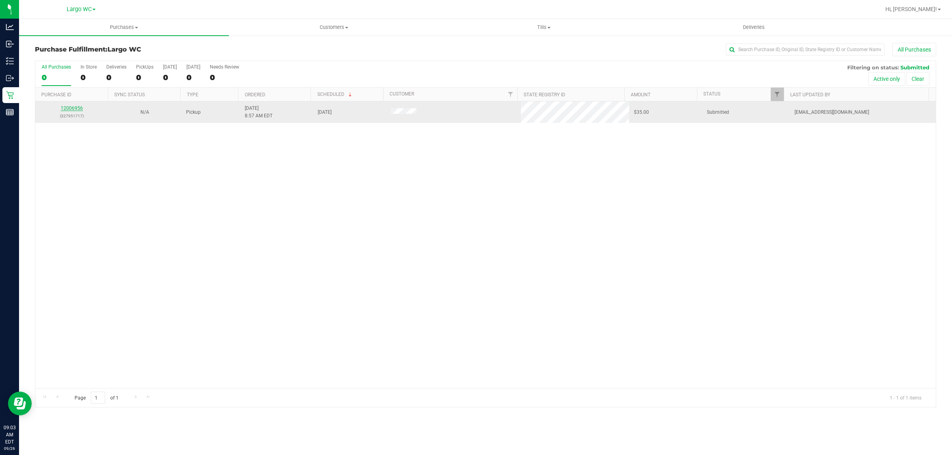
click at [74, 110] on link "12006956" at bounding box center [72, 109] width 22 height 6
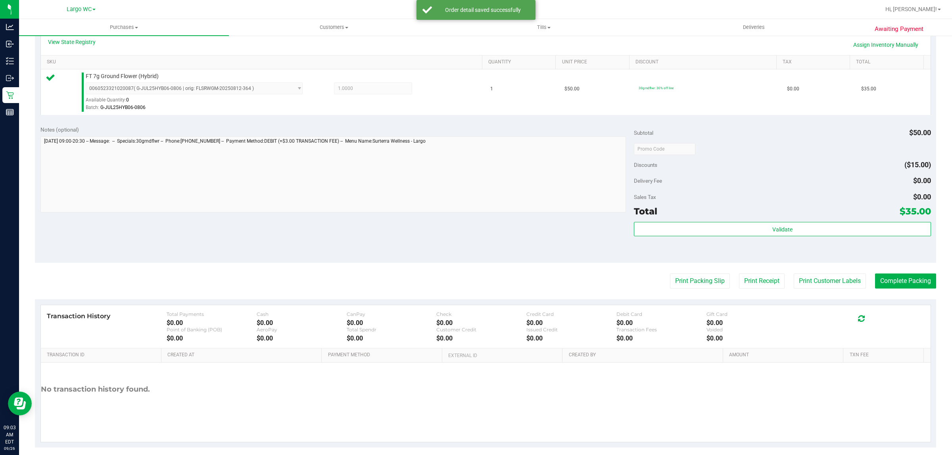
scroll to position [186, 0]
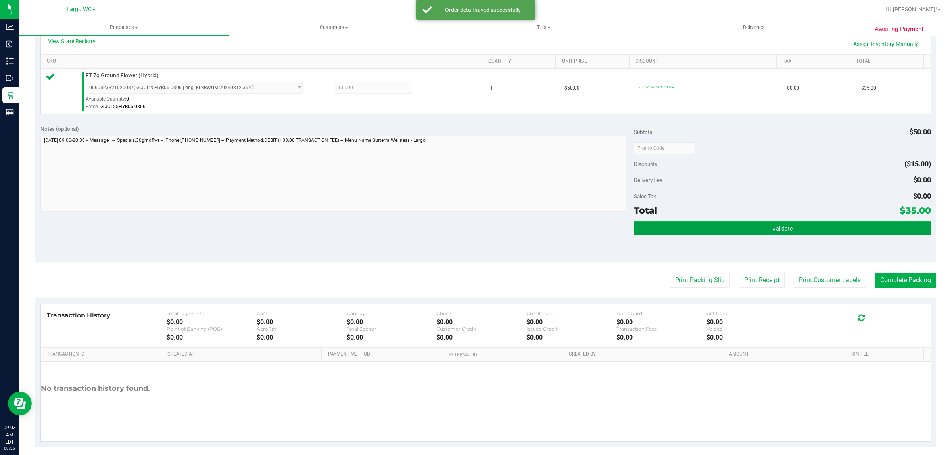
click at [801, 228] on button "Validate" at bounding box center [782, 228] width 297 height 14
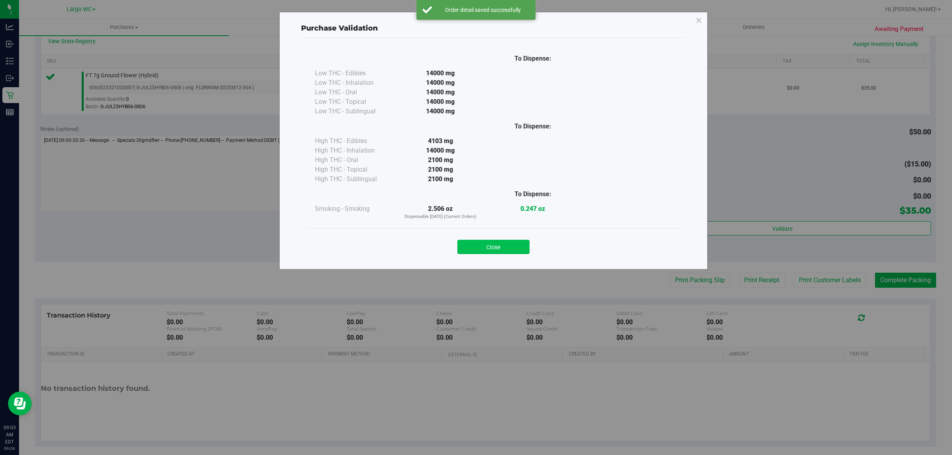
click at [501, 243] on button "Close" at bounding box center [493, 247] width 72 height 14
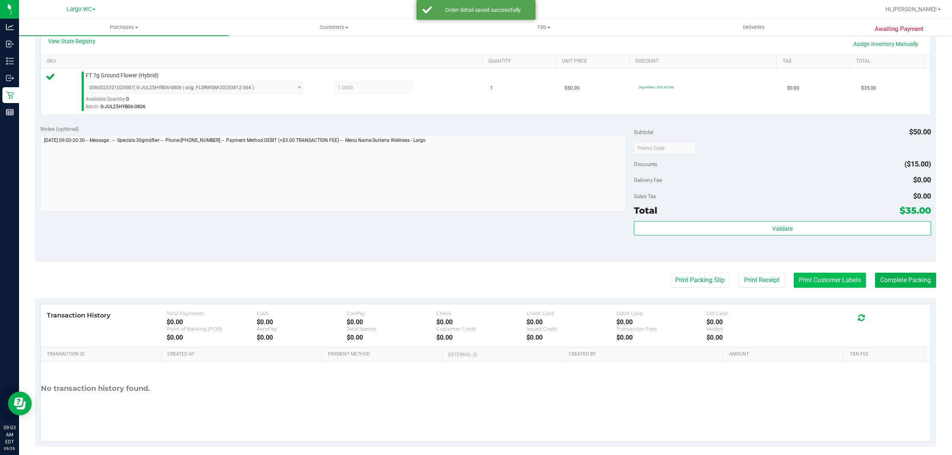
click at [823, 282] on button "Print Customer Labels" at bounding box center [830, 280] width 72 height 15
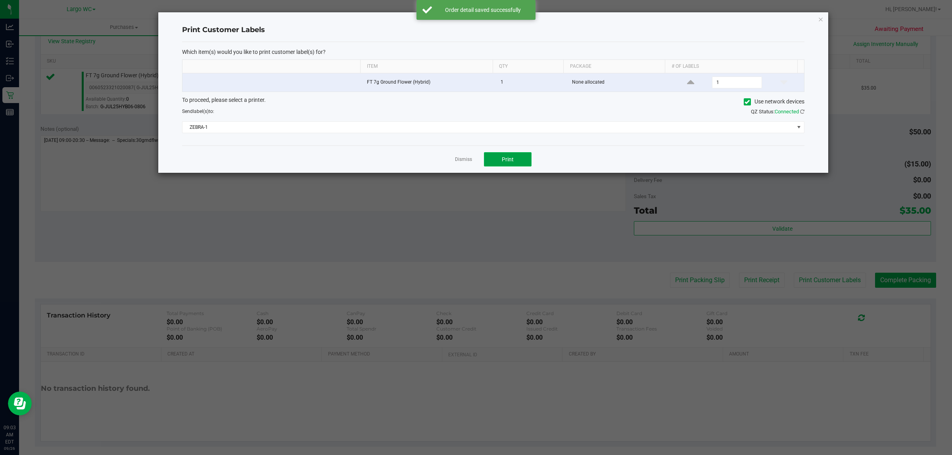
click at [512, 165] on button "Print" at bounding box center [508, 159] width 48 height 14
click at [461, 159] on link "Dismiss" at bounding box center [463, 159] width 17 height 7
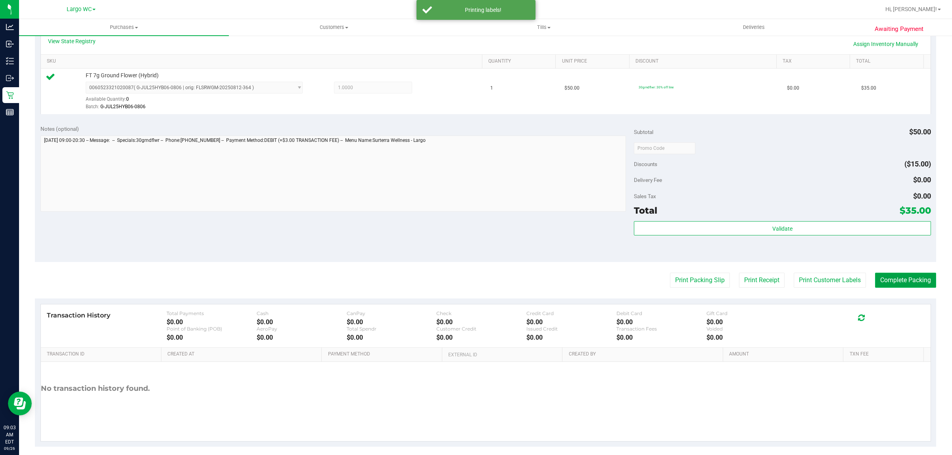
click at [904, 281] on button "Complete Packing" at bounding box center [905, 280] width 61 height 15
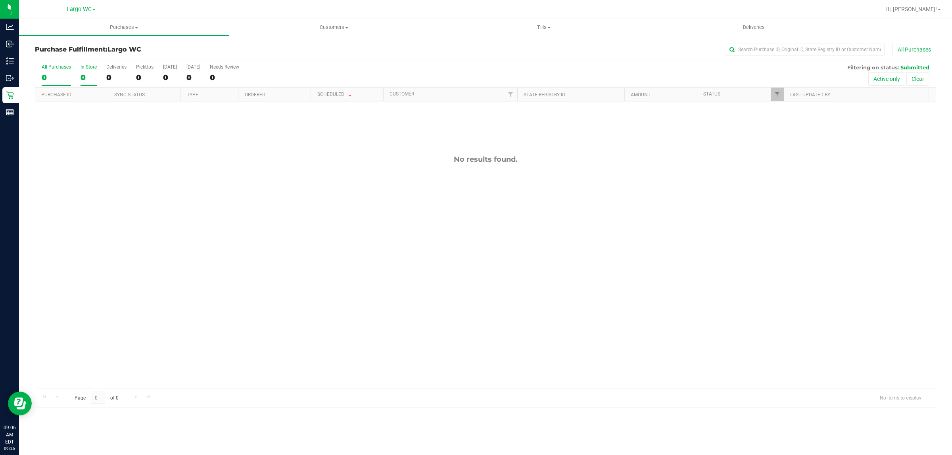
click at [89, 73] on div "0" at bounding box center [89, 77] width 16 height 9
click at [0, 0] on input "In Store 0" at bounding box center [0, 0] width 0 height 0
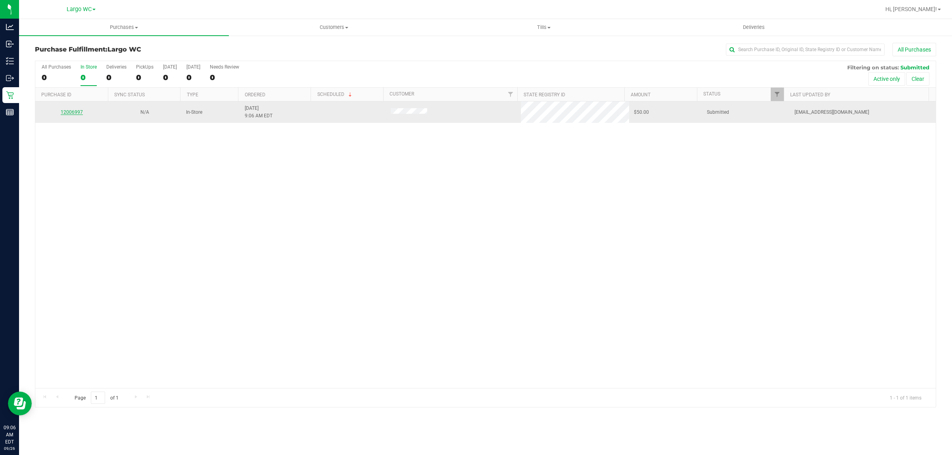
click at [71, 113] on link "12006997" at bounding box center [72, 112] width 22 height 6
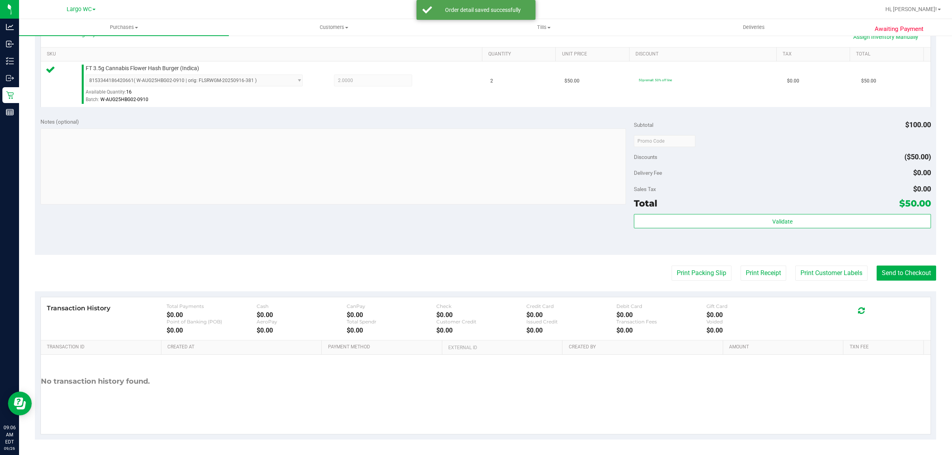
scroll to position [190, 0]
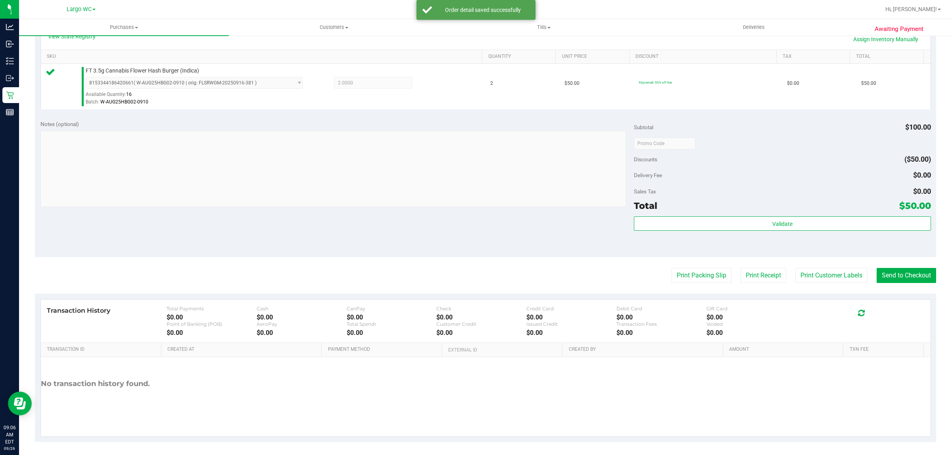
click at [796, 239] on div "Validate" at bounding box center [782, 235] width 297 height 36
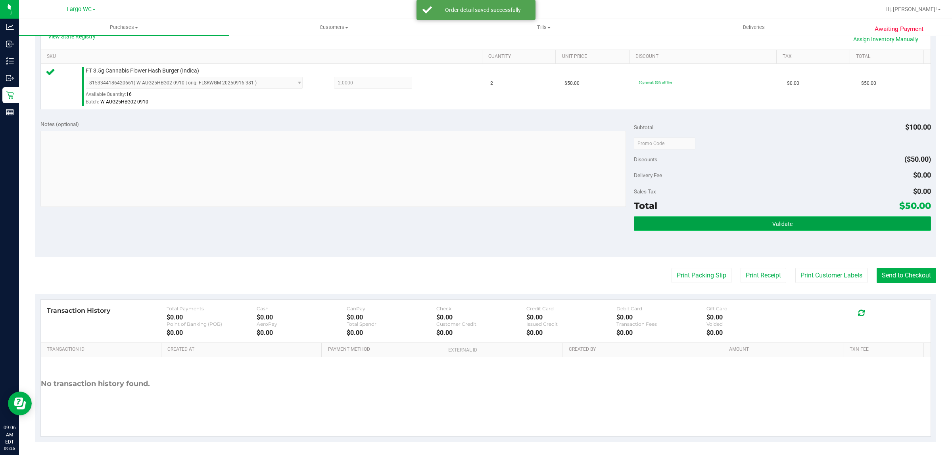
click at [761, 224] on button "Validate" at bounding box center [782, 224] width 297 height 14
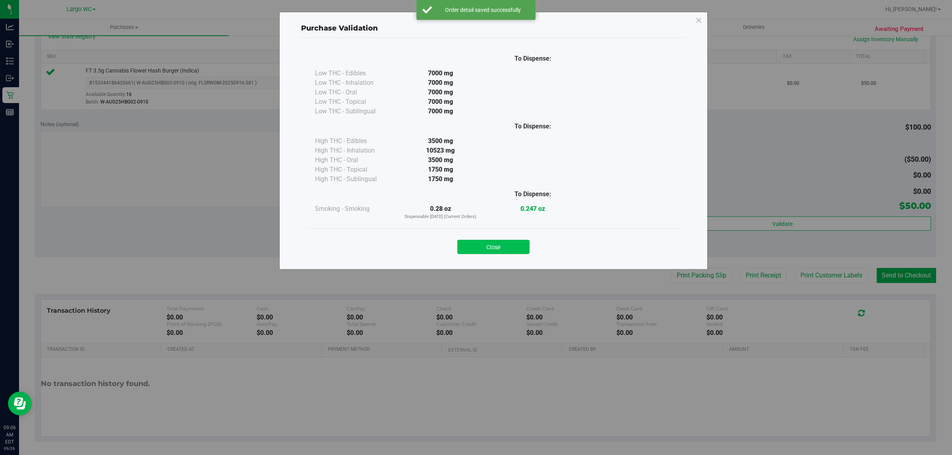
click at [509, 241] on button "Close" at bounding box center [493, 247] width 72 height 14
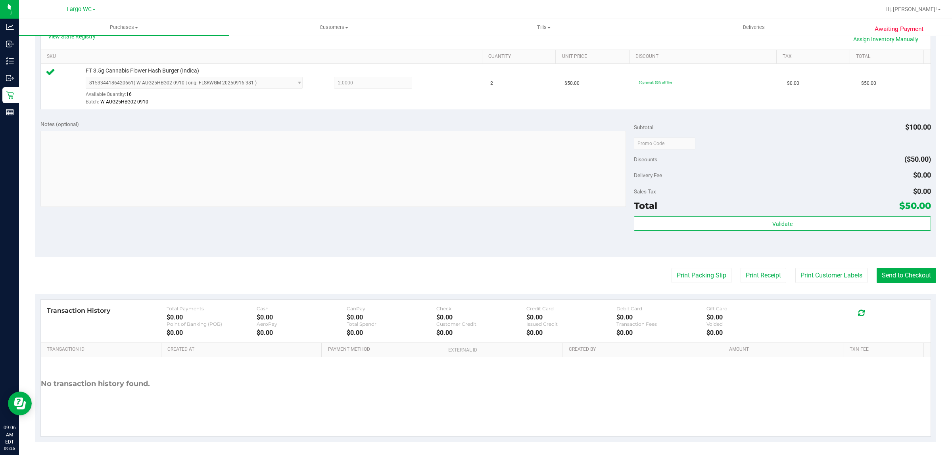
click at [810, 259] on purchase-details "Back Edit Purchase Cancel Purchase View Profile # 12006997 BioTrack ID: - Submi…" at bounding box center [485, 147] width 901 height 590
click at [821, 276] on button "Print Customer Labels" at bounding box center [831, 275] width 72 height 15
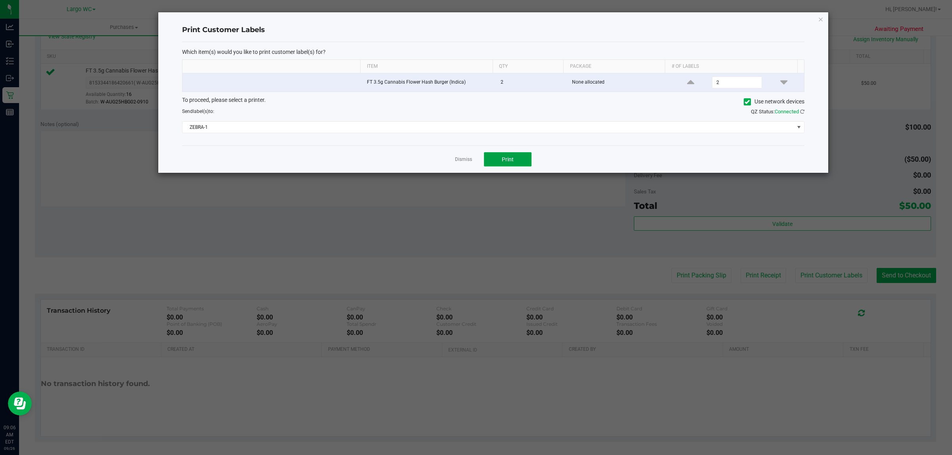
click at [503, 158] on span "Print" at bounding box center [508, 159] width 12 height 6
click at [459, 159] on link "Dismiss" at bounding box center [463, 159] width 17 height 7
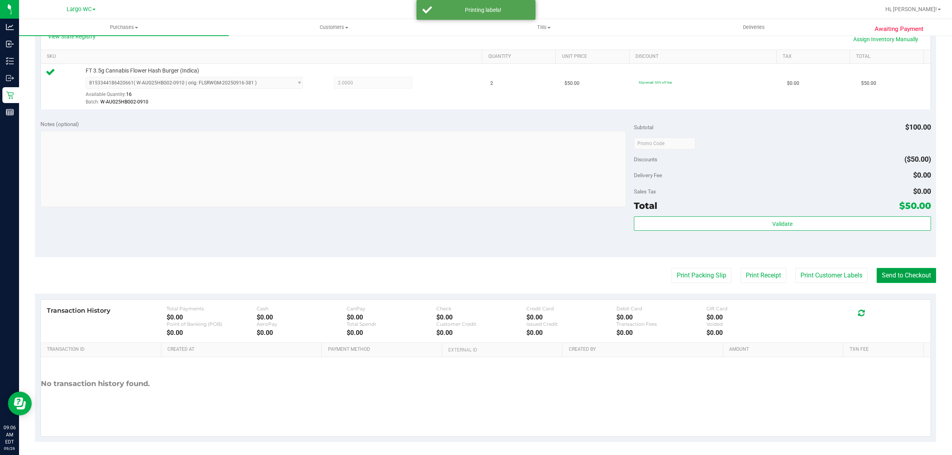
click at [912, 278] on button "Send to Checkout" at bounding box center [906, 275] width 59 height 15
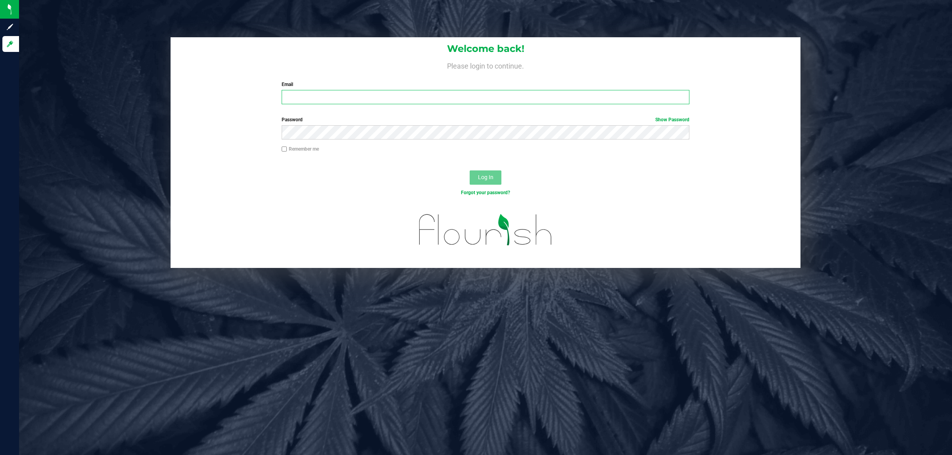
click at [379, 98] on input "Email" at bounding box center [486, 97] width 408 height 14
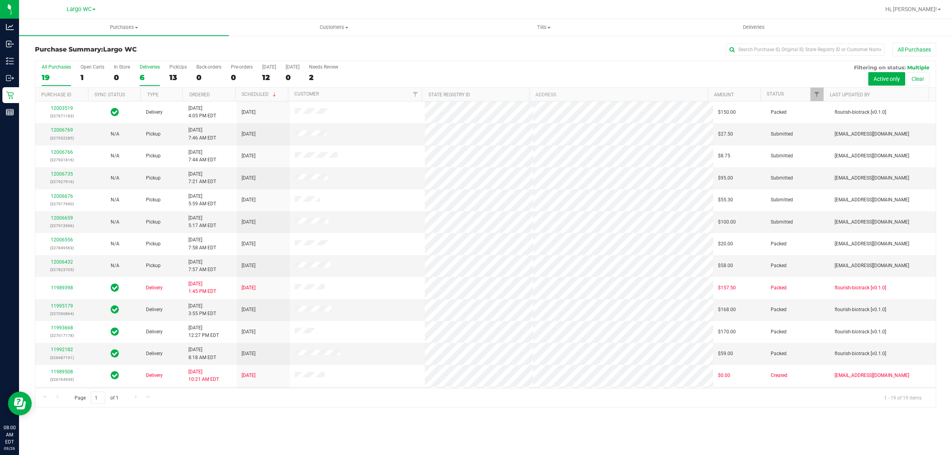
click at [159, 81] on div "6" at bounding box center [150, 77] width 20 height 9
click at [0, 0] on input "Deliveries 6" at bounding box center [0, 0] width 0 height 0
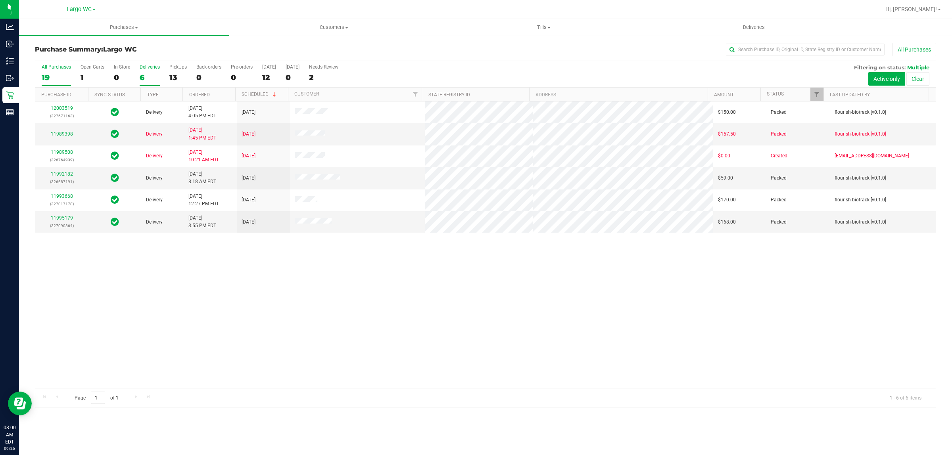
click at [44, 84] on label "All Purchases 19" at bounding box center [56, 75] width 29 height 22
click at [0, 0] on input "All Purchases 19" at bounding box center [0, 0] width 0 height 0
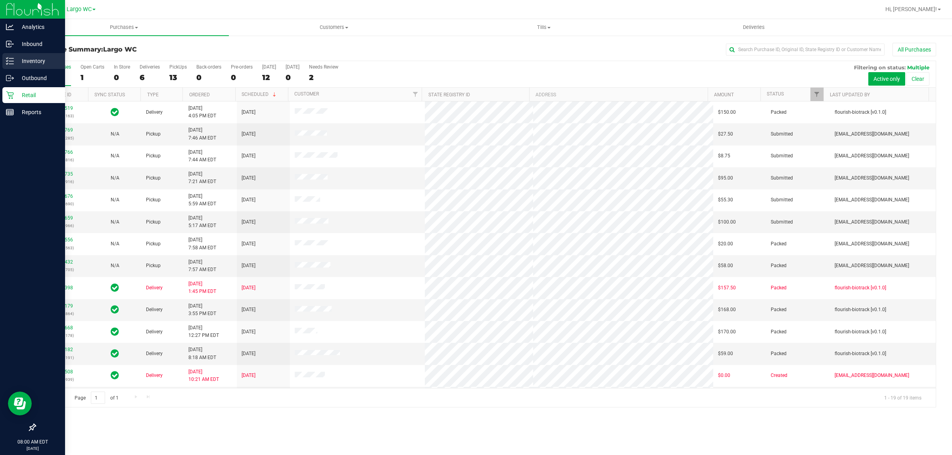
click at [17, 63] on p "Inventory" at bounding box center [38, 61] width 48 height 10
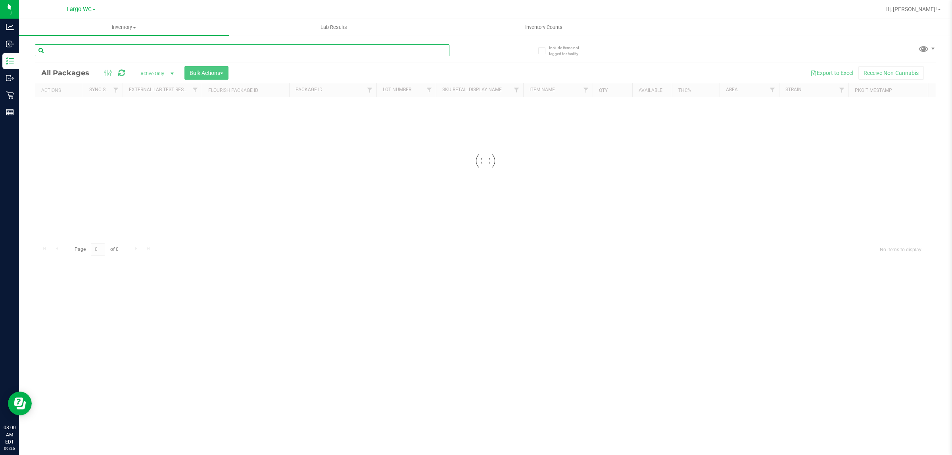
click at [188, 46] on input "text" at bounding box center [242, 50] width 415 height 12
click at [188, 46] on div "Inventory All packages All inventory Waste log Create inventory Lab Results Inv…" at bounding box center [485, 237] width 933 height 436
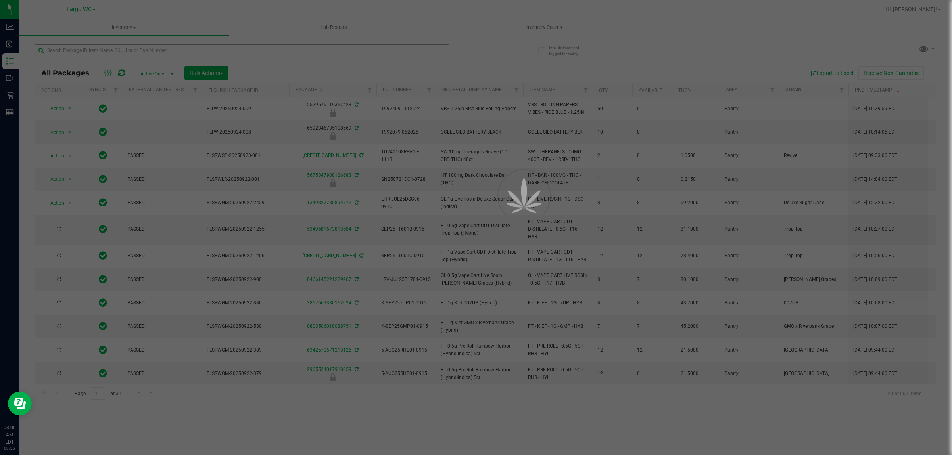
click at [188, 46] on div at bounding box center [476, 227] width 952 height 455
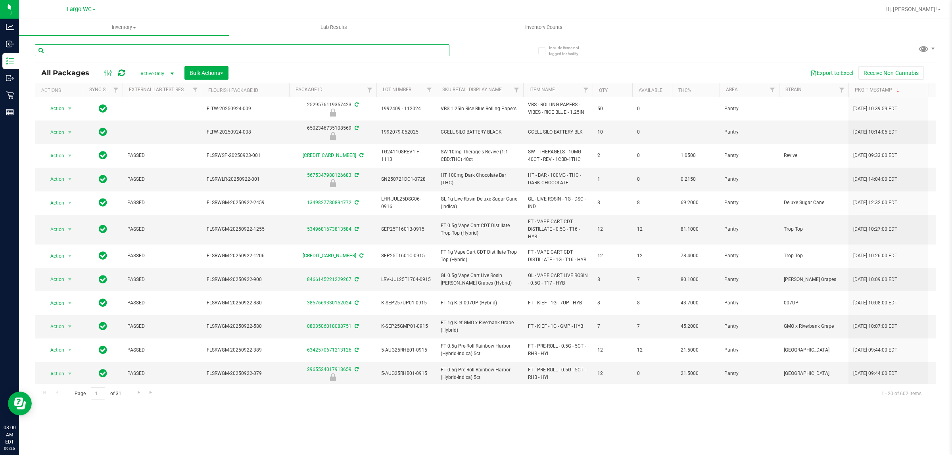
click at [183, 46] on input "text" at bounding box center [242, 50] width 415 height 12
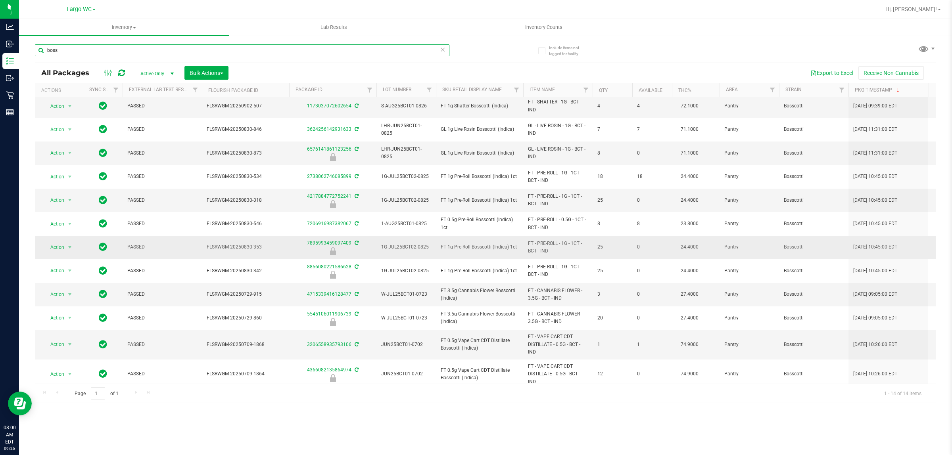
scroll to position [50, 0]
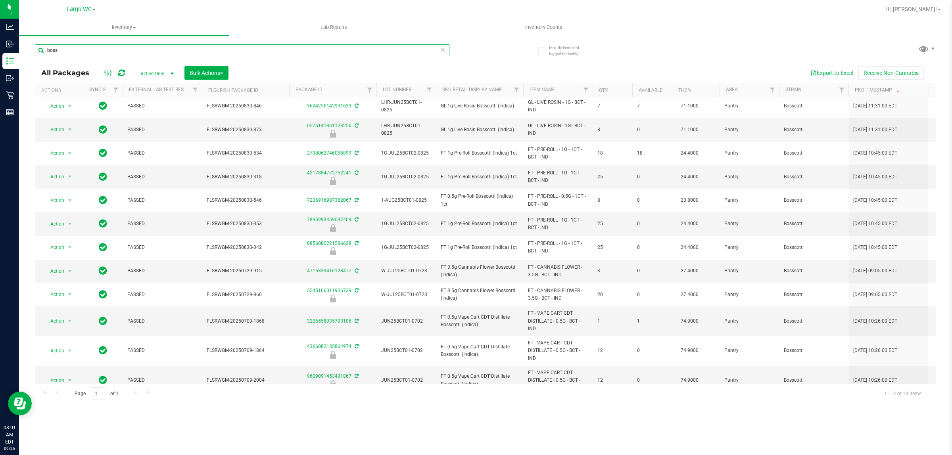
click at [92, 52] on input "boss" at bounding box center [242, 50] width 415 height 12
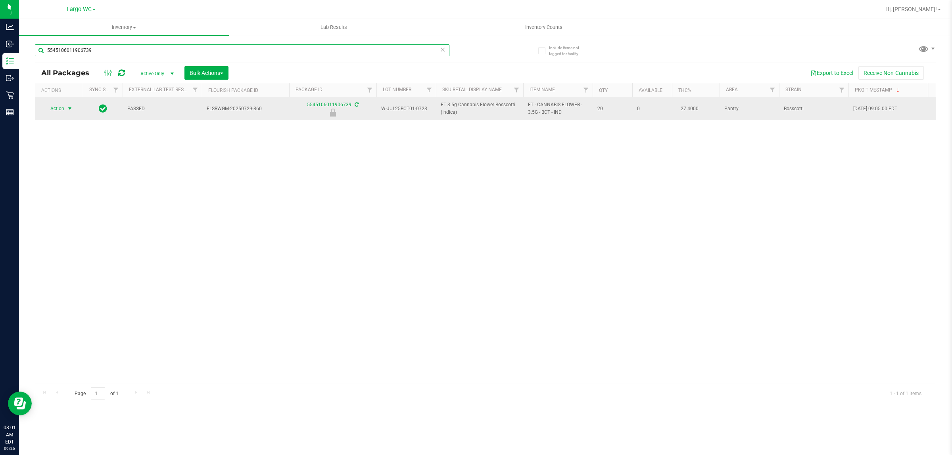
type input "5545106011906739"
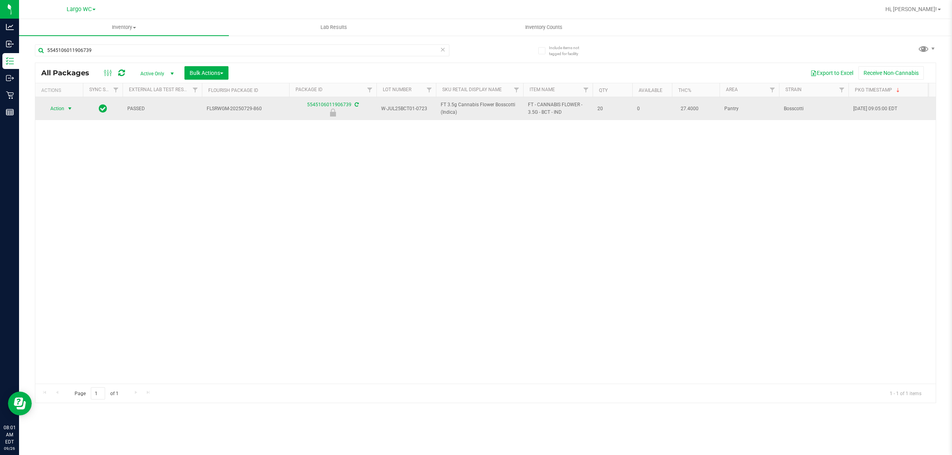
click at [56, 112] on span "Action" at bounding box center [53, 108] width 21 height 11
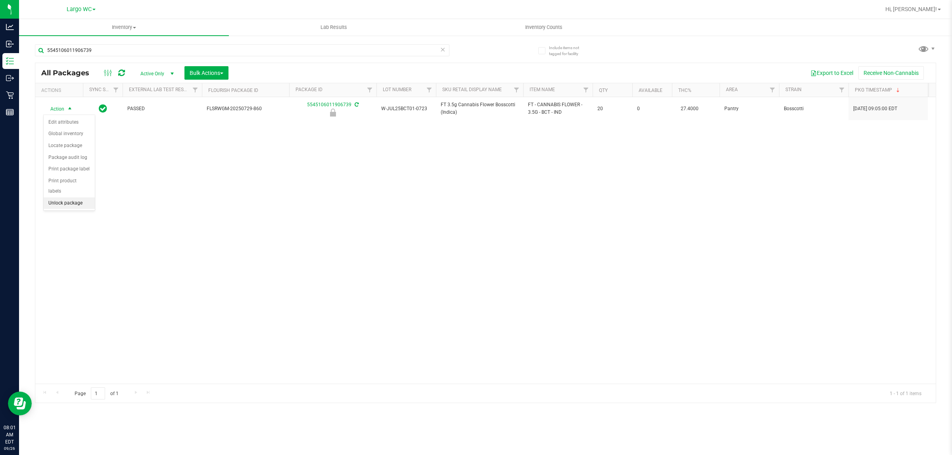
click at [74, 198] on li "Unlock package" at bounding box center [69, 204] width 51 height 12
